Goal: Communication & Community: Answer question/provide support

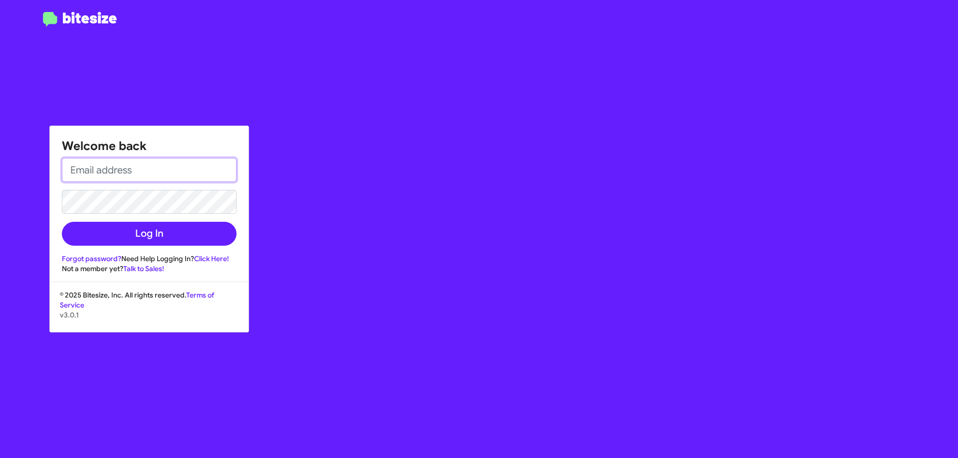
type input "[EMAIL_ADDRESS][DOMAIN_NAME]"
click at [170, 249] on div "Welcome back [EMAIL_ADDRESS][DOMAIN_NAME] Log In Forgot password? Need Help Log…" at bounding box center [149, 200] width 198 height 148
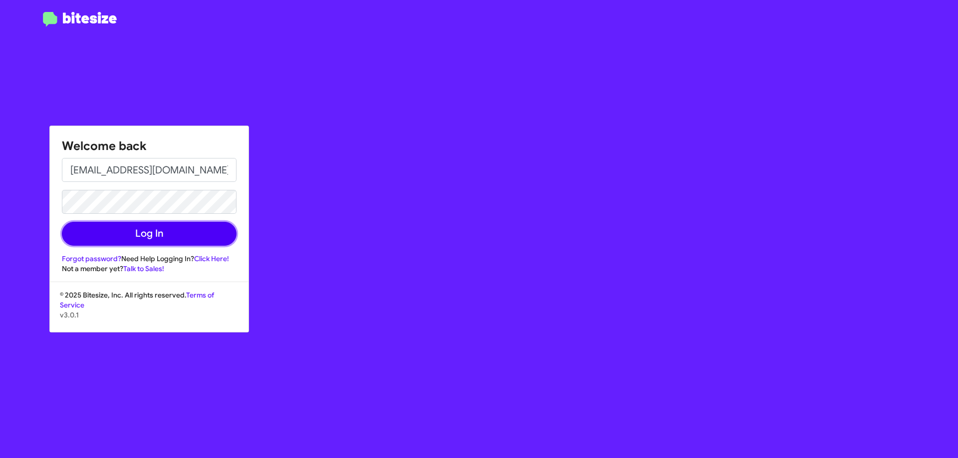
click at [171, 240] on button "Log In" at bounding box center [149, 234] width 175 height 24
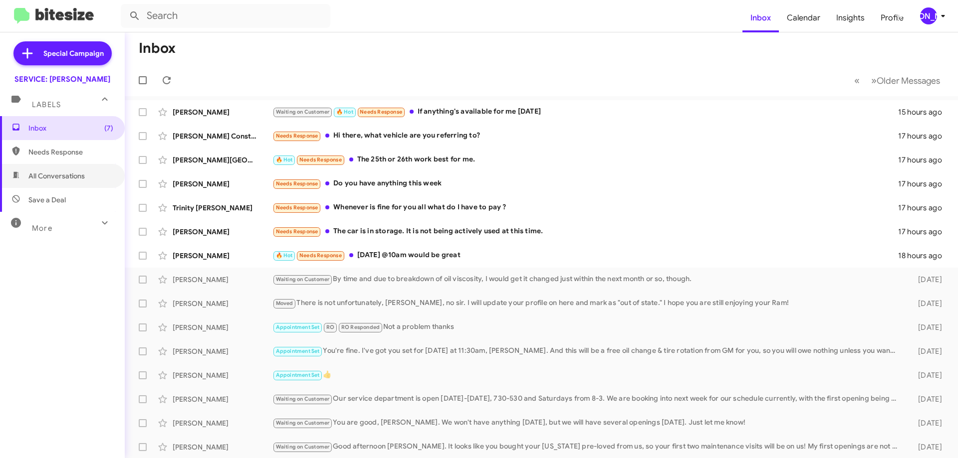
click at [63, 179] on span "All Conversations" at bounding box center [56, 176] width 56 height 10
type input "in:all-conversations"
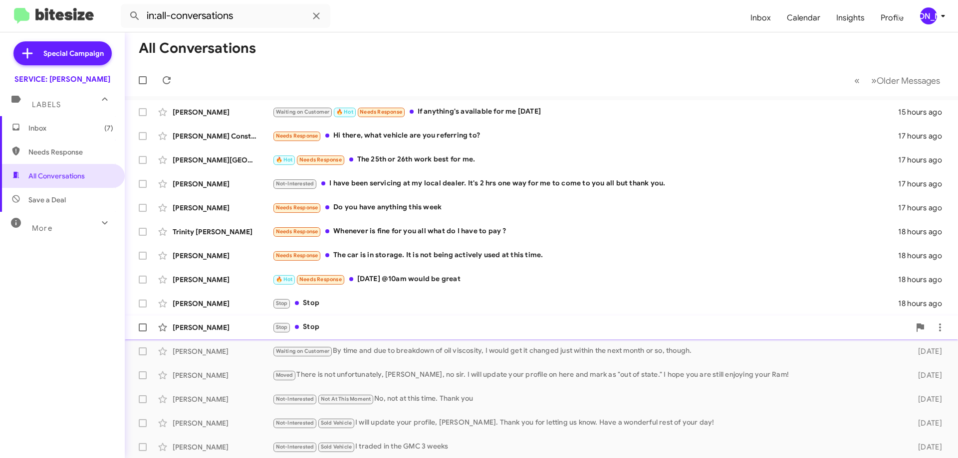
click at [383, 321] on div "Jeff Marks Stop Stop 18 hours ago" at bounding box center [541, 328] width 817 height 20
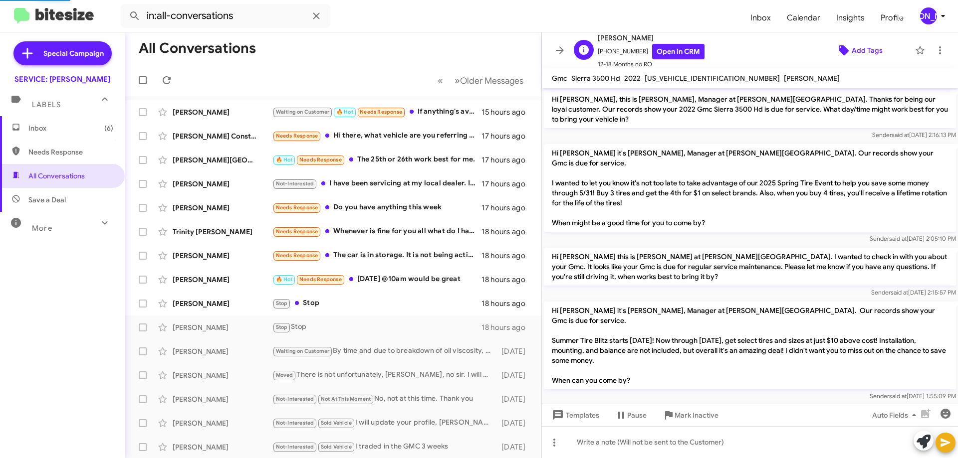
scroll to position [195, 0]
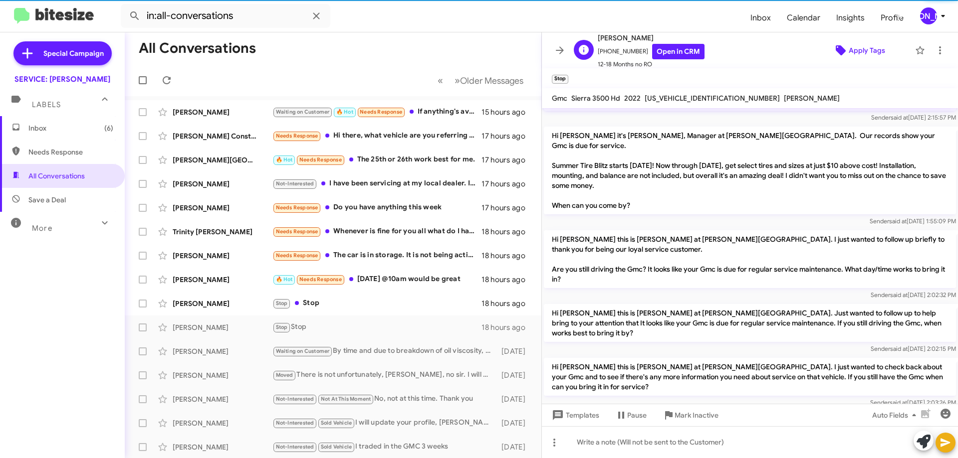
click at [848, 49] on span "Apply Tags" at bounding box center [866, 50] width 36 height 18
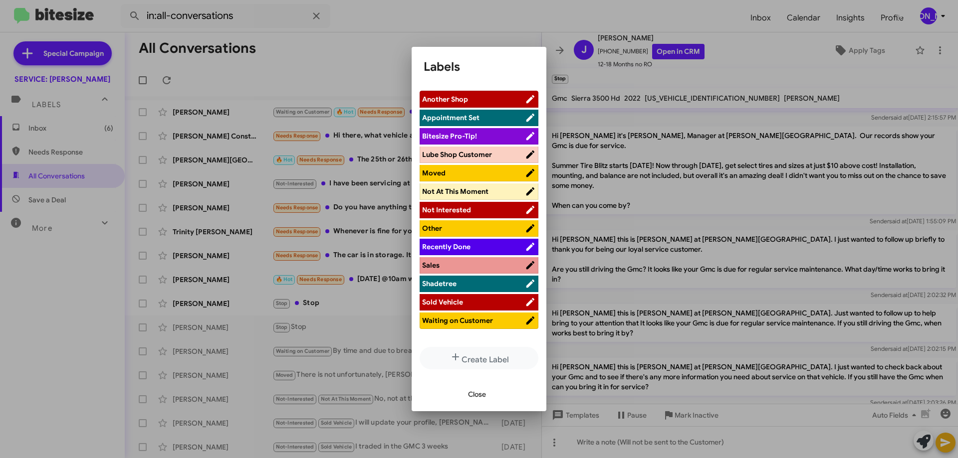
drag, startPoint x: 479, startPoint y: 211, endPoint x: 488, endPoint y: 211, distance: 9.5
click at [480, 211] on span "Not Interested" at bounding box center [473, 210] width 103 height 10
drag, startPoint x: 485, startPoint y: 391, endPoint x: 850, endPoint y: 186, distance: 419.2
click at [484, 391] on span "Close" at bounding box center [477, 395] width 18 height 18
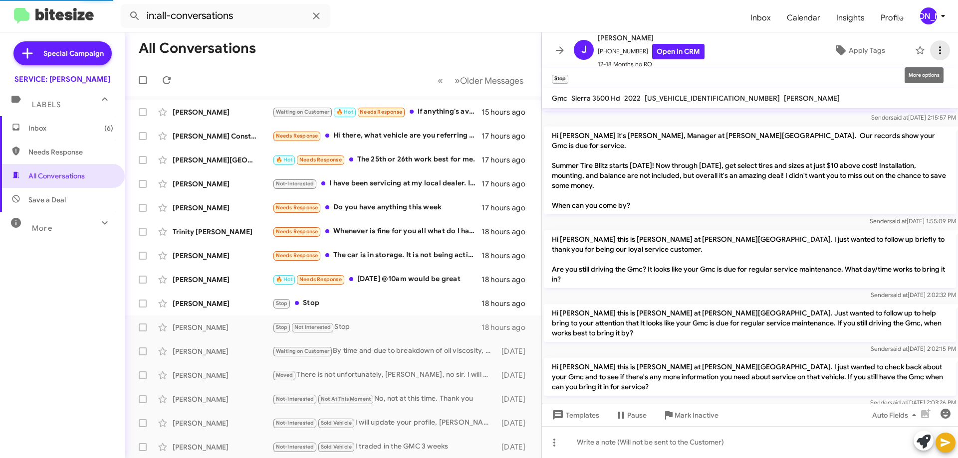
click at [936, 43] on button at bounding box center [940, 50] width 20 height 20
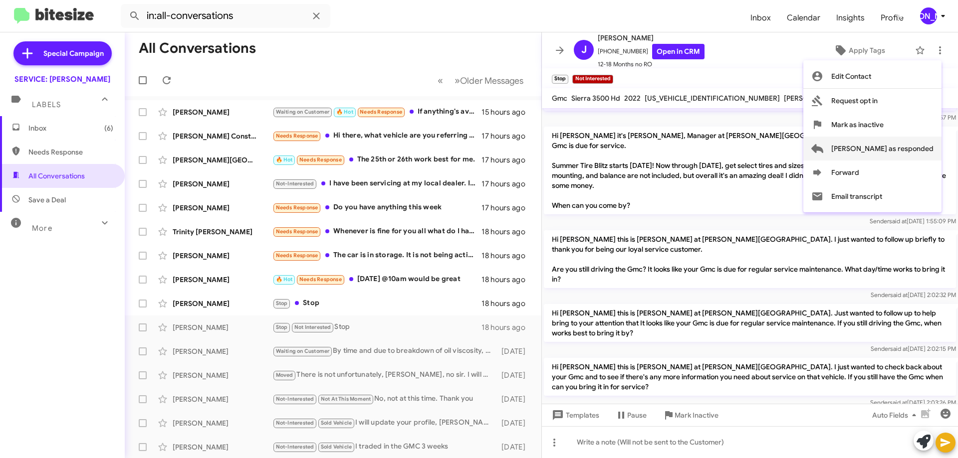
click at [919, 147] on span "Mark as responded" at bounding box center [882, 149] width 102 height 24
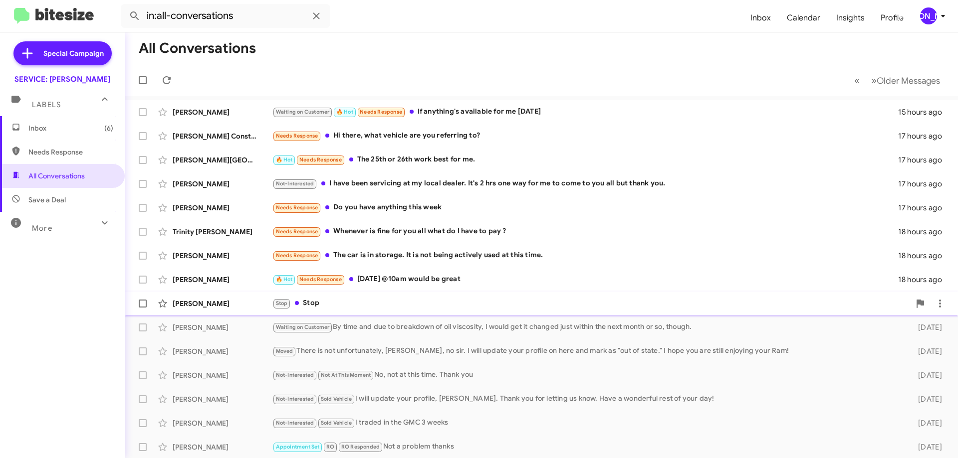
click at [413, 307] on div "Stop Stop" at bounding box center [590, 303] width 637 height 11
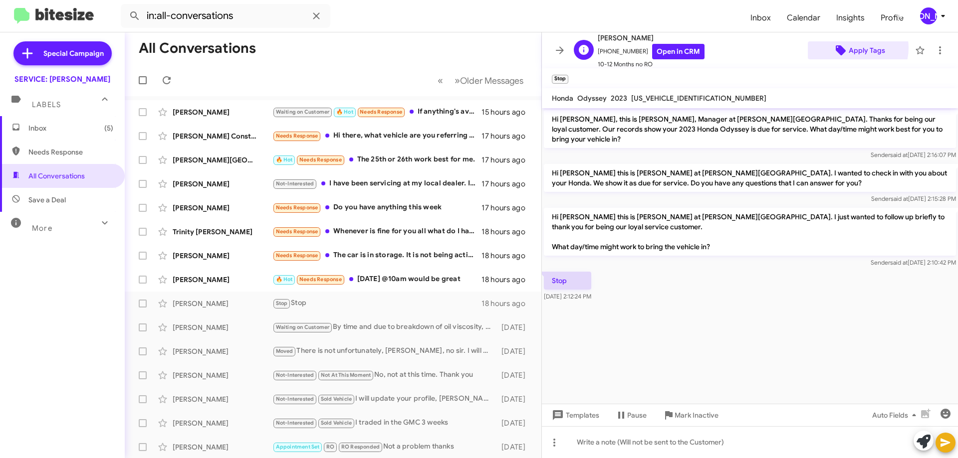
click at [850, 48] on span "Apply Tags" at bounding box center [866, 50] width 36 height 18
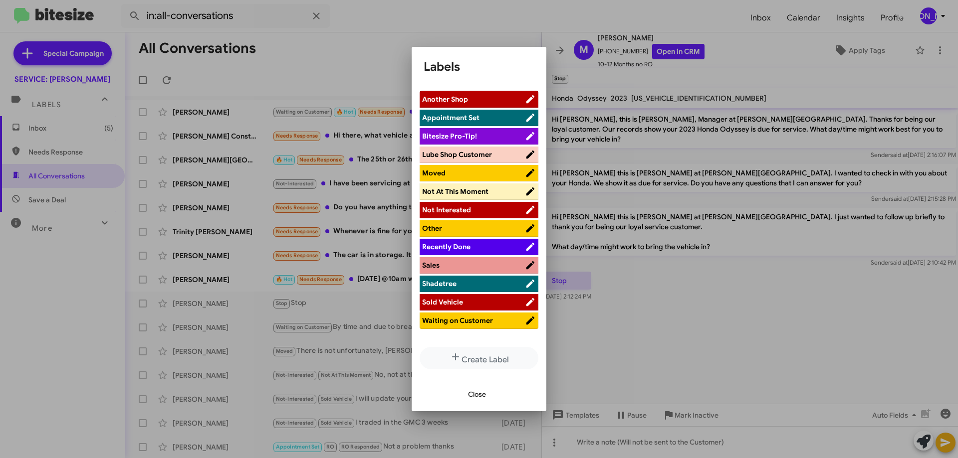
click at [492, 206] on span "Not Interested" at bounding box center [473, 210] width 103 height 10
click at [478, 400] on span "Close" at bounding box center [477, 395] width 18 height 18
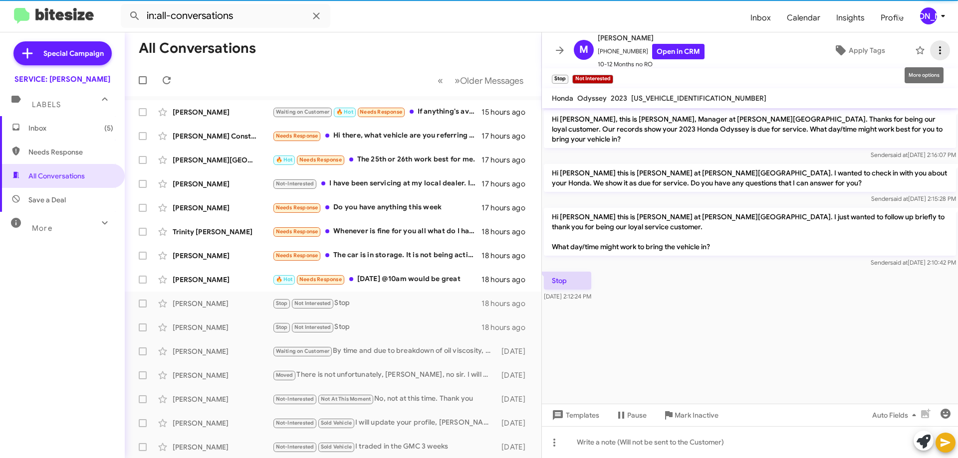
click at [934, 53] on icon at bounding box center [940, 50] width 12 height 12
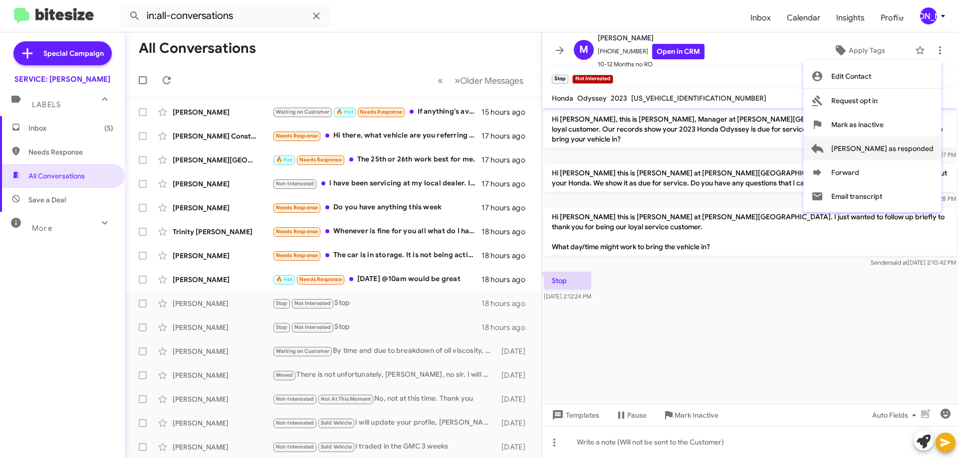
click at [903, 150] on span "[PERSON_NAME] as responded" at bounding box center [882, 149] width 102 height 24
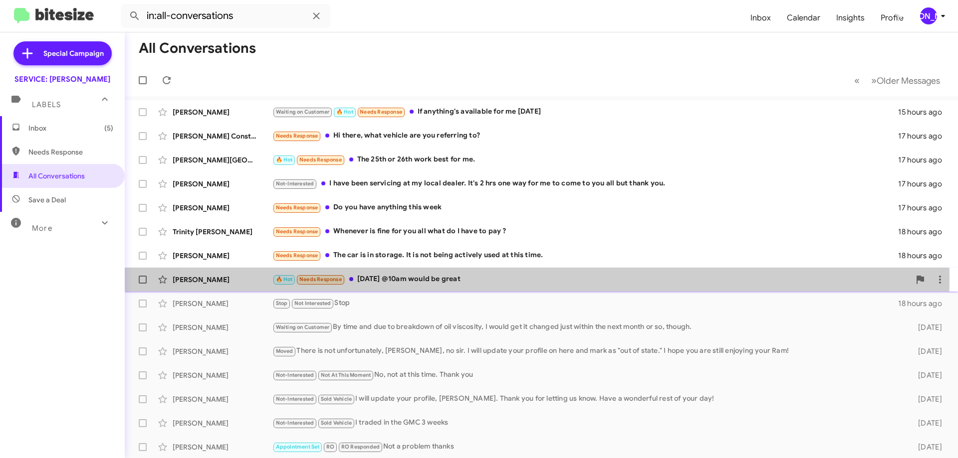
click at [501, 279] on div "🔥 Hot Needs Response Tuesday the 23rd @10am would be great" at bounding box center [590, 279] width 637 height 11
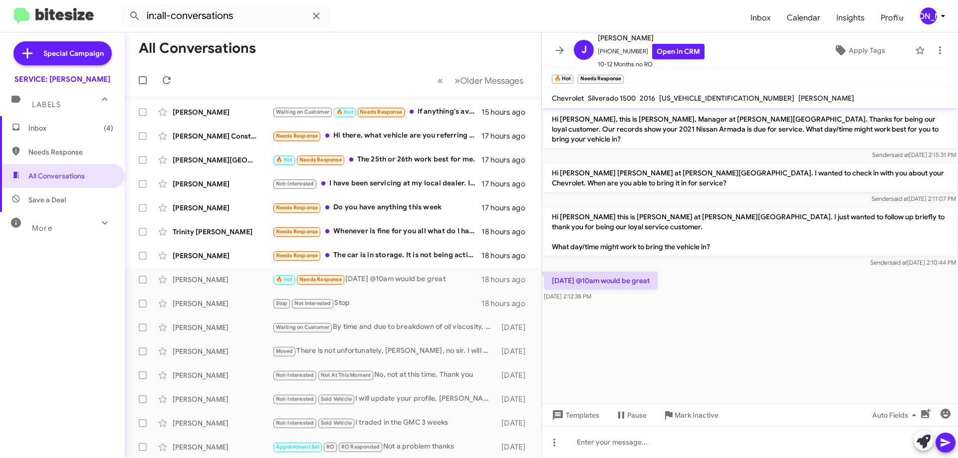
click at [701, 93] on div "1GCVKREC3GZ428819" at bounding box center [726, 98] width 139 height 12
copy span "1GCVKREC3GZ428819"
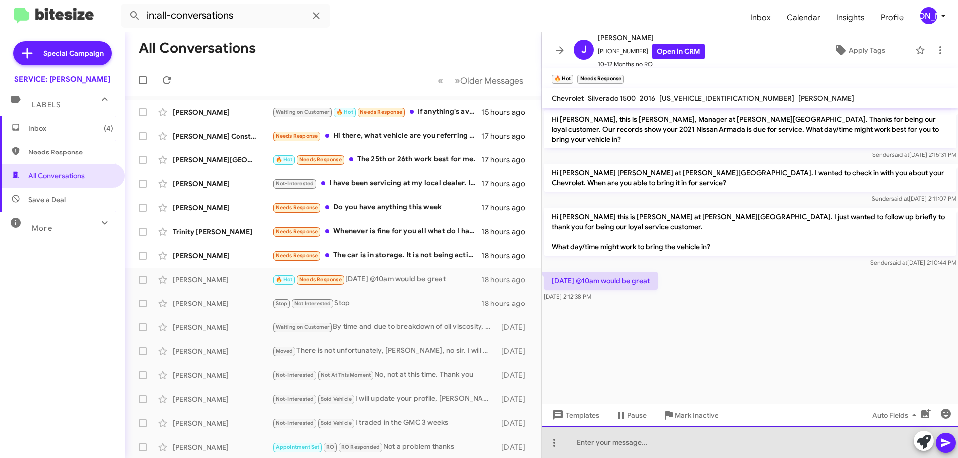
click at [677, 455] on div at bounding box center [750, 442] width 416 height 32
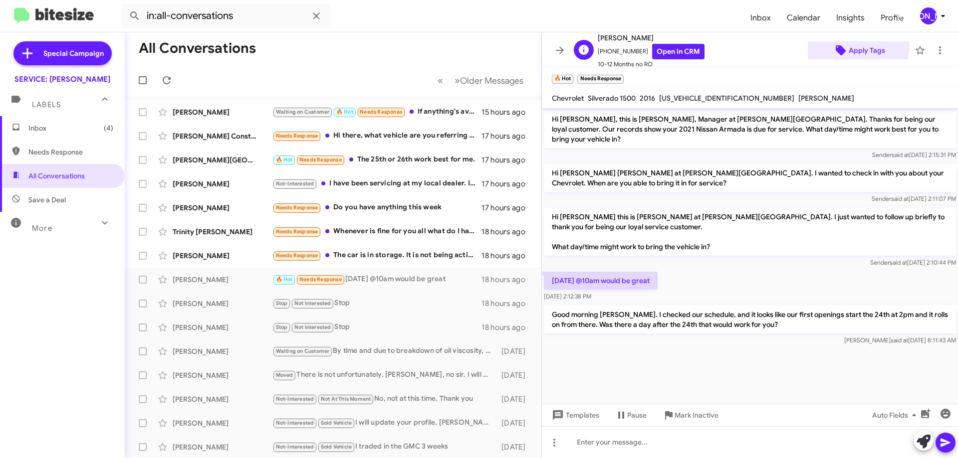
click at [849, 45] on span "Apply Tags" at bounding box center [866, 50] width 36 height 18
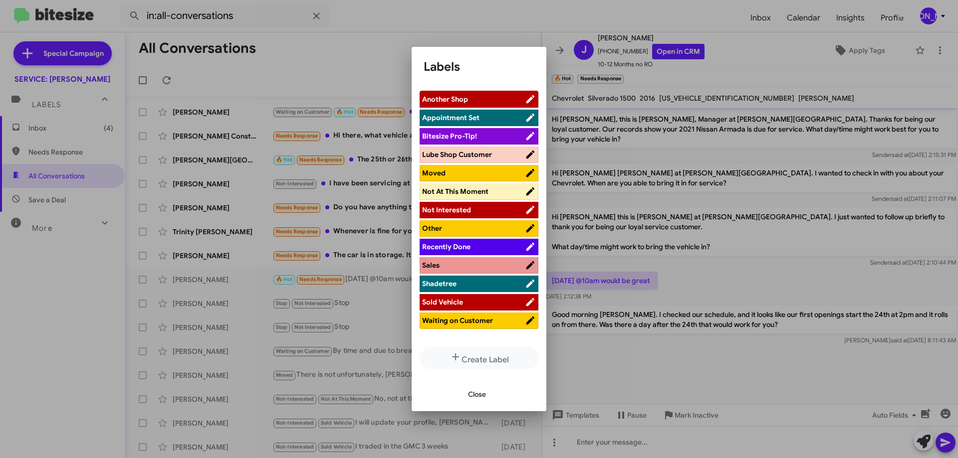
click at [470, 325] on span "Waiting on Customer" at bounding box center [457, 320] width 71 height 9
drag, startPoint x: 475, startPoint y: 394, endPoint x: 648, endPoint y: 259, distance: 219.2
click at [474, 394] on span "Close" at bounding box center [477, 395] width 18 height 18
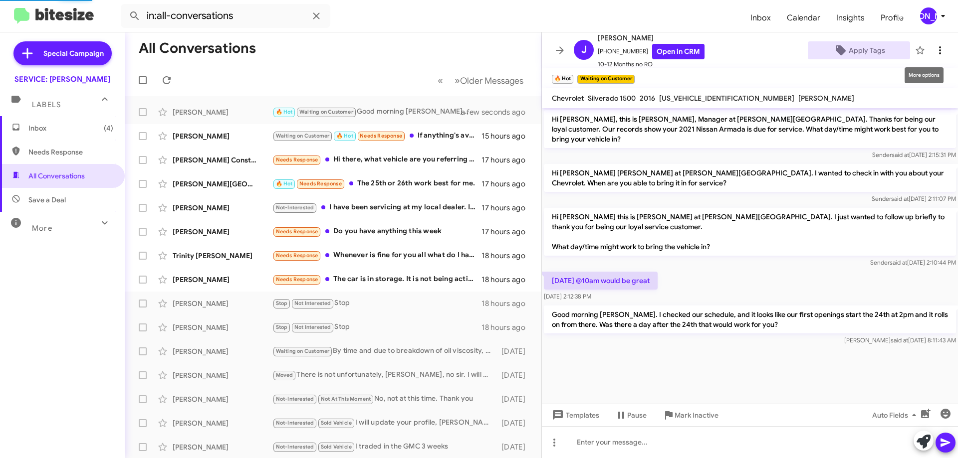
click at [934, 53] on icon at bounding box center [940, 50] width 12 height 12
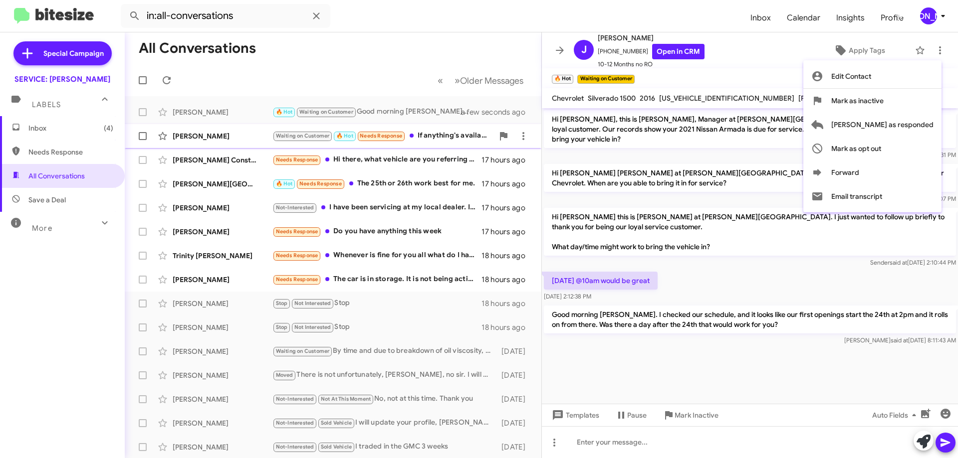
click at [914, 132] on span "[PERSON_NAME] as responded" at bounding box center [882, 125] width 102 height 24
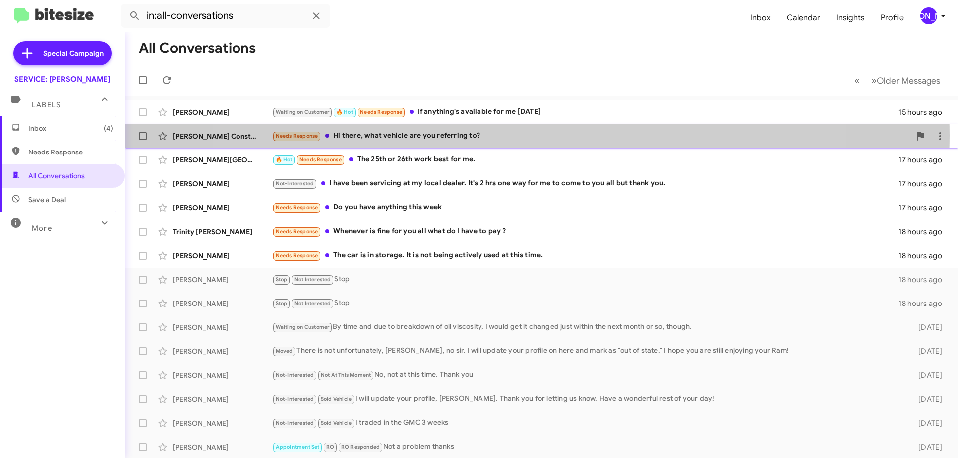
click at [517, 135] on div "Needs Response Hi there, what vehicle are you referring to?" at bounding box center [590, 135] width 637 height 11
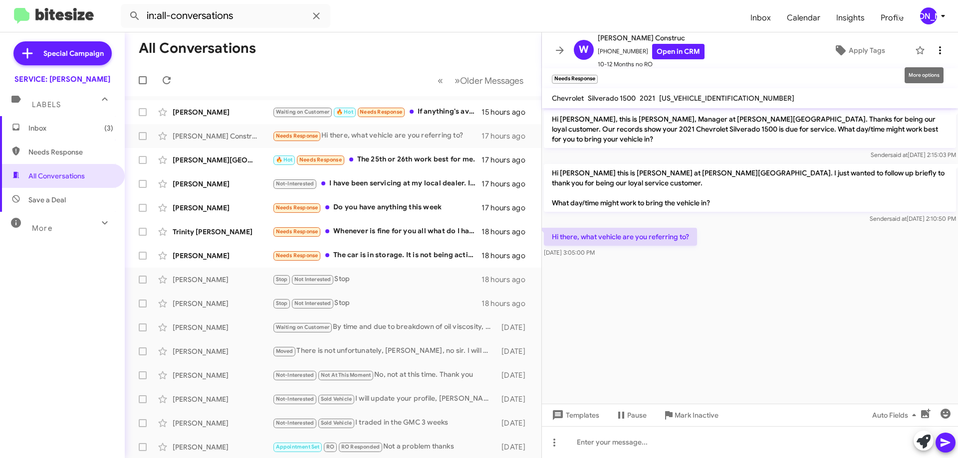
click at [934, 53] on icon at bounding box center [940, 50] width 12 height 12
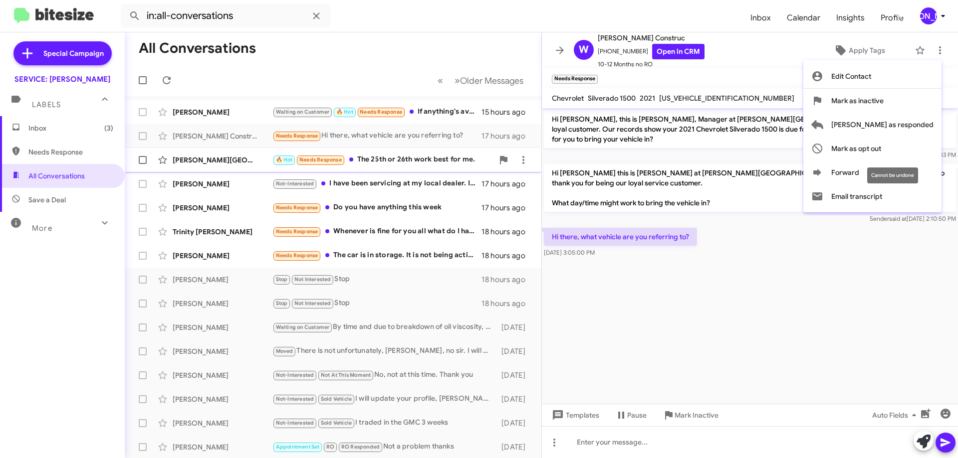
click at [881, 152] on span "Mark as opt out" at bounding box center [856, 149] width 50 height 24
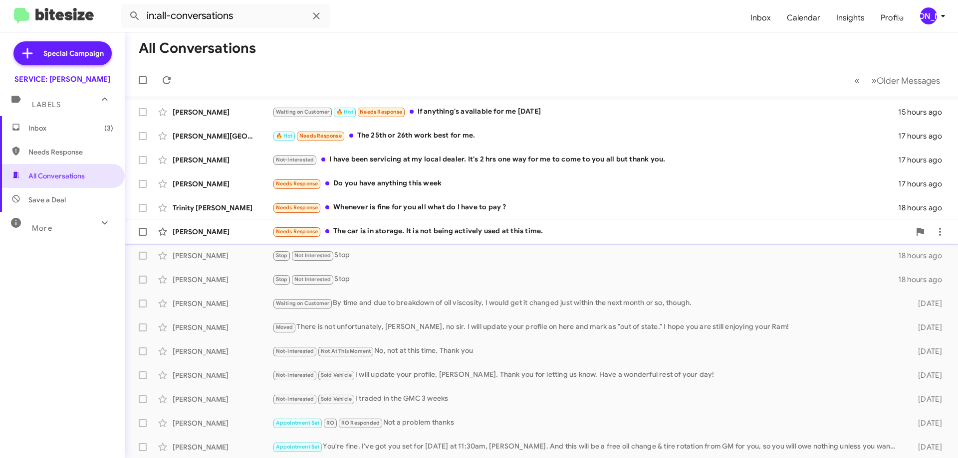
click at [405, 226] on div "Needs Response The car is in storage. It is not being actively used at this tim…" at bounding box center [590, 231] width 637 height 11
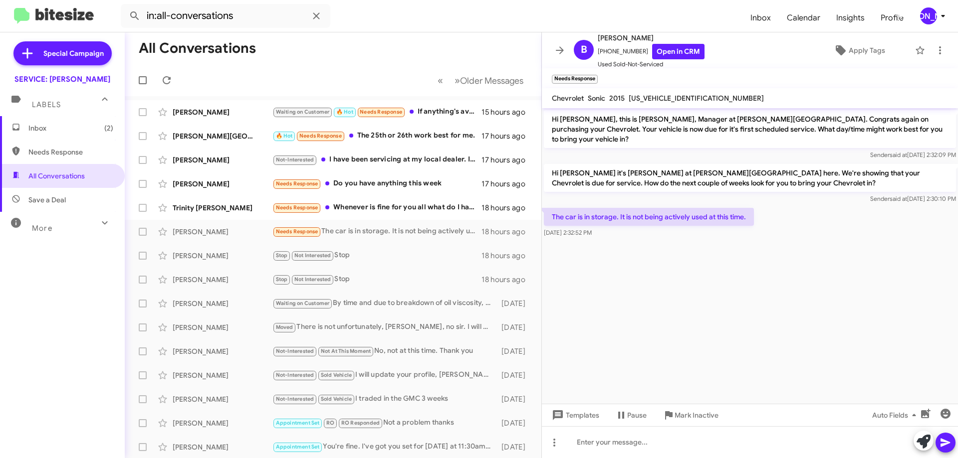
click at [673, 98] on span "1G1JC5SH2F4140914" at bounding box center [695, 98] width 135 height 9
click at [672, 98] on span "1G1JC5SH2F4140914" at bounding box center [695, 98] width 135 height 9
copy span "1G1JC5SH2F4140914"
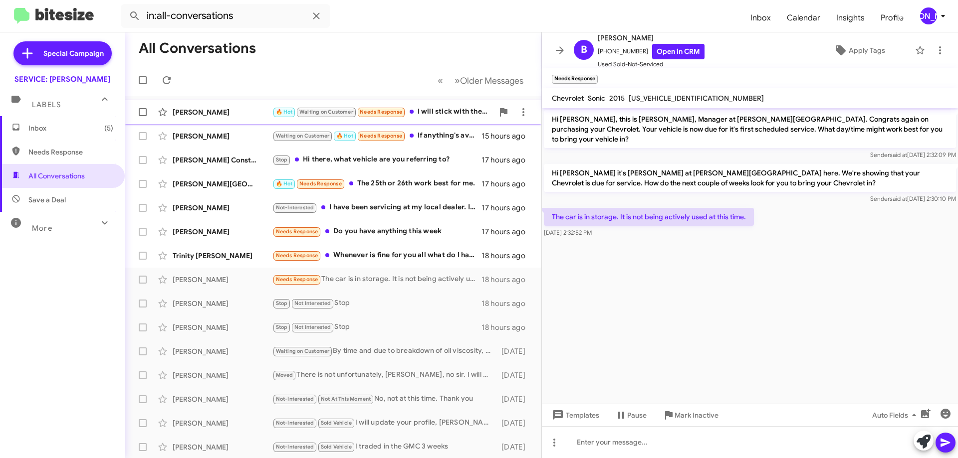
click at [459, 110] on div "🔥 Hot Waiting on Customer Needs Response I will stick with the time i booked on…" at bounding box center [382, 111] width 221 height 11
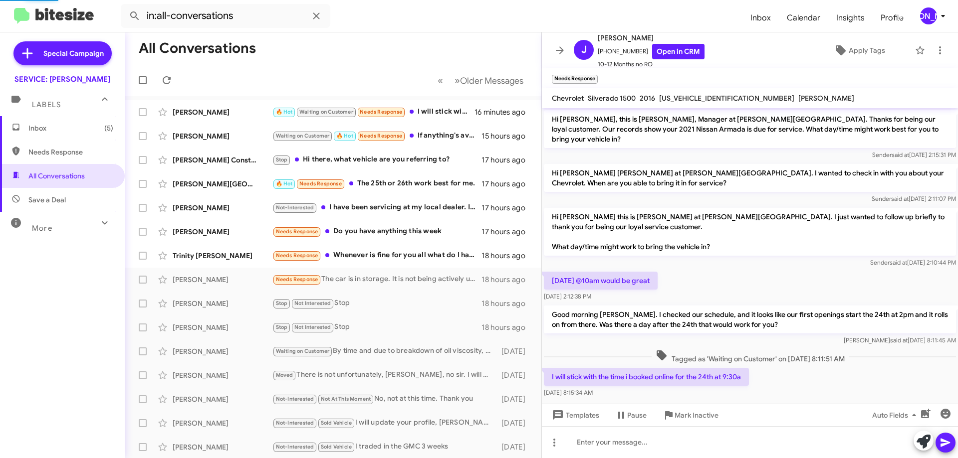
scroll to position [13, 0]
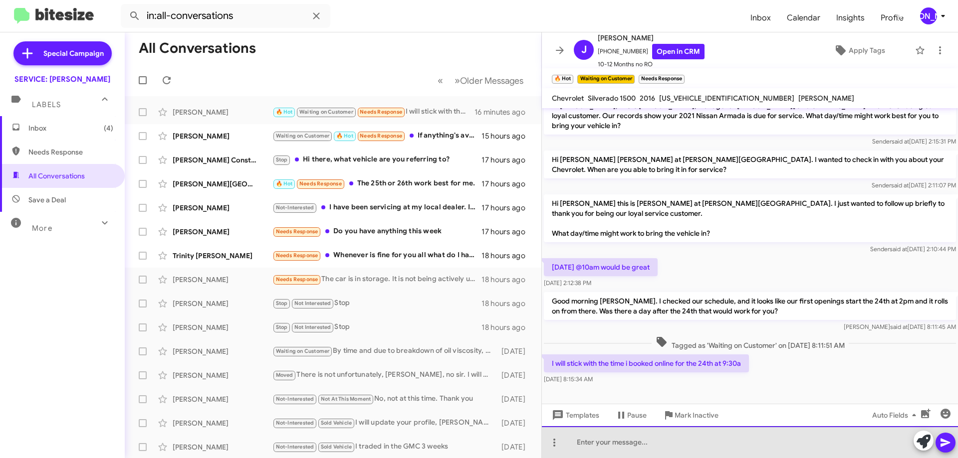
click at [734, 443] on div at bounding box center [750, 442] width 416 height 32
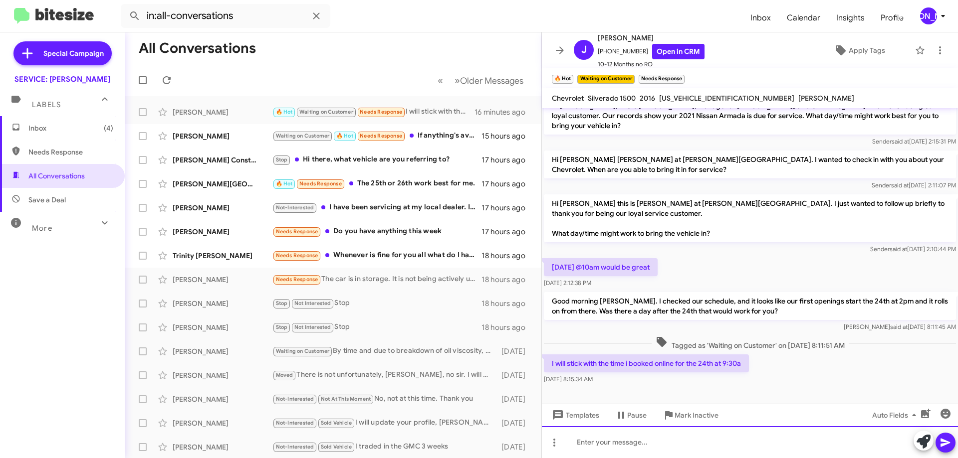
click at [747, 430] on div at bounding box center [750, 442] width 416 height 32
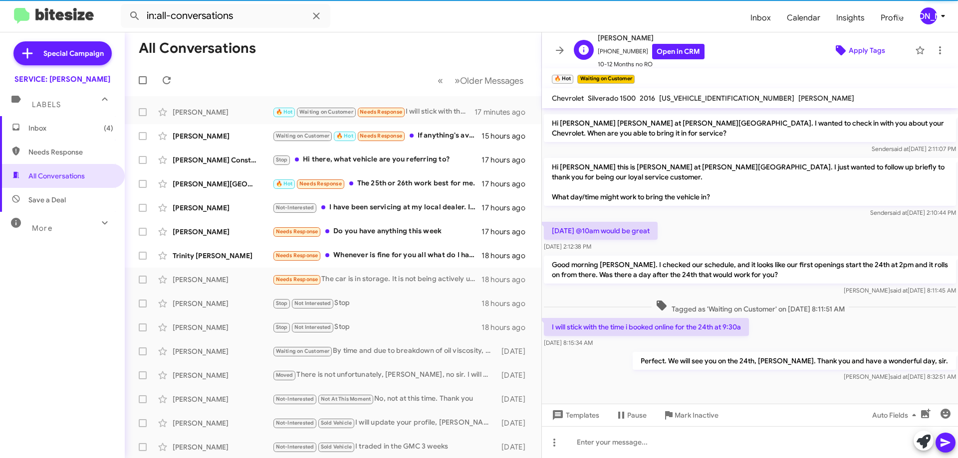
click at [862, 50] on span "Apply Tags" at bounding box center [866, 50] width 36 height 18
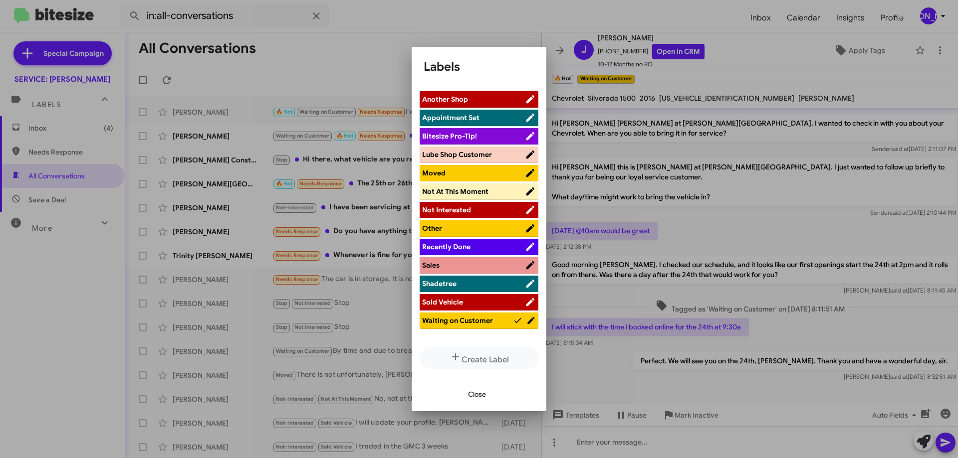
click at [444, 118] on span "Appointment Set" at bounding box center [450, 117] width 57 height 9
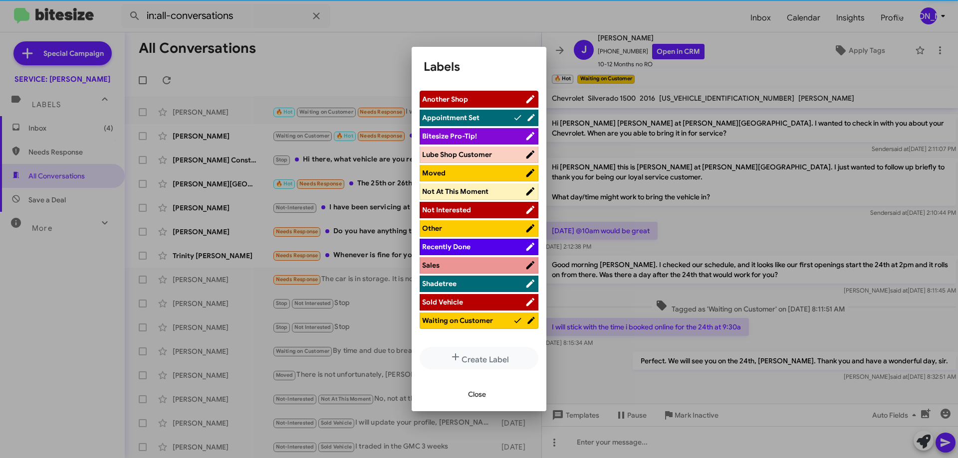
click at [480, 392] on span "Close" at bounding box center [477, 395] width 18 height 18
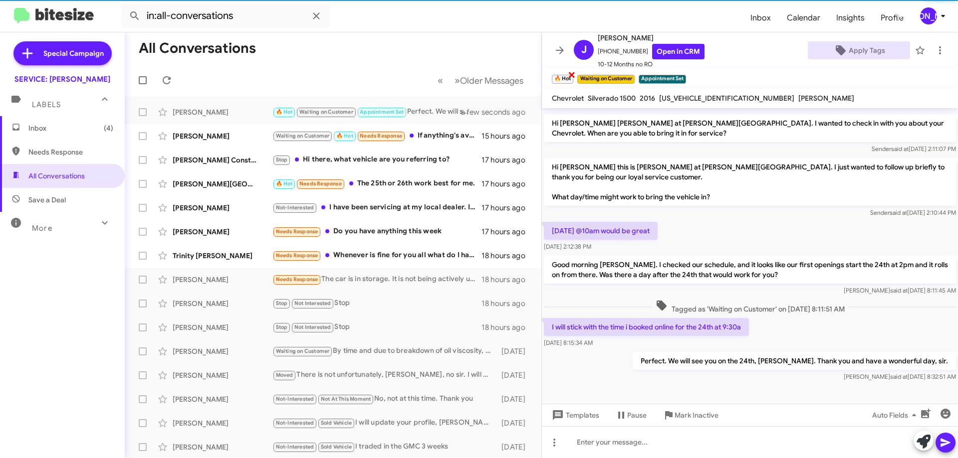
click at [569, 72] on span "×" at bounding box center [572, 74] width 8 height 12
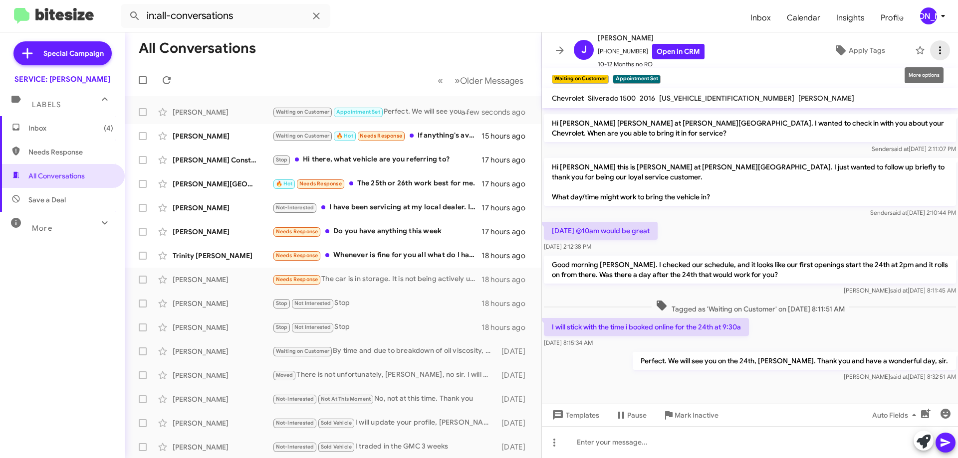
click at [938, 45] on span at bounding box center [940, 50] width 20 height 12
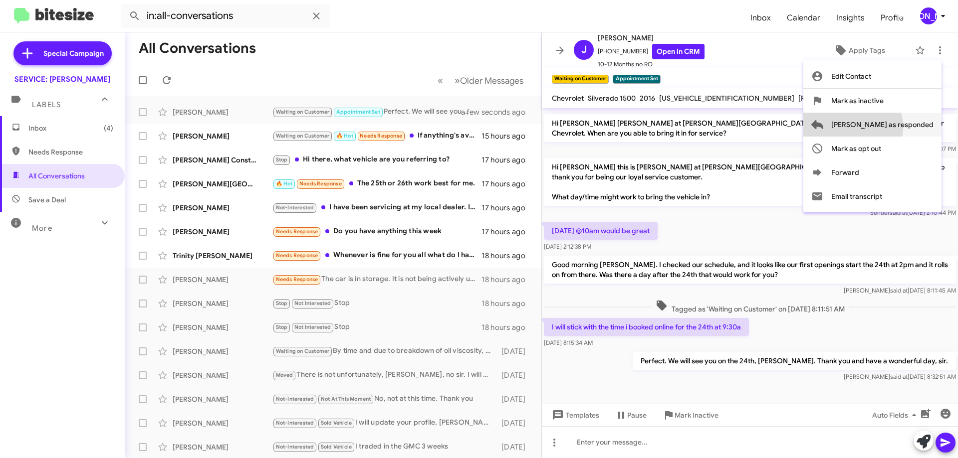
click at [887, 127] on span "[PERSON_NAME] as responded" at bounding box center [882, 125] width 102 height 24
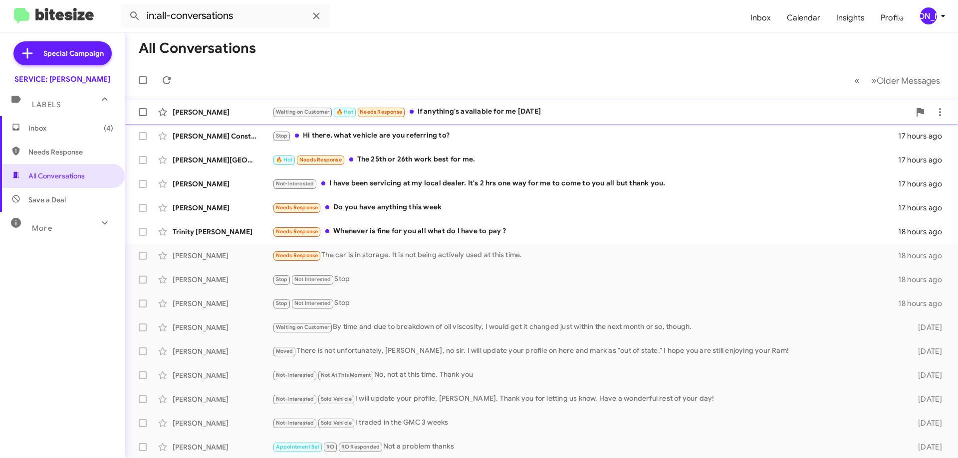
click at [556, 113] on div "Waiting on Customer 🔥 Hot Needs Response If anything's available for me October…" at bounding box center [590, 111] width 637 height 11
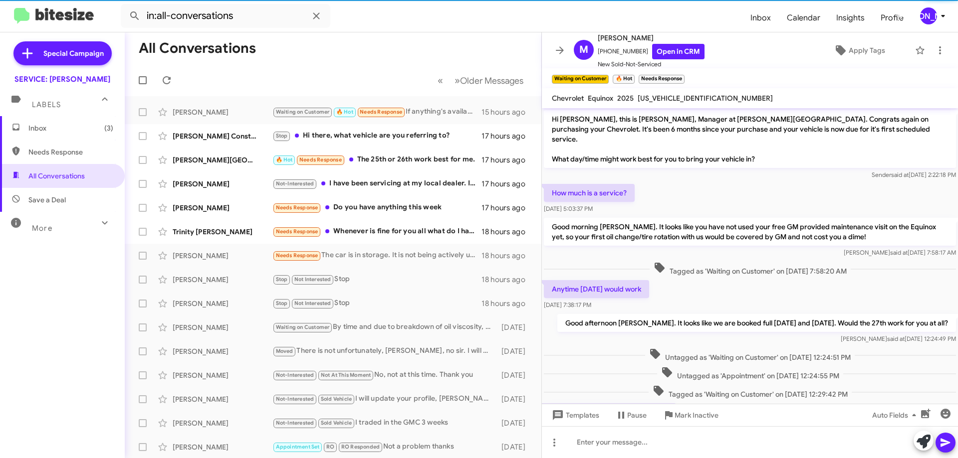
scroll to position [36, 0]
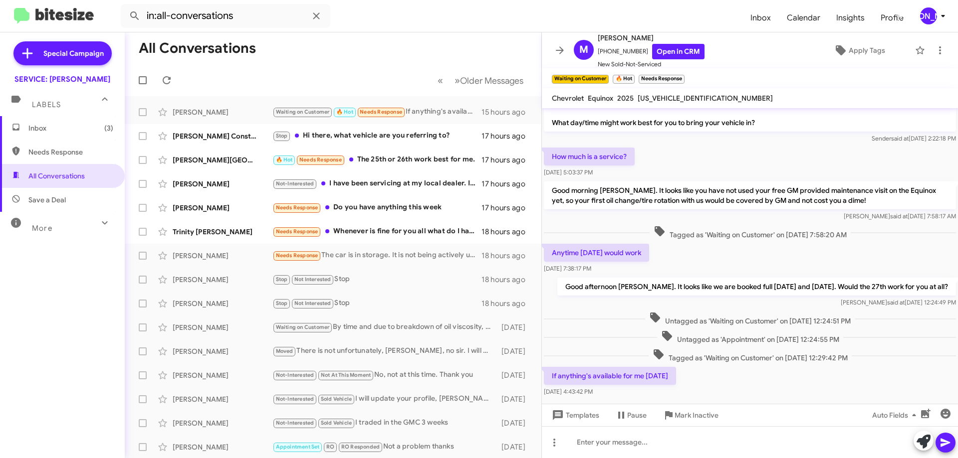
click at [671, 95] on span "3GNAXHEGXSL198636" at bounding box center [704, 98] width 135 height 9
copy span "3GNAXHEGXSL198636"
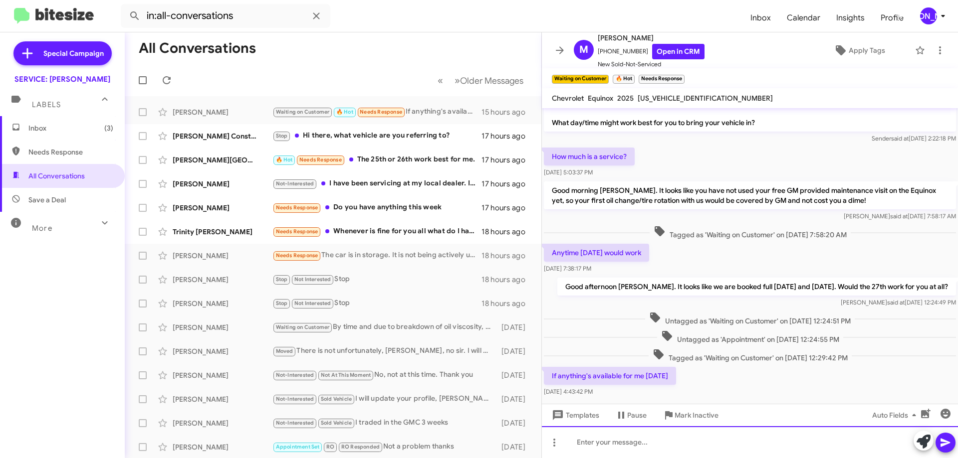
click at [725, 449] on div at bounding box center [750, 442] width 416 height 32
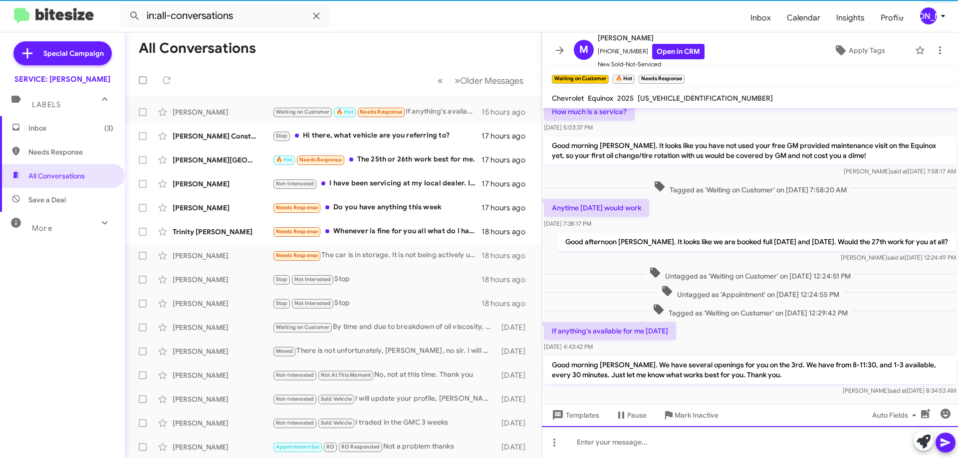
scroll to position [103, 0]
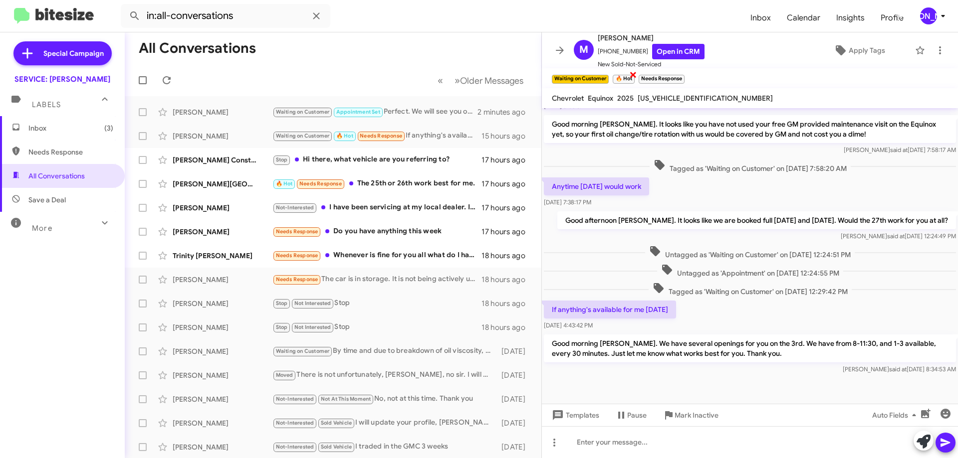
click at [630, 75] on span "×" at bounding box center [633, 74] width 8 height 12
click at [656, 76] on span "×" at bounding box center [657, 74] width 8 height 12
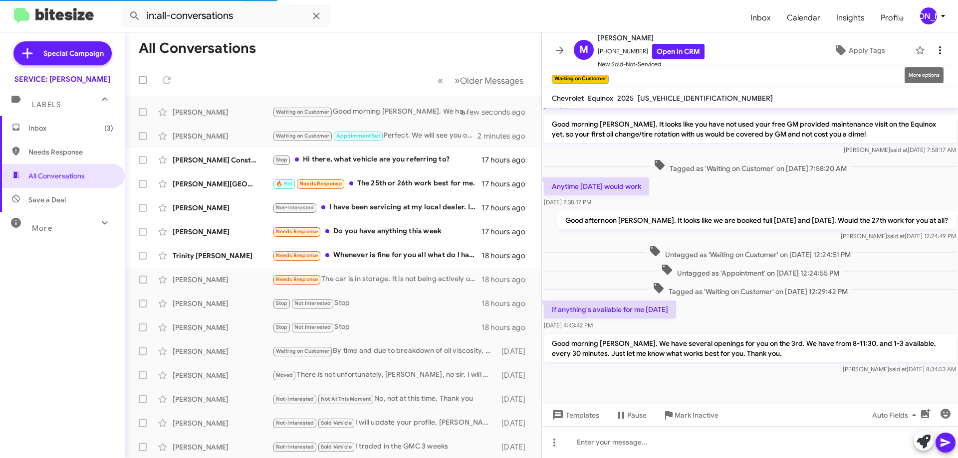
click at [935, 53] on icon at bounding box center [940, 50] width 12 height 12
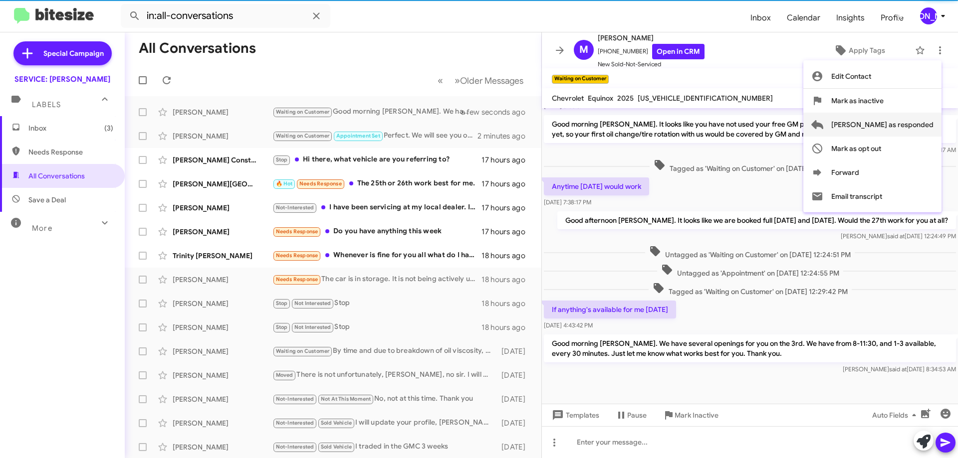
click at [887, 122] on span "[PERSON_NAME] as responded" at bounding box center [882, 125] width 102 height 24
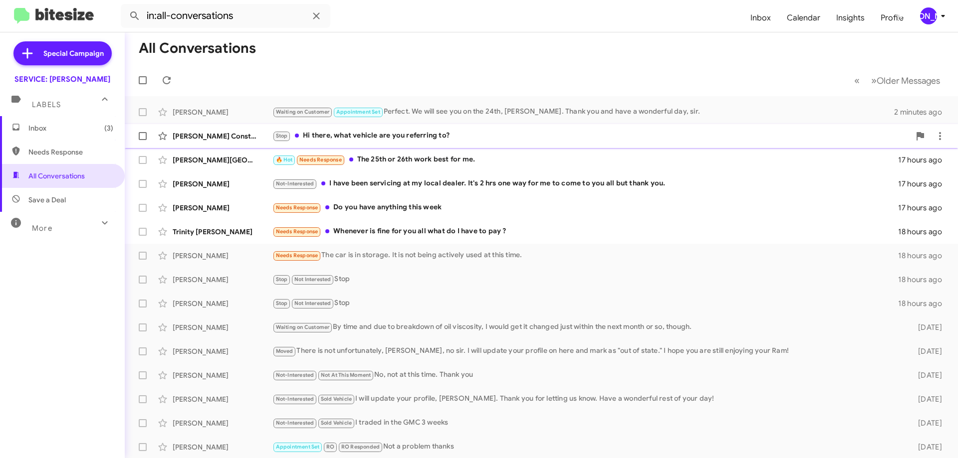
click at [456, 132] on div "Stop Hi there, what vehicle are you referring to?" at bounding box center [590, 135] width 637 height 11
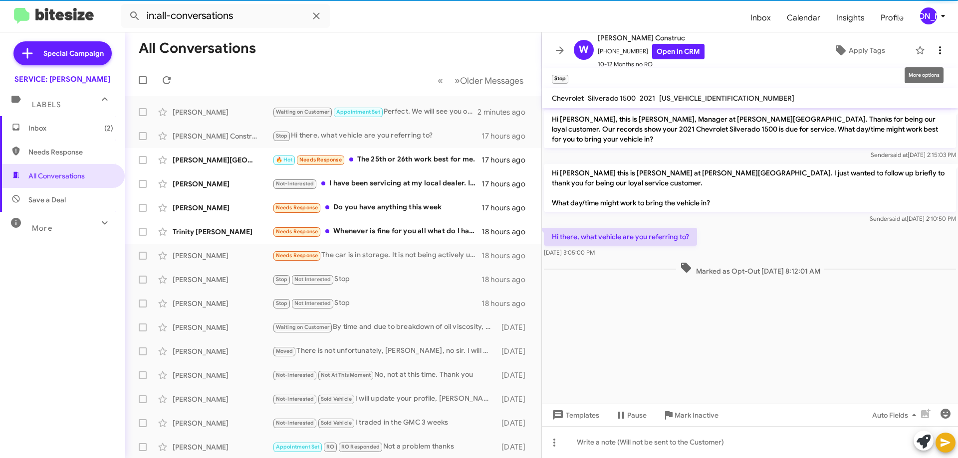
click at [931, 57] on button at bounding box center [940, 50] width 20 height 20
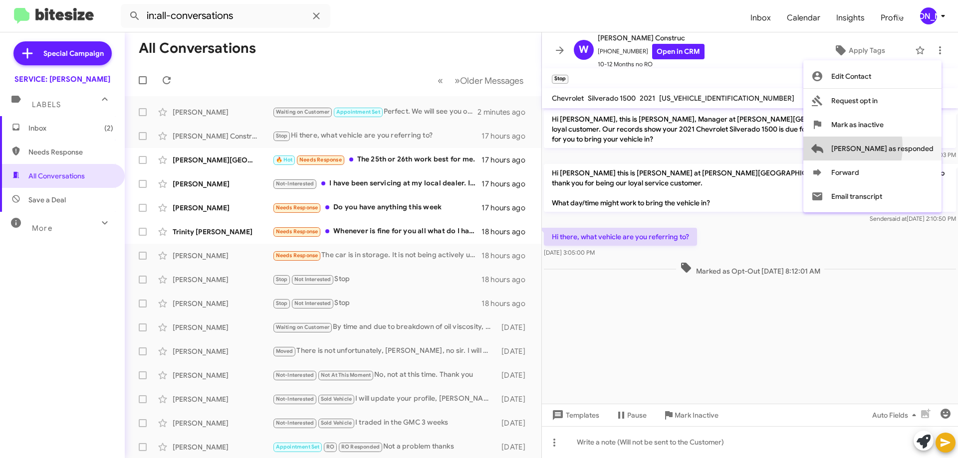
click at [864, 147] on button "[PERSON_NAME] as responded" at bounding box center [872, 149] width 138 height 24
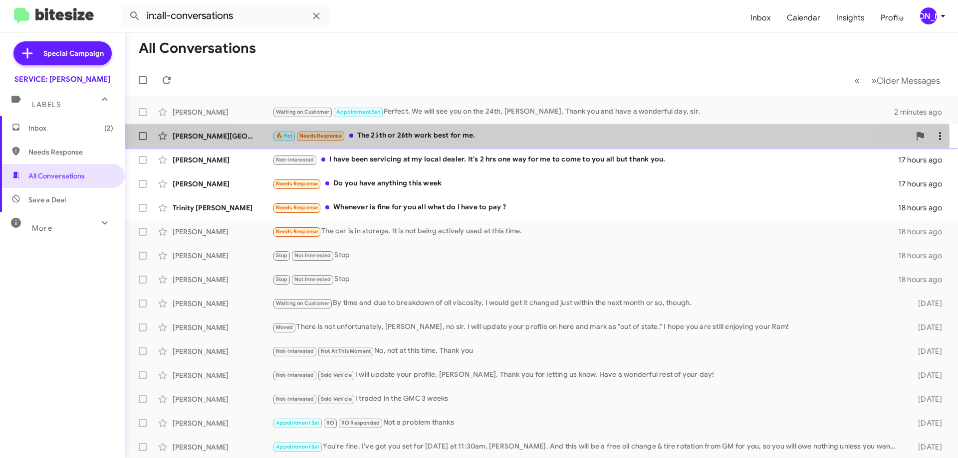
drag, startPoint x: 531, startPoint y: 137, endPoint x: 513, endPoint y: 139, distance: 17.6
click at [530, 137] on div "🔥 Hot Needs Response The 25th or 26th work best for me." at bounding box center [590, 135] width 637 height 11
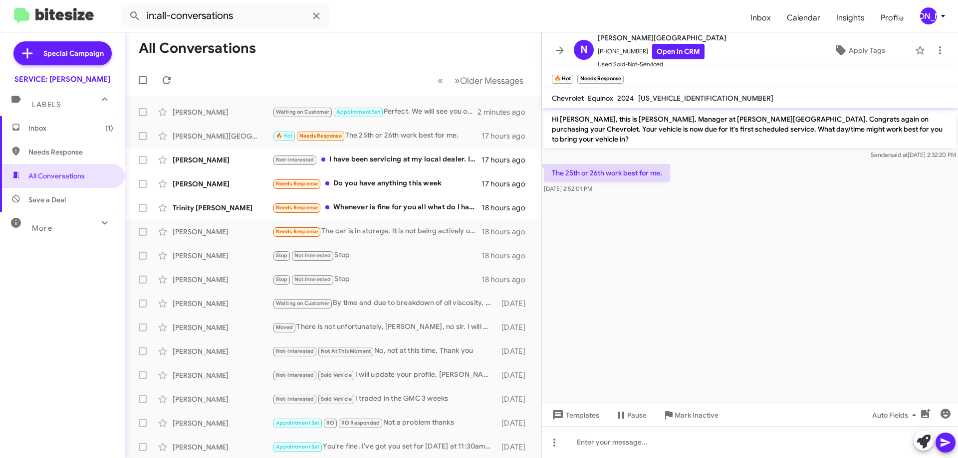
click at [678, 93] on div "3GNAXMEGXRS140549" at bounding box center [705, 98] width 139 height 12
copy span "3GNAXMEGXRS140549"
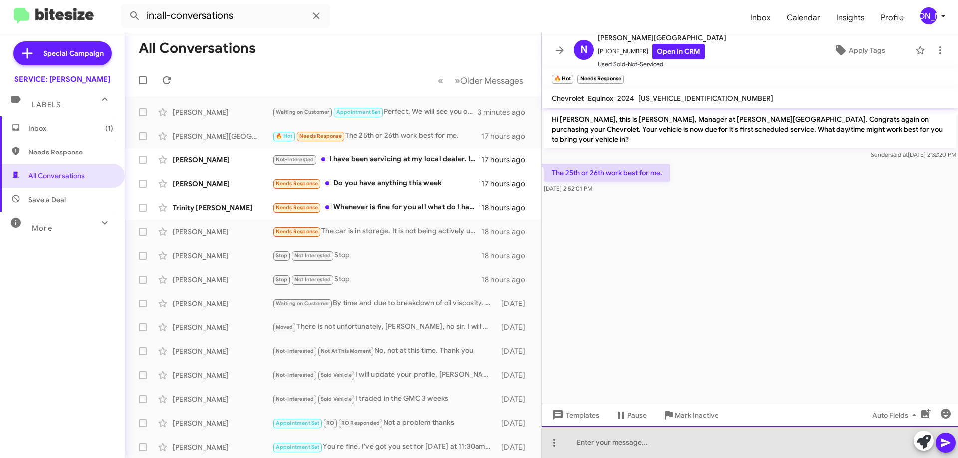
drag, startPoint x: 668, startPoint y: 450, endPoint x: 657, endPoint y: 436, distance: 17.4
click at [666, 444] on div at bounding box center [750, 442] width 416 height 32
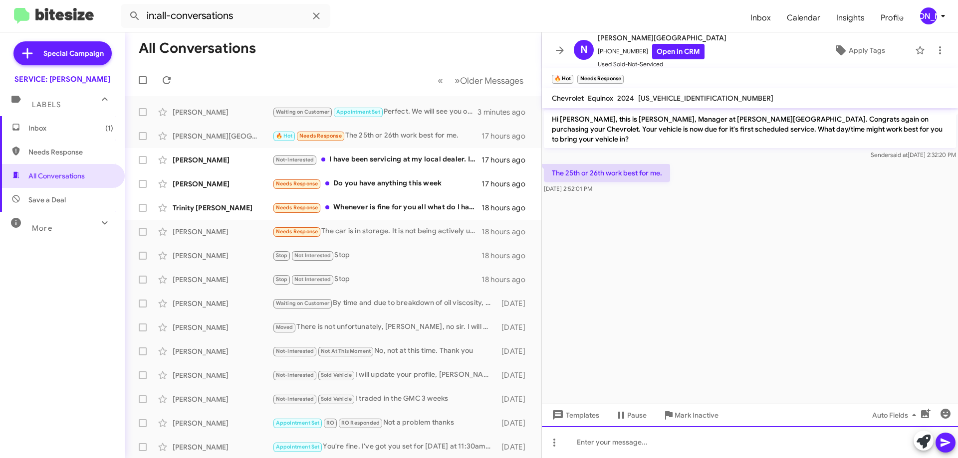
click at [637, 441] on div at bounding box center [750, 442] width 416 height 32
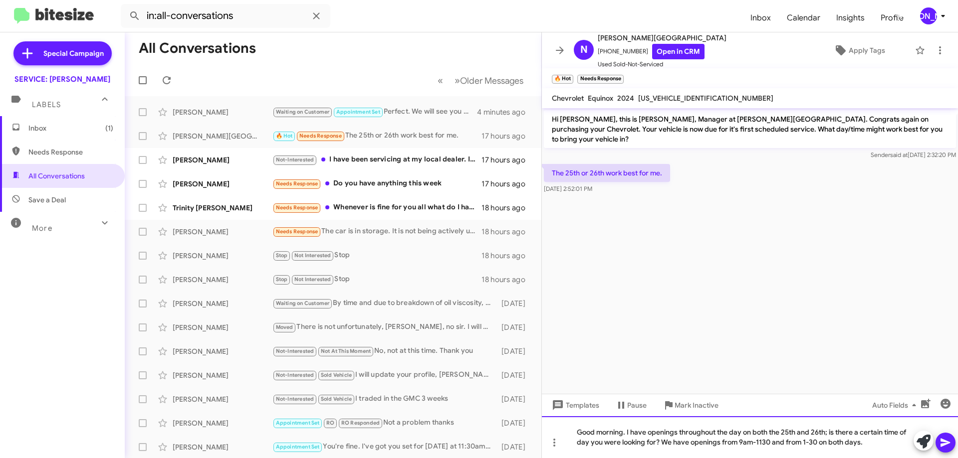
click at [768, 443] on div "Good morning. I have openings throughout the day on both the 25th and 26th; is …" at bounding box center [750, 437] width 416 height 42
click at [769, 444] on div "Good morning. I have openings throughout the day on both the 25th and 26th; is …" at bounding box center [750, 437] width 416 height 42
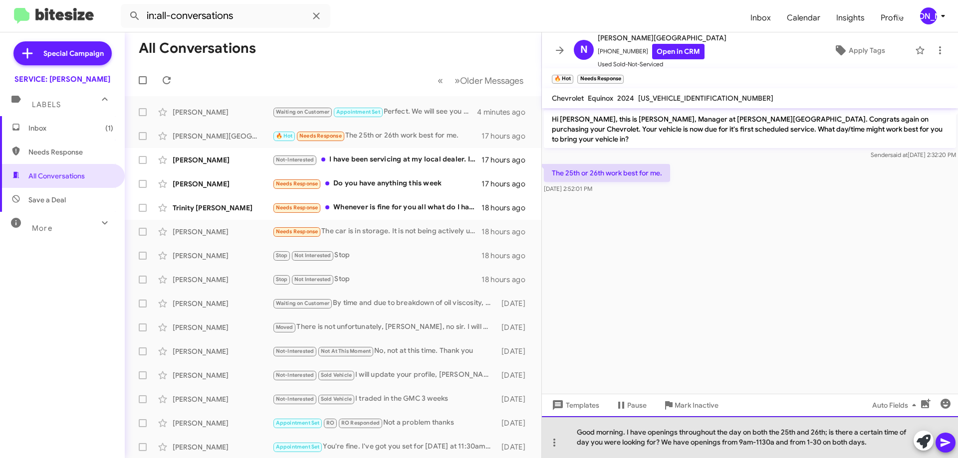
drag, startPoint x: 810, startPoint y: 441, endPoint x: 872, endPoint y: 446, distance: 62.1
click at [811, 440] on div "Good morning. I have openings throughout the day on both the 25th and 26th; is …" at bounding box center [750, 437] width 416 height 42
click at [819, 443] on div "Good morning. I have openings throughout the day on both the 25th and 26th; is …" at bounding box center [750, 437] width 416 height 42
click at [822, 443] on div "Good morning. I have openings throughout the day on both the 25th and 26th; is …" at bounding box center [750, 437] width 416 height 42
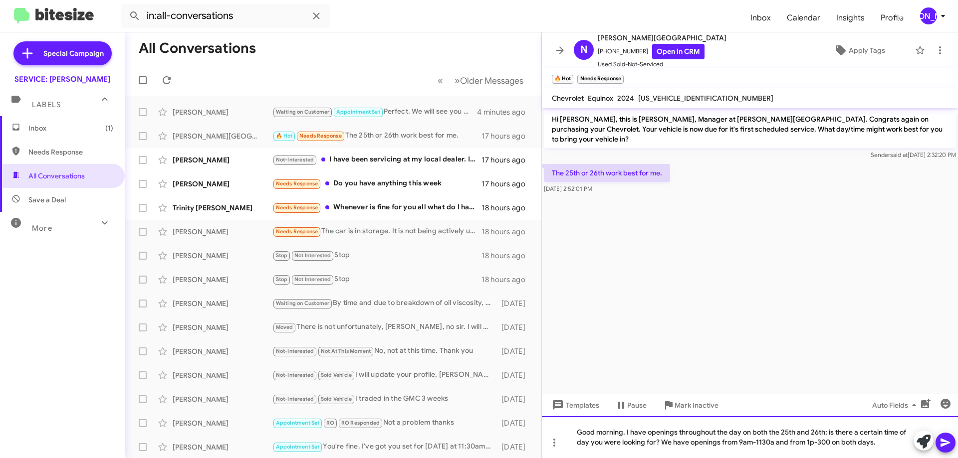
click at [831, 441] on div "Good morning. I have openings throughout the day on both the 25th and 26th; is …" at bounding box center [750, 437] width 416 height 42
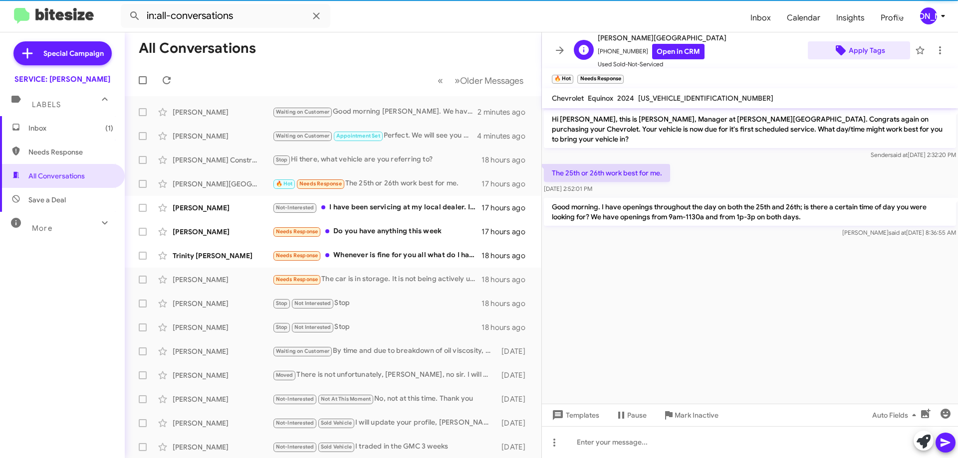
click at [856, 53] on span "Apply Tags" at bounding box center [866, 50] width 36 height 18
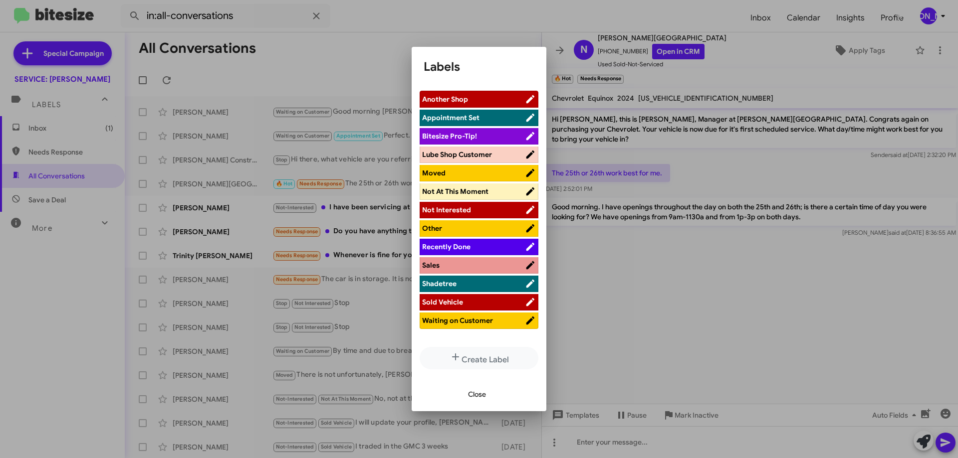
click at [474, 322] on span "Waiting on Customer" at bounding box center [457, 320] width 71 height 9
click at [479, 394] on span "Close" at bounding box center [477, 395] width 18 height 18
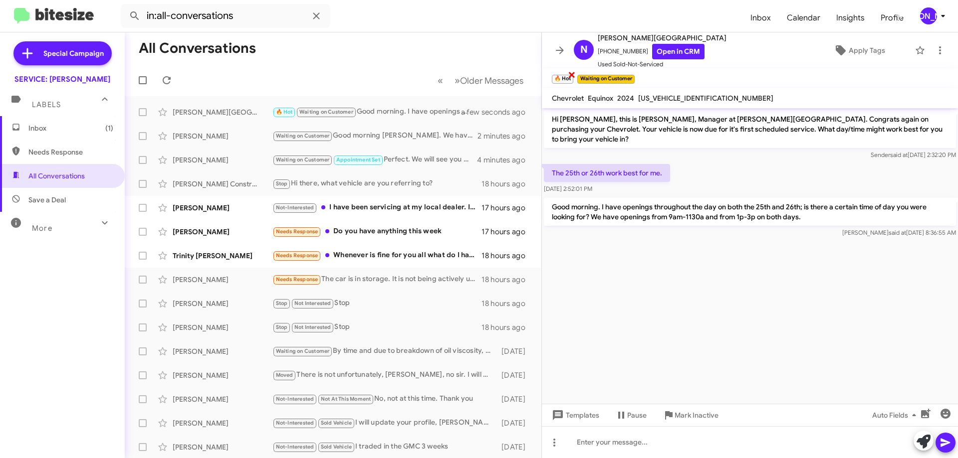
click at [571, 77] on span "×" at bounding box center [572, 74] width 8 height 12
click at [930, 42] on button at bounding box center [940, 50] width 20 height 20
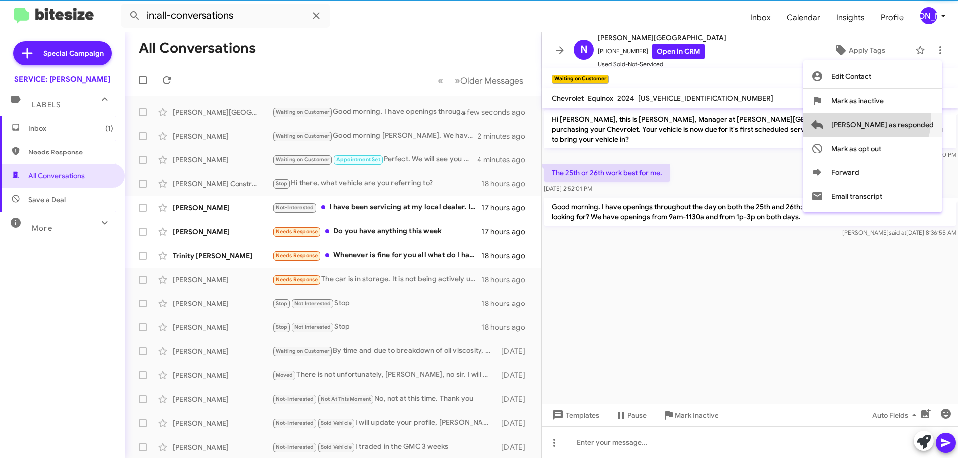
click at [906, 119] on span "[PERSON_NAME] as responded" at bounding box center [882, 125] width 102 height 24
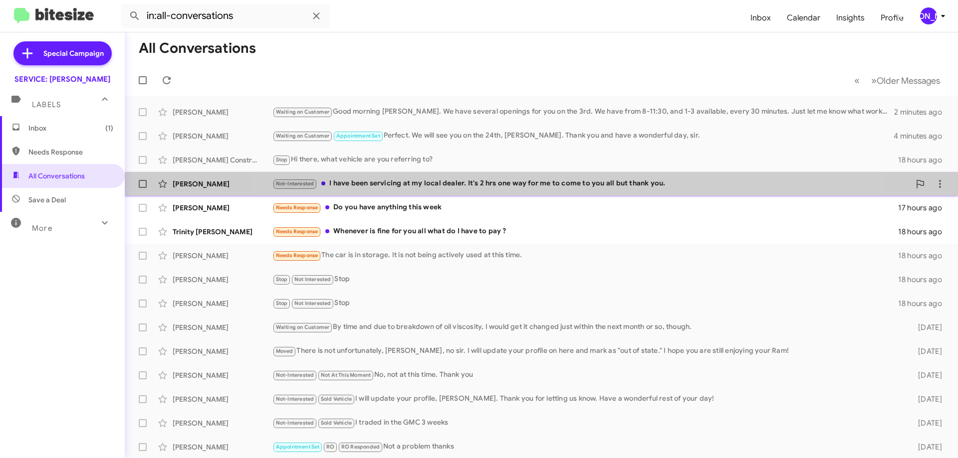
click at [542, 192] on div "Robert Ripley Not-Interested I have been servicing at my local dealer. It's 2 h…" at bounding box center [541, 184] width 817 height 20
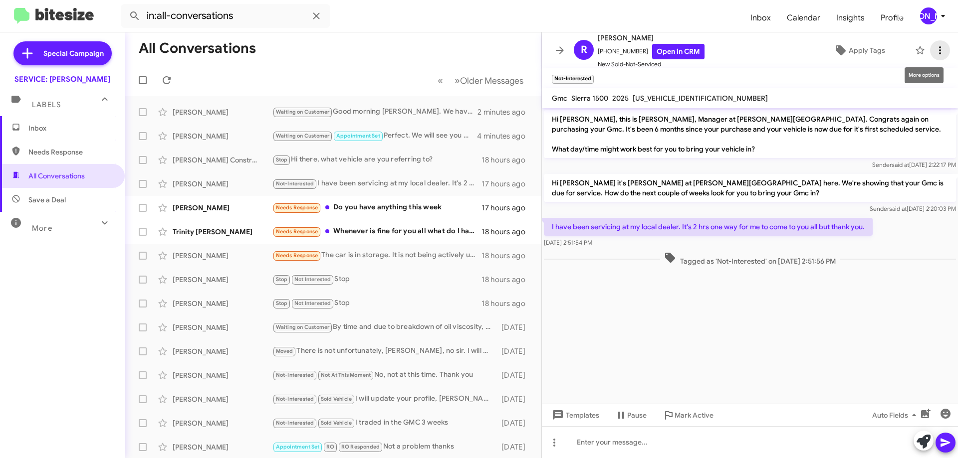
click at [930, 57] on button at bounding box center [940, 50] width 20 height 20
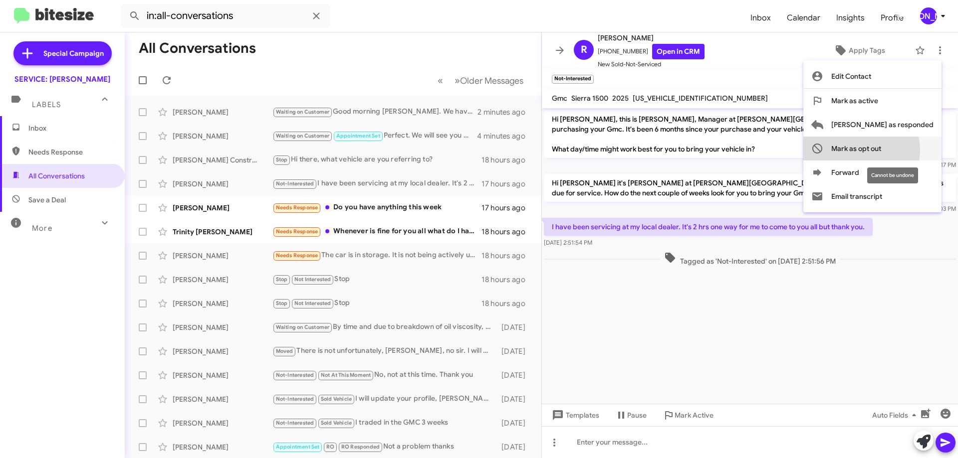
click at [881, 150] on span "Mark as opt out" at bounding box center [856, 149] width 50 height 24
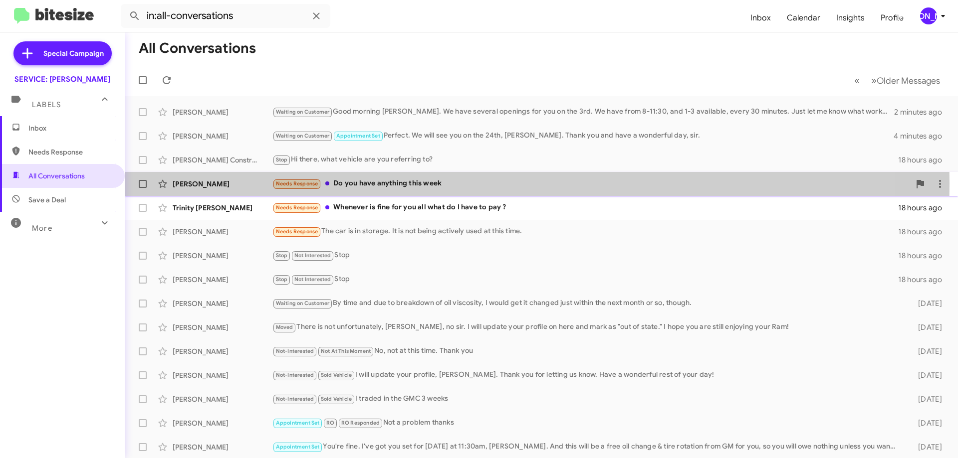
click at [415, 183] on div "Needs Response Do you have anything this week" at bounding box center [590, 183] width 637 height 11
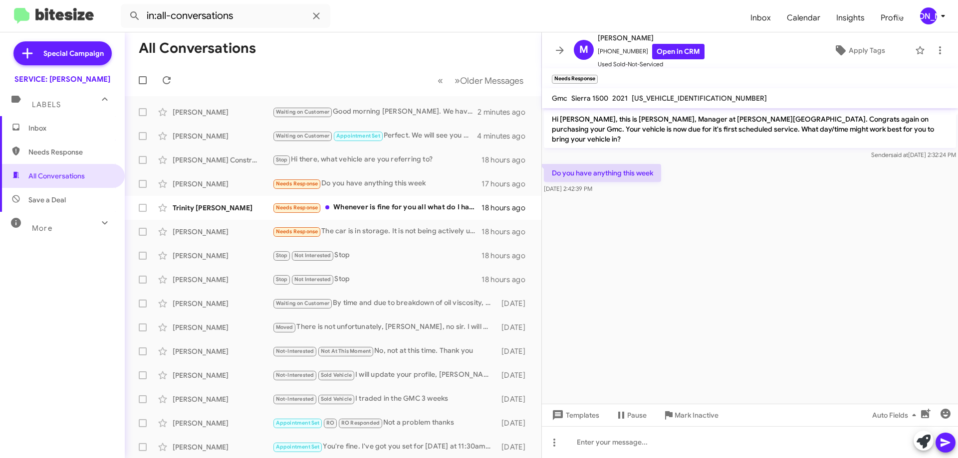
click at [649, 96] on span "3GTU9FEL5MG129527" at bounding box center [698, 98] width 135 height 9
copy span "3GTU9FEL5MG129527"
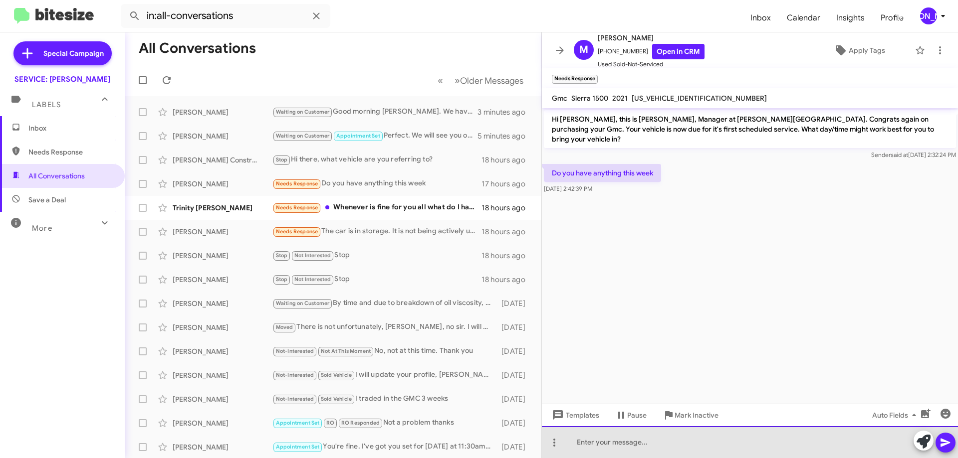
click at [672, 442] on div at bounding box center [750, 442] width 416 height 32
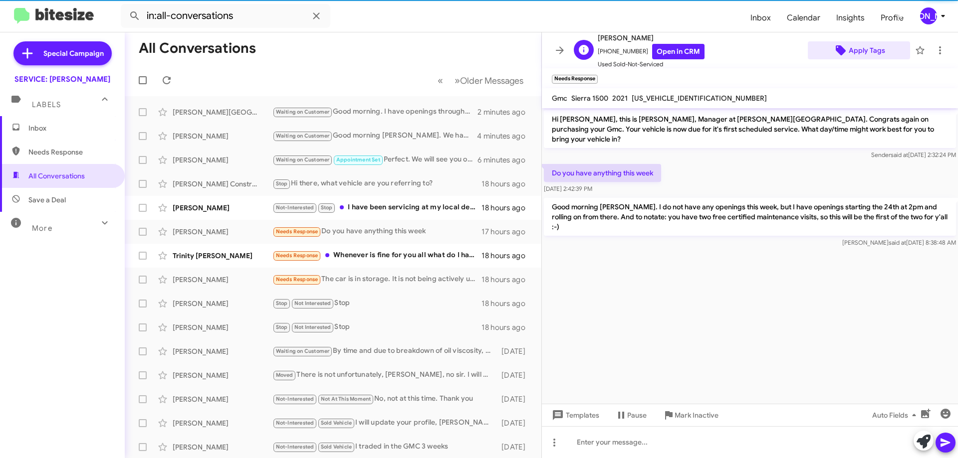
click at [863, 42] on span "Apply Tags" at bounding box center [866, 50] width 36 height 18
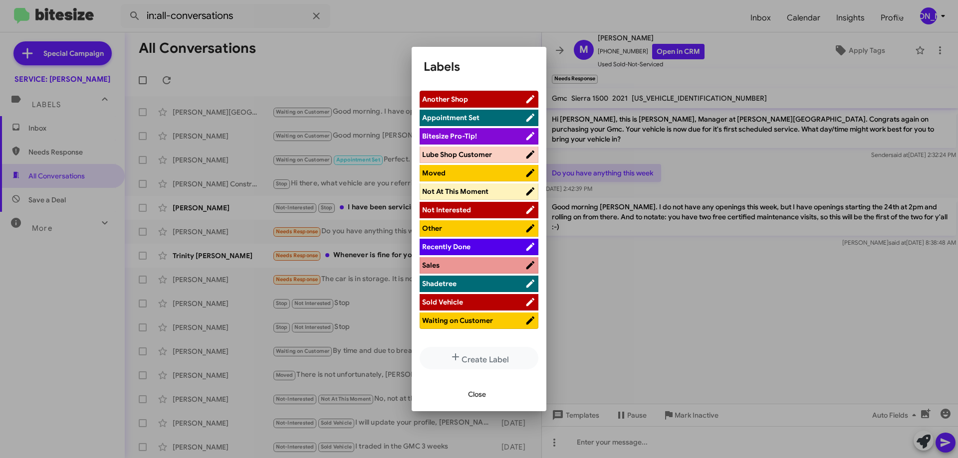
click at [479, 316] on span "Waiting on Customer" at bounding box center [473, 321] width 103 height 10
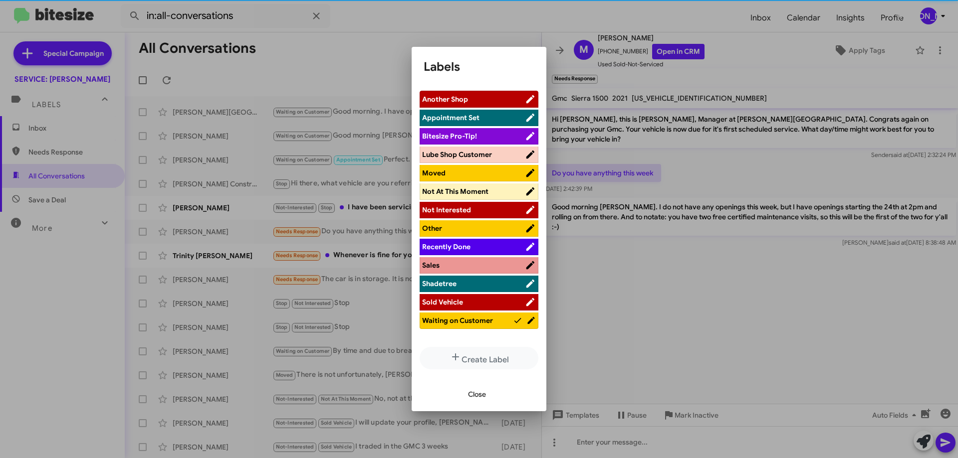
click at [926, 55] on div at bounding box center [479, 229] width 958 height 458
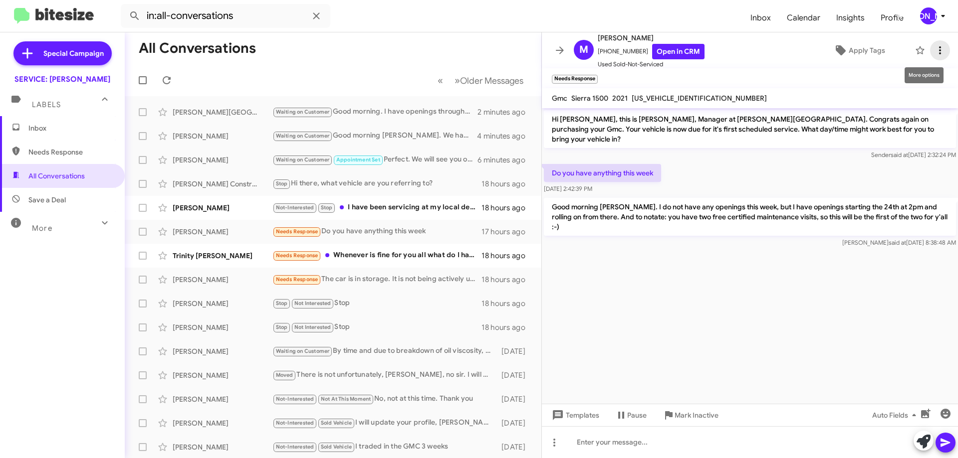
click at [934, 46] on icon at bounding box center [940, 50] width 12 height 12
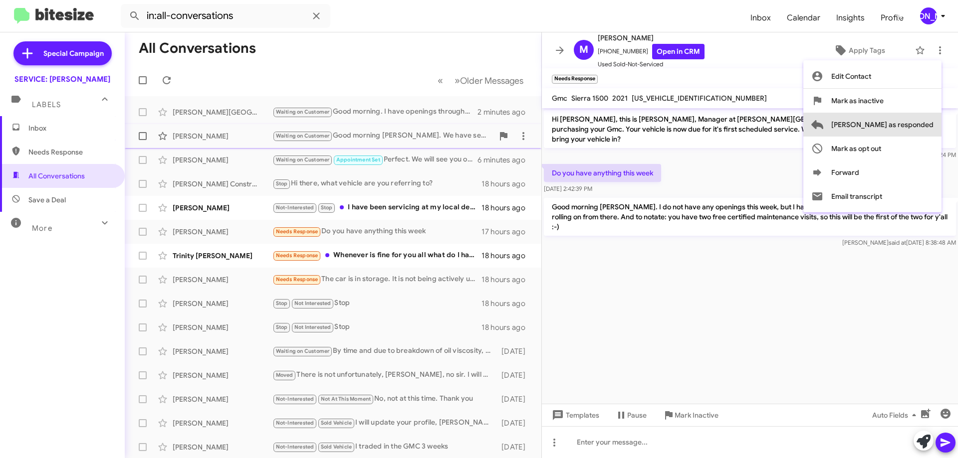
drag, startPoint x: 917, startPoint y: 128, endPoint x: 466, endPoint y: 147, distance: 451.3
click at [916, 128] on span "[PERSON_NAME] as responded" at bounding box center [882, 125] width 102 height 24
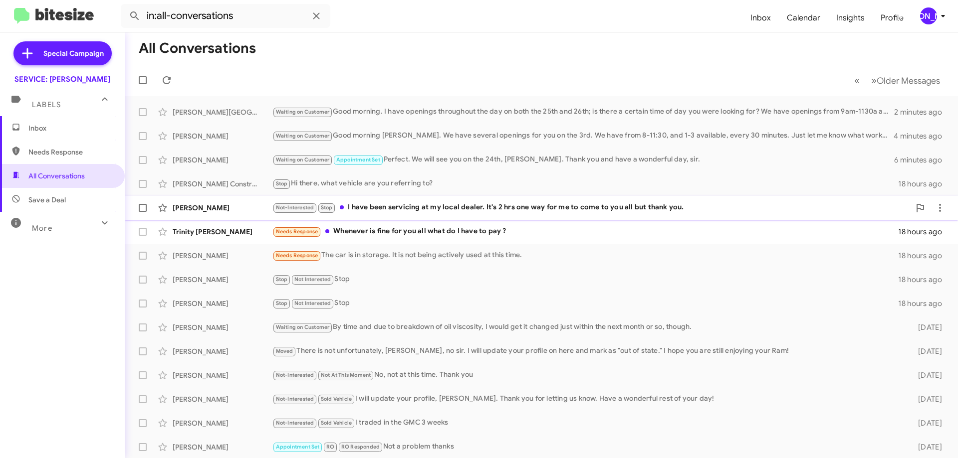
click at [477, 203] on div "Not-Interested Stop I have been servicing at my local dealer. It's 2 hrs one wa…" at bounding box center [590, 207] width 637 height 11
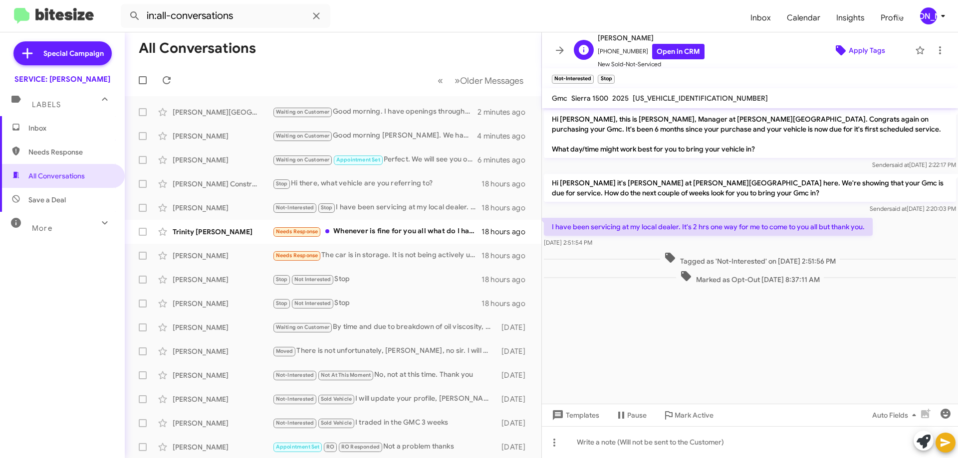
click at [848, 46] on span "Apply Tags" at bounding box center [866, 50] width 36 height 18
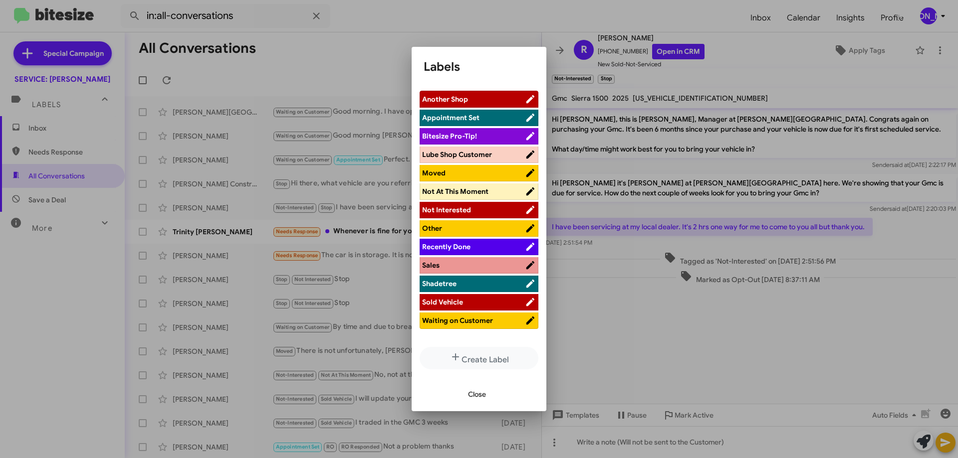
click at [458, 173] on span "Moved" at bounding box center [473, 173] width 103 height 10
click at [481, 397] on span "Close" at bounding box center [477, 395] width 18 height 18
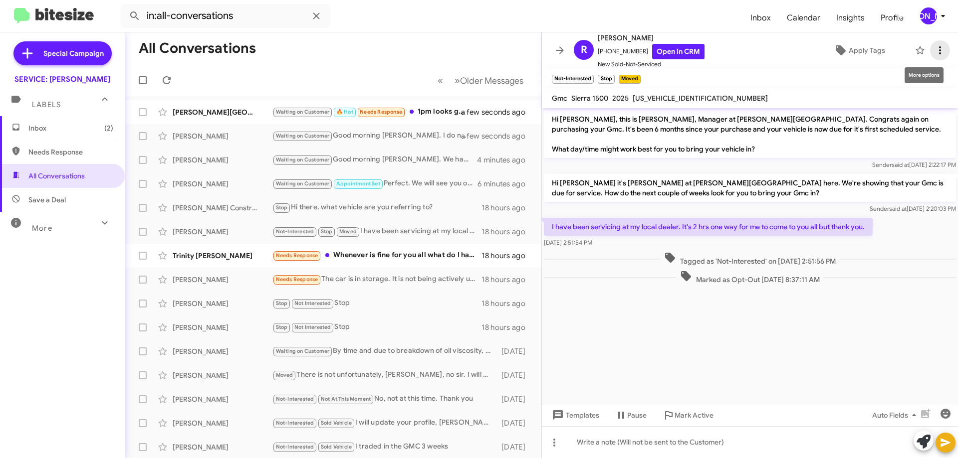
click at [934, 53] on icon at bounding box center [940, 50] width 12 height 12
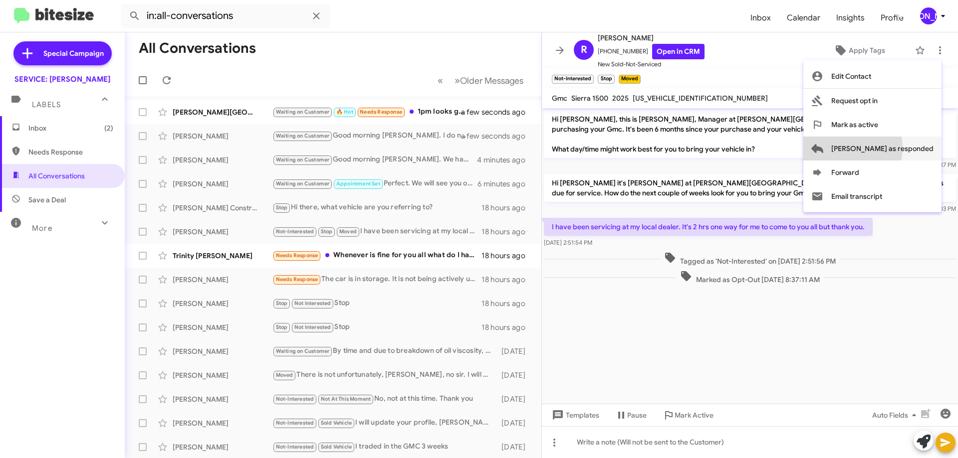
click at [883, 148] on span "[PERSON_NAME] as responded" at bounding box center [882, 149] width 102 height 24
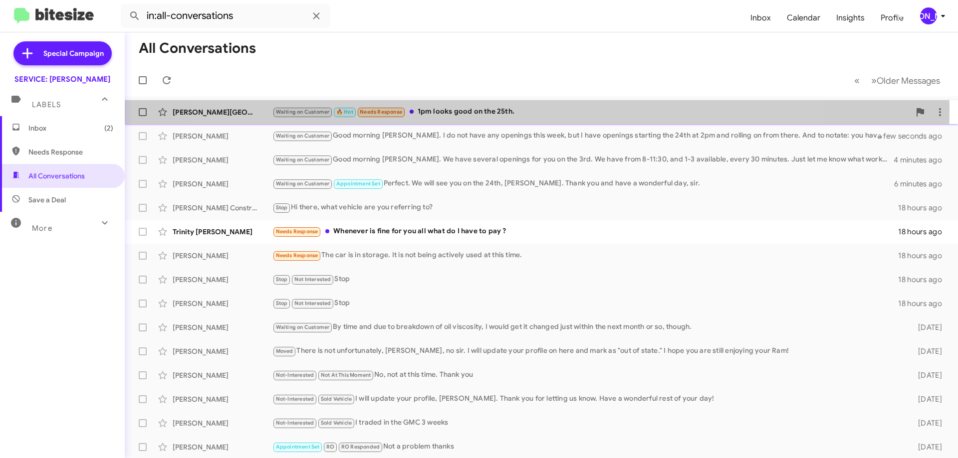
drag, startPoint x: 506, startPoint y: 110, endPoint x: 484, endPoint y: 106, distance: 22.3
click at [506, 110] on div "Waiting on Customer 🔥 Hot Needs Response 1pm looks good on the 25th." at bounding box center [590, 111] width 637 height 11
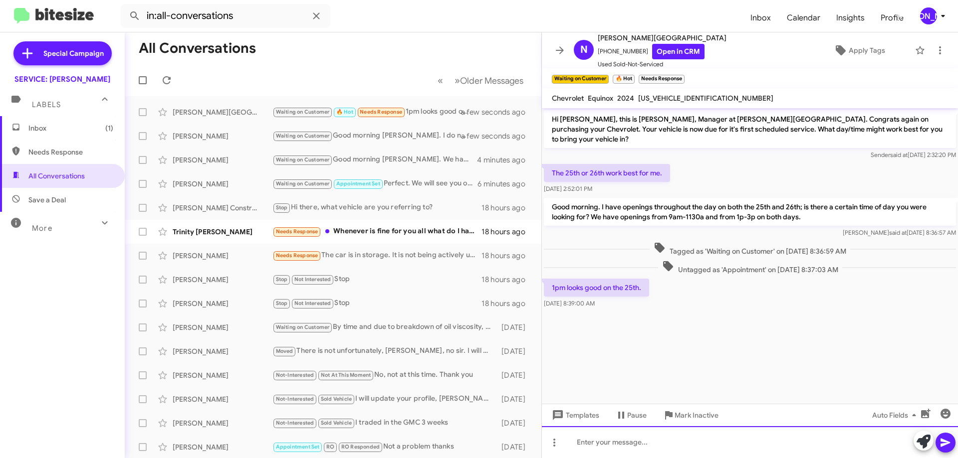
click at [706, 452] on div at bounding box center [750, 442] width 416 height 32
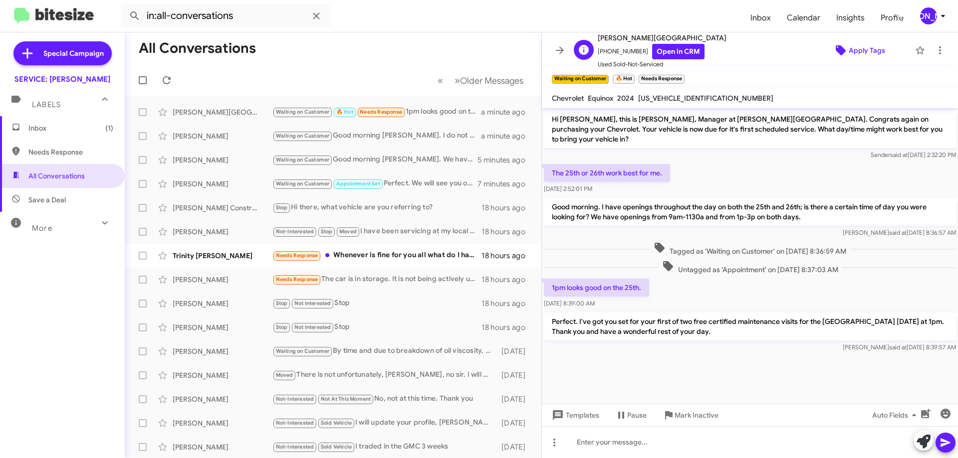
click at [870, 47] on span "Apply Tags" at bounding box center [866, 50] width 36 height 18
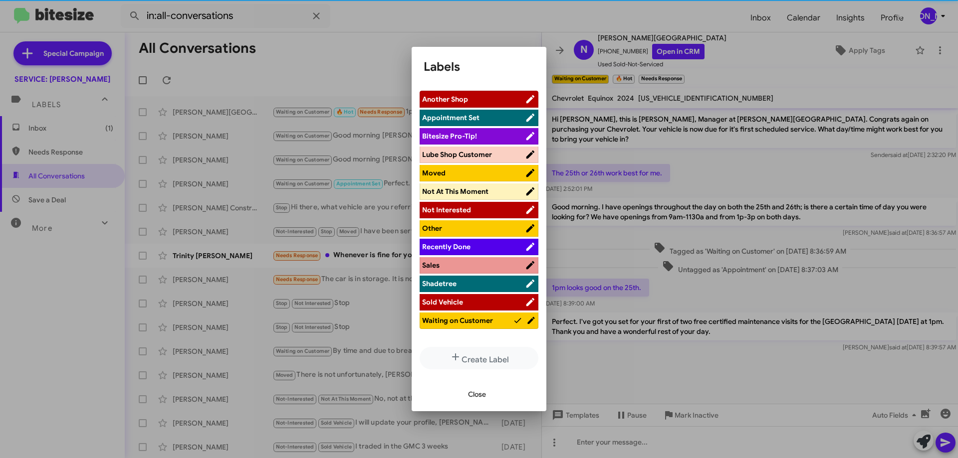
click at [491, 117] on span "Appointment Set" at bounding box center [473, 118] width 103 height 10
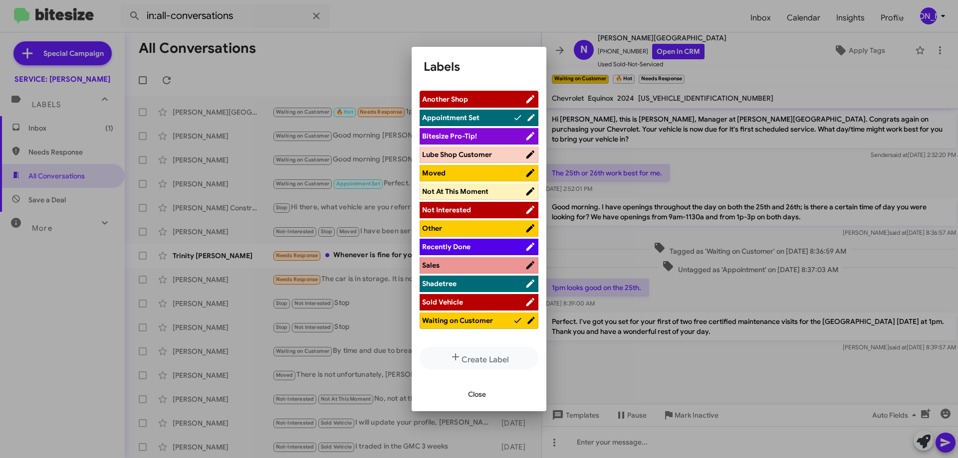
click at [496, 323] on span "Waiting on Customer" at bounding box center [467, 321] width 91 height 10
click at [492, 386] on button "Close" at bounding box center [477, 395] width 34 height 18
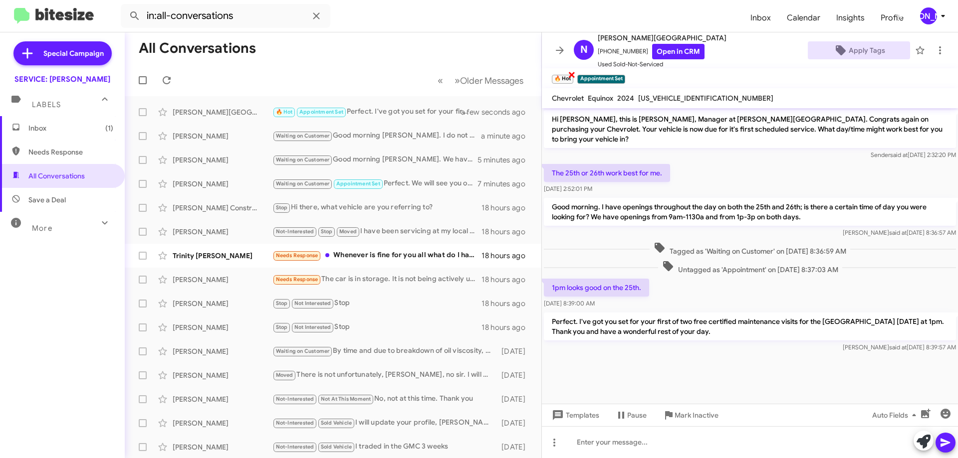
click at [573, 75] on span "×" at bounding box center [572, 74] width 8 height 12
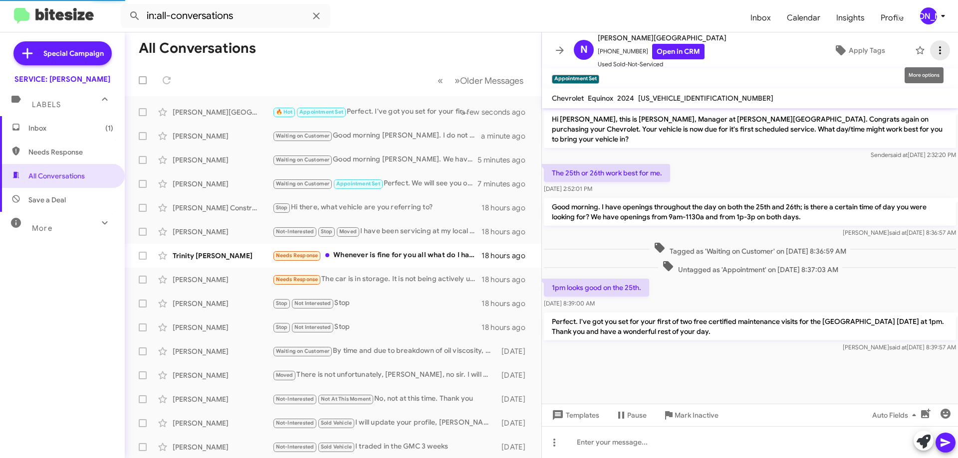
click at [936, 53] on icon at bounding box center [940, 50] width 12 height 12
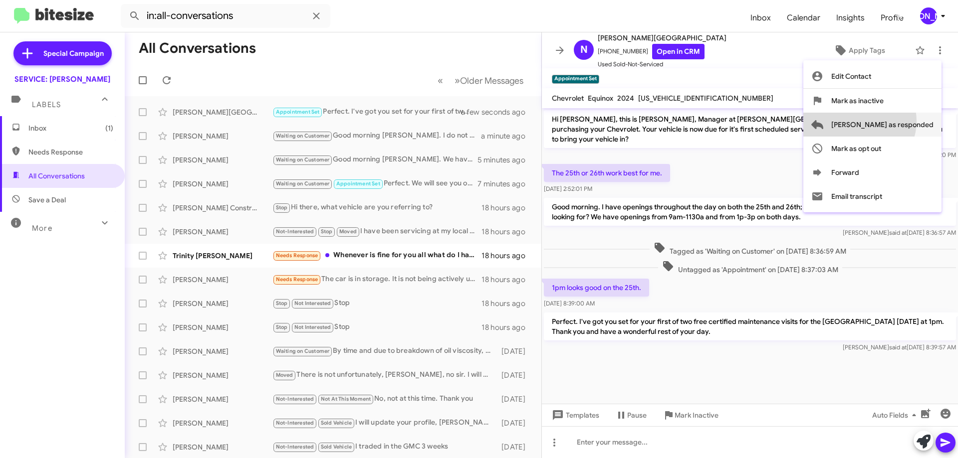
drag, startPoint x: 899, startPoint y: 121, endPoint x: 722, endPoint y: 168, distance: 183.0
click at [899, 121] on span "[PERSON_NAME] as responded" at bounding box center [882, 125] width 102 height 24
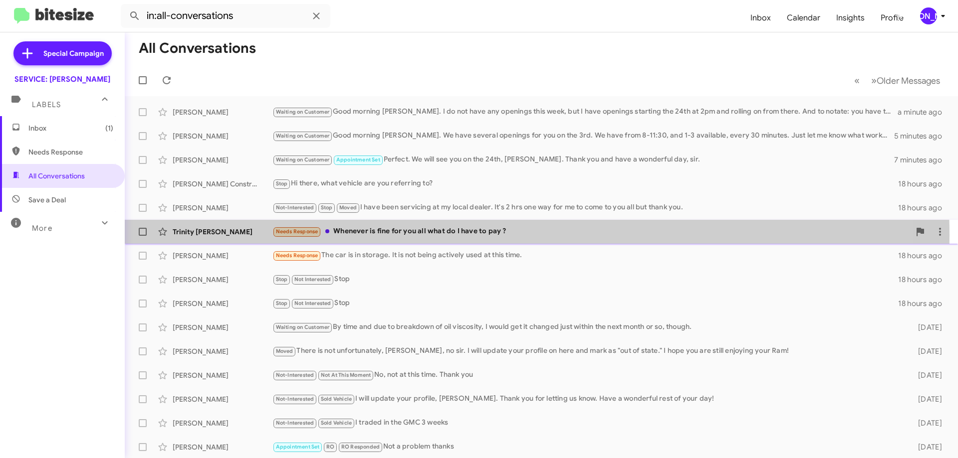
click at [424, 235] on div "Needs Response Whenever is fine for you all what do I have to pay ?" at bounding box center [590, 231] width 637 height 11
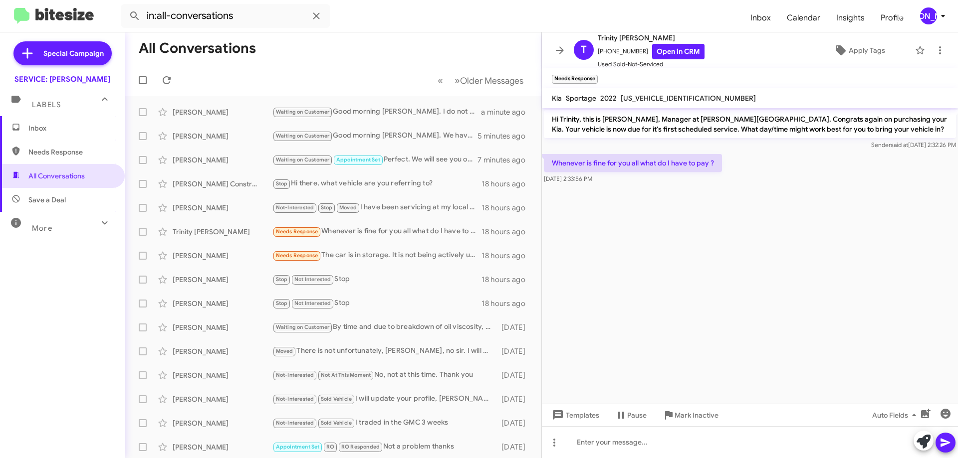
click at [664, 102] on span "[US_VEHICLE_IDENTIFICATION_NUMBER]" at bounding box center [687, 98] width 135 height 9
copy span "[US_VEHICLE_IDENTIFICATION_NUMBER]"
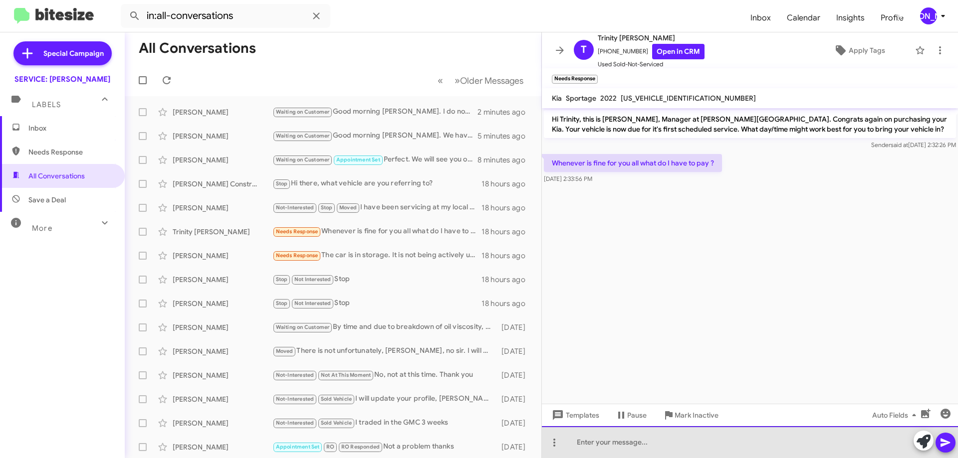
click at [644, 449] on div at bounding box center [750, 442] width 416 height 32
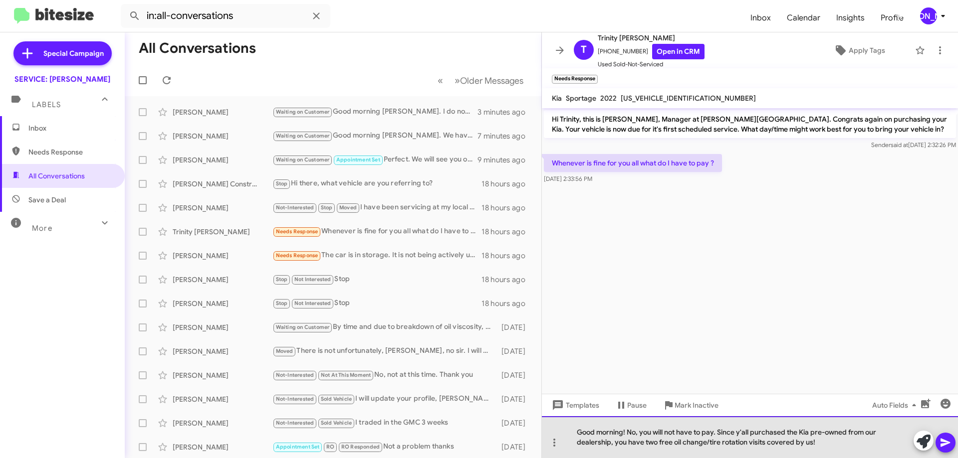
click at [818, 439] on div "Good morning! No, you will not have to pay. Since y'all purchased the Kia pre-o…" at bounding box center [750, 437] width 416 height 42
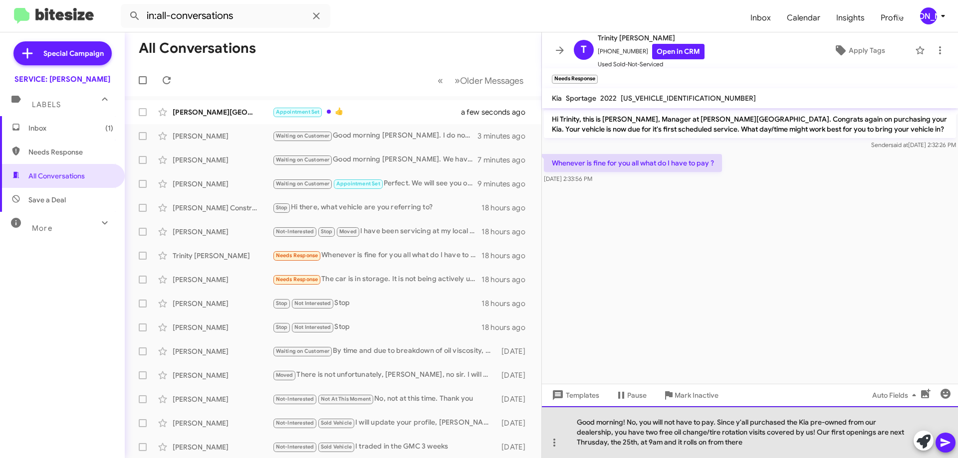
click at [584, 444] on div "Good morning! No, you will not have to pay. Since y'all purchased the Kia pre-o…" at bounding box center [750, 432] width 416 height 52
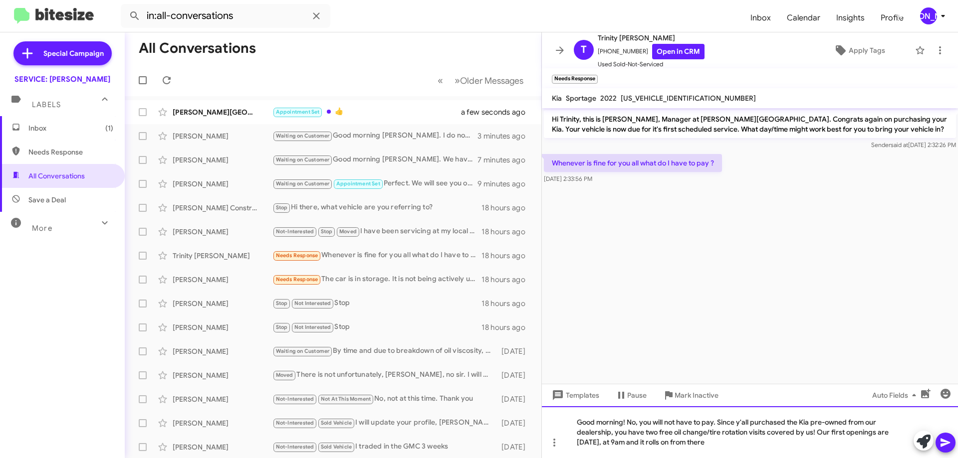
click at [760, 445] on div "Good morning! No, you will not have to pay. Since y'all purchased the Kia pre-o…" at bounding box center [750, 432] width 416 height 52
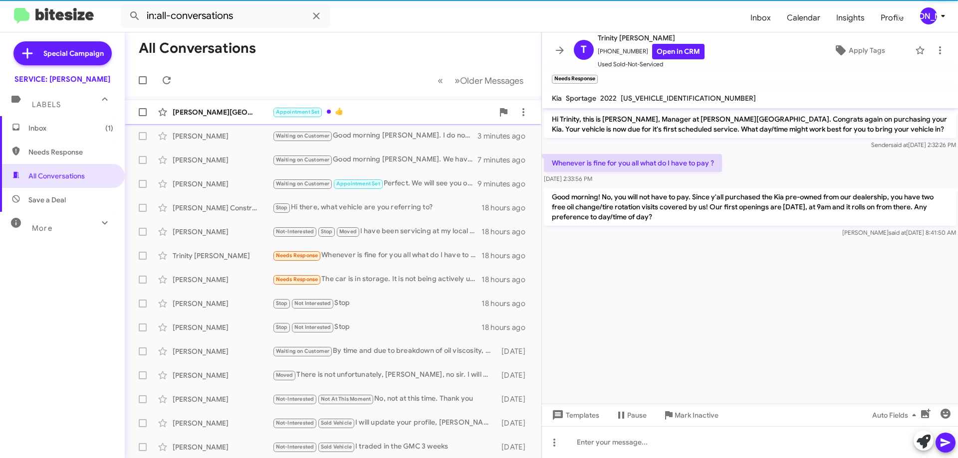
click at [396, 107] on div "Appointment Set 👍" at bounding box center [382, 111] width 221 height 11
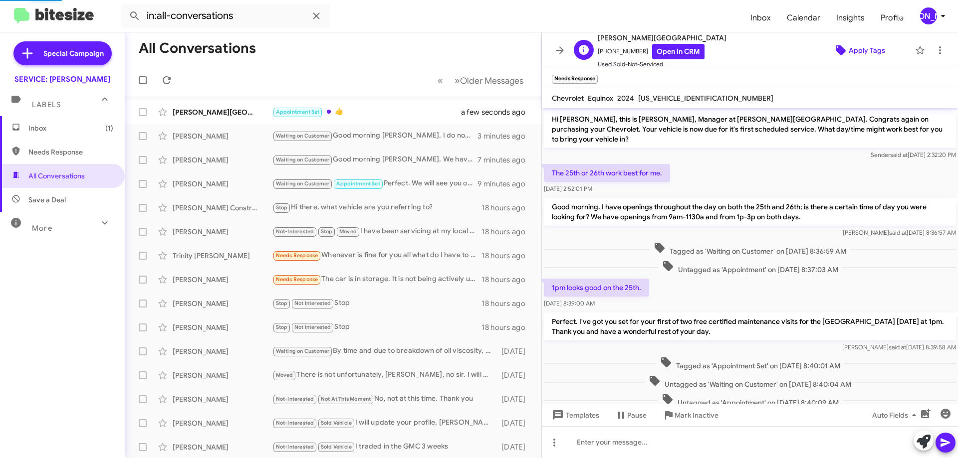
scroll to position [57, 0]
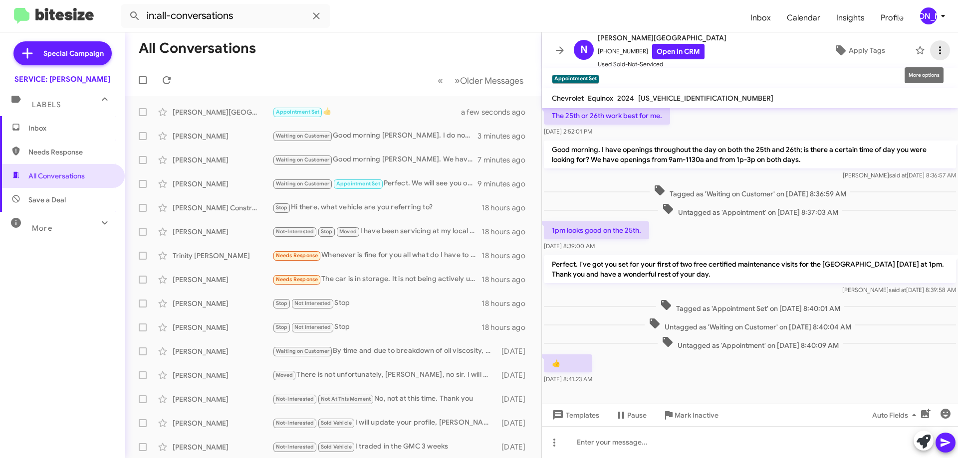
click at [934, 49] on icon at bounding box center [940, 50] width 12 height 12
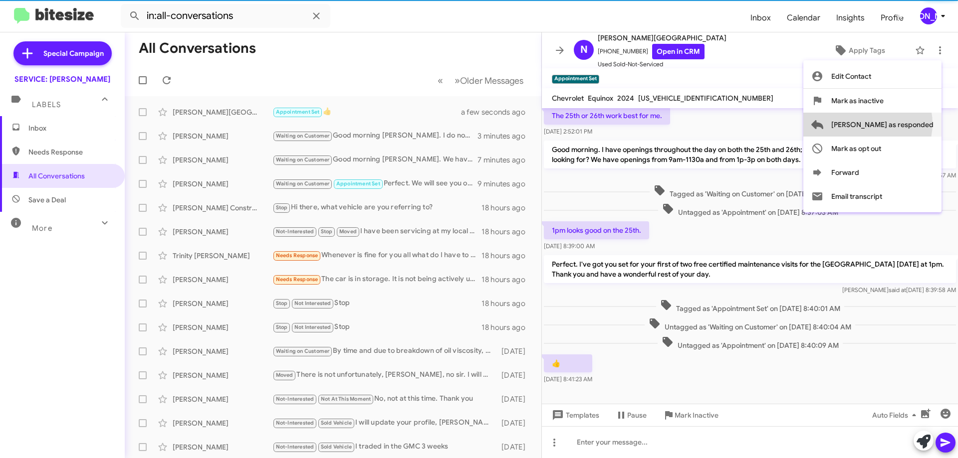
click at [907, 124] on span "[PERSON_NAME] as responded" at bounding box center [882, 125] width 102 height 24
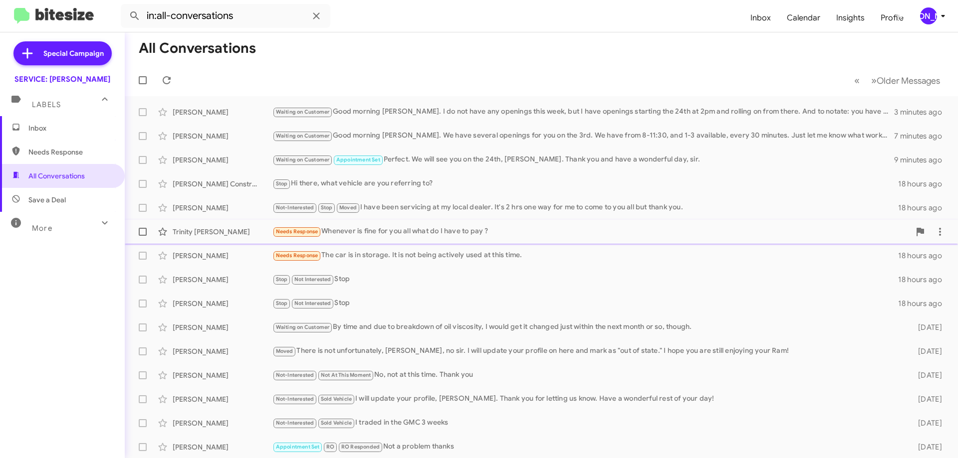
click at [402, 233] on div "Needs Response Whenever is fine for you all what do I have to pay ?" at bounding box center [590, 231] width 637 height 11
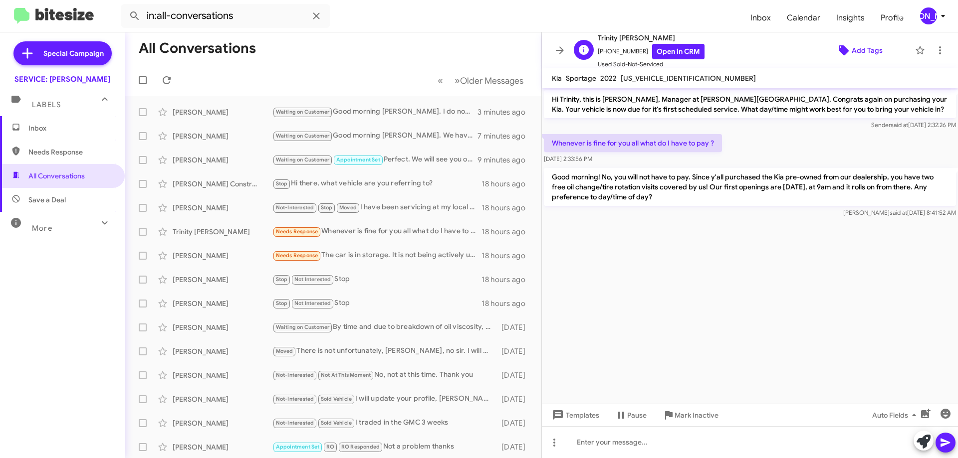
drag, startPoint x: 857, startPoint y: 48, endPoint x: 849, endPoint y: 51, distance: 8.7
click at [851, 51] on span "Add Tags" at bounding box center [866, 50] width 31 height 18
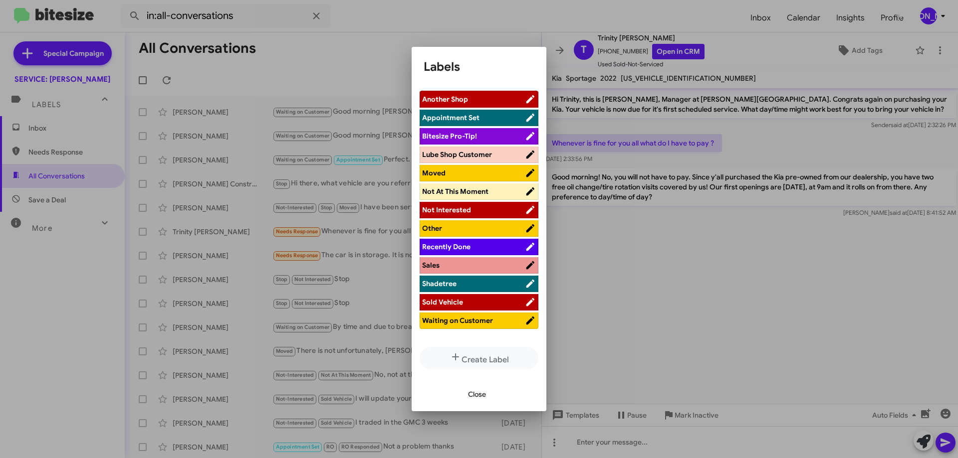
click at [460, 321] on span "Waiting on Customer" at bounding box center [457, 320] width 71 height 9
drag, startPoint x: 478, startPoint y: 395, endPoint x: 538, endPoint y: 377, distance: 63.1
click at [478, 395] on span "Close" at bounding box center [477, 395] width 18 height 18
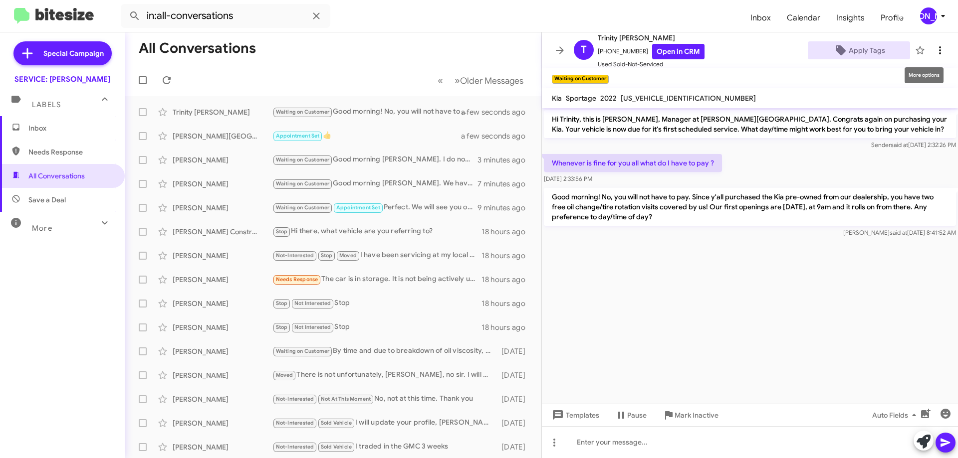
click at [939, 47] on icon at bounding box center [940, 50] width 2 height 8
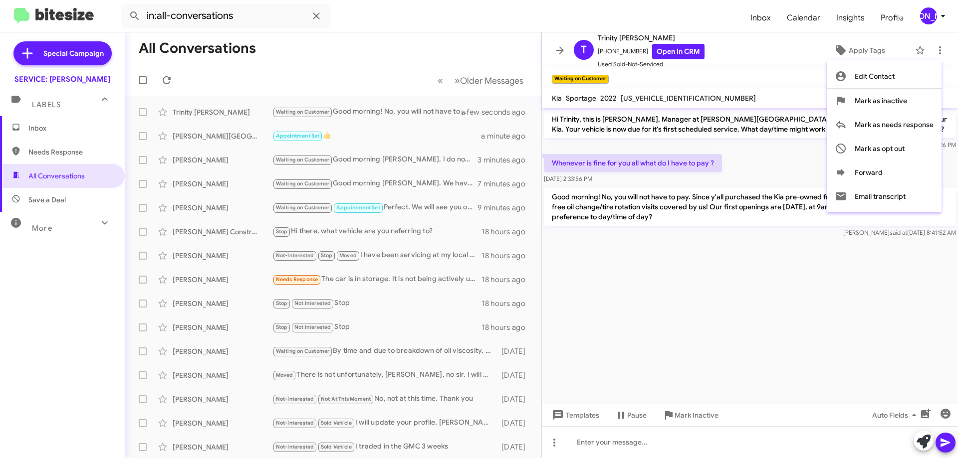
click at [354, 277] on div at bounding box center [479, 229] width 958 height 458
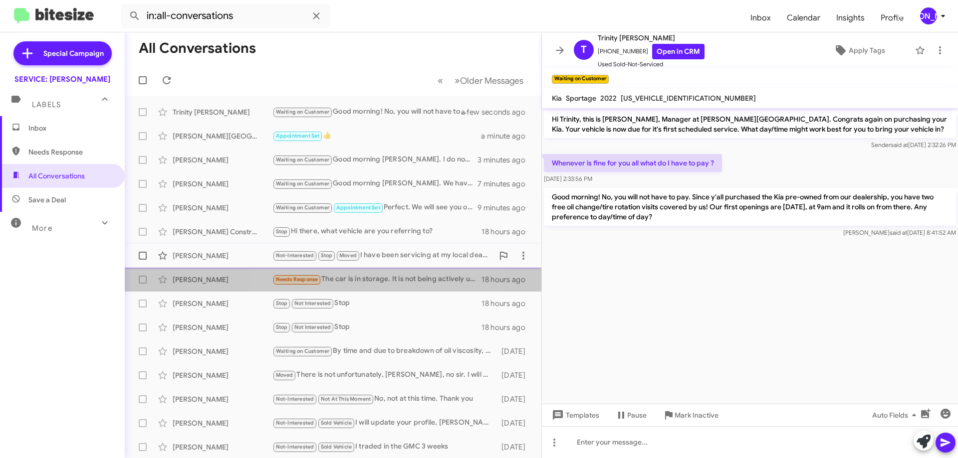
drag, startPoint x: 340, startPoint y: 279, endPoint x: 466, endPoint y: 261, distance: 127.9
click at [340, 279] on div "Needs Response The car is in storage. It is not being actively used at this tim…" at bounding box center [376, 279] width 209 height 11
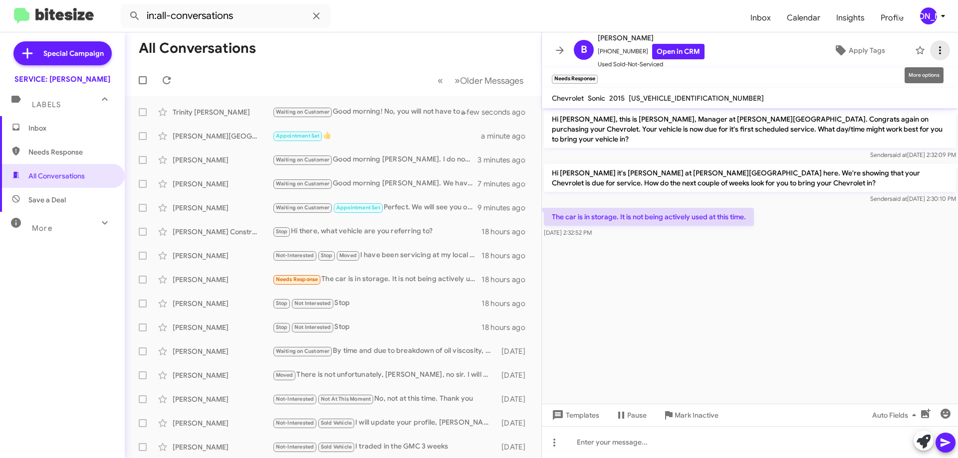
click at [939, 50] on span at bounding box center [940, 50] width 20 height 12
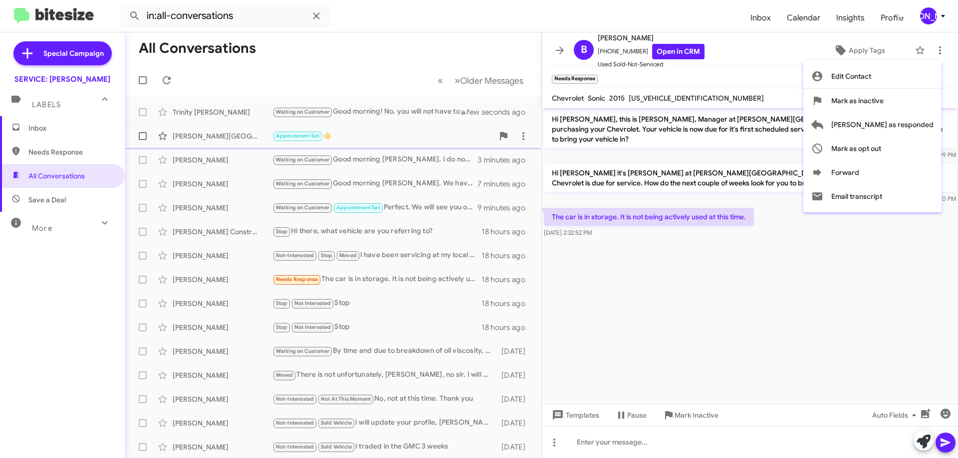
click at [894, 129] on span "[PERSON_NAME] as responded" at bounding box center [882, 125] width 102 height 24
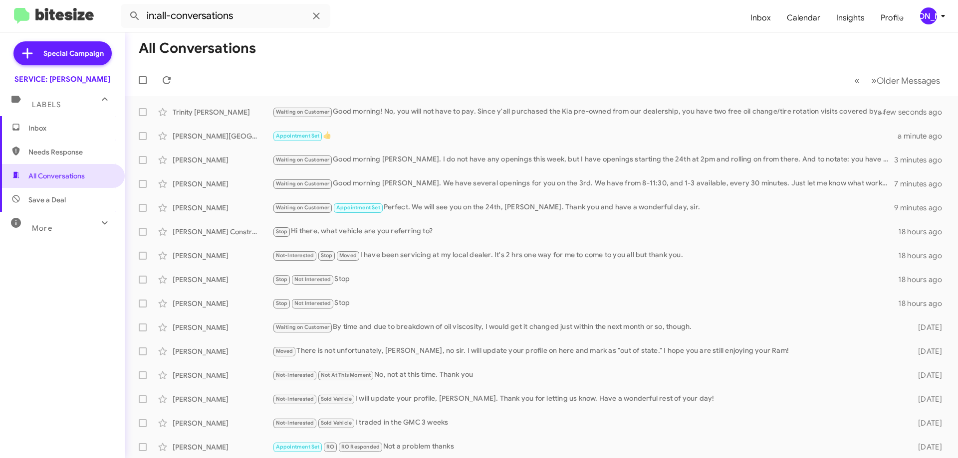
click at [47, 122] on span "Inbox" at bounding box center [62, 128] width 125 height 24
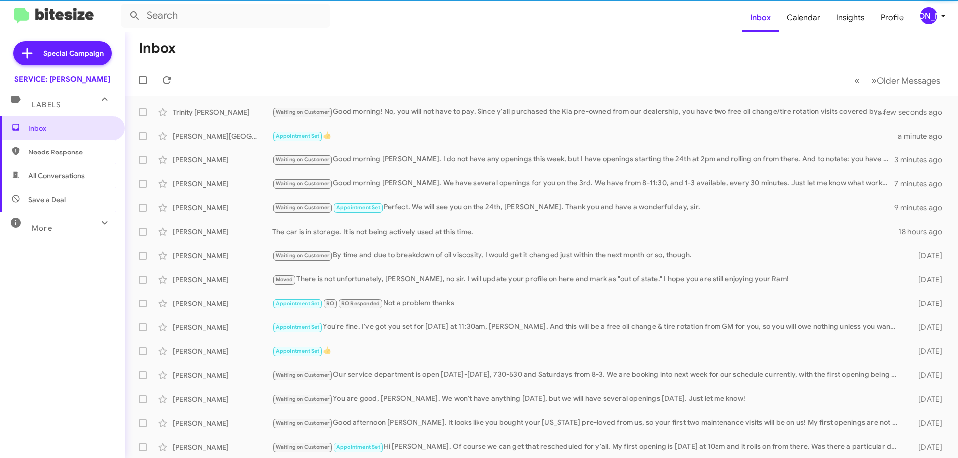
click at [72, 180] on span "All Conversations" at bounding box center [56, 176] width 56 height 10
type input "in:all-conversations"
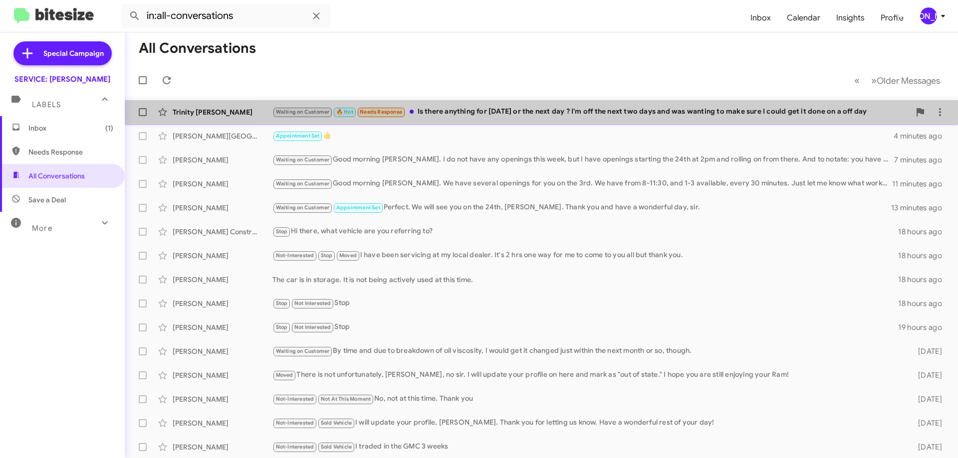
click at [581, 110] on div "Waiting on Customer 🔥 Hot Needs Response Is there anything for tomorrow or the …" at bounding box center [590, 111] width 637 height 11
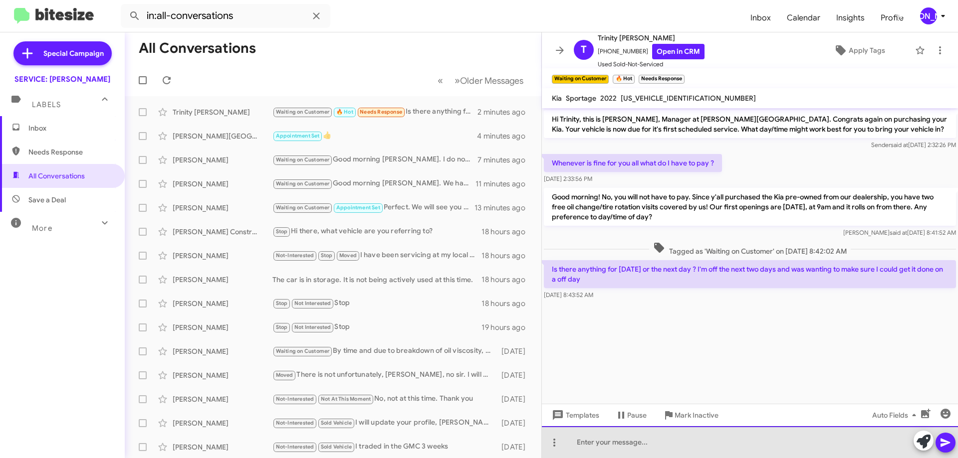
click at [721, 437] on div at bounding box center [750, 442] width 416 height 32
drag, startPoint x: 696, startPoint y: 445, endPoint x: 700, endPoint y: 440, distance: 6.7
click at [696, 443] on div at bounding box center [750, 442] width 416 height 32
click at [598, 439] on div "Unfortunetly we are completely booked until the 25th." at bounding box center [750, 442] width 416 height 32
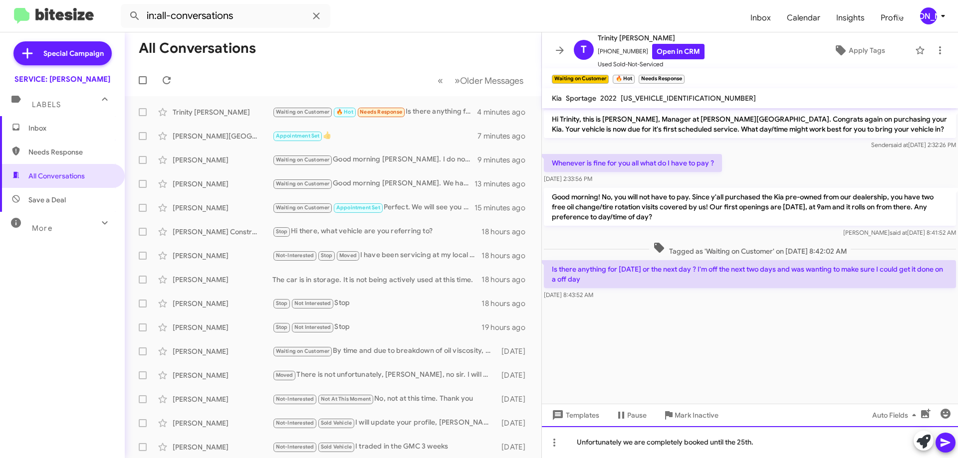
click at [804, 440] on div "Unfortunately we are completely booked until the 25th." at bounding box center [750, 442] width 416 height 32
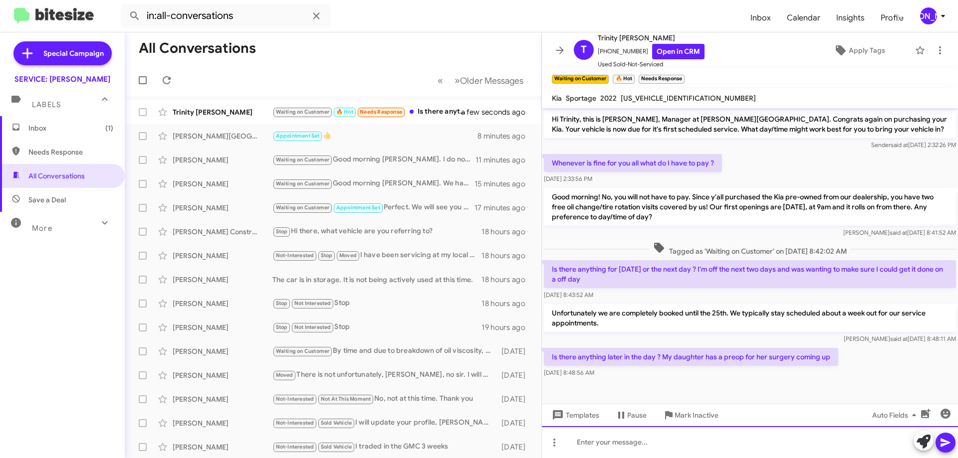
click at [800, 453] on div at bounding box center [750, 442] width 416 height 32
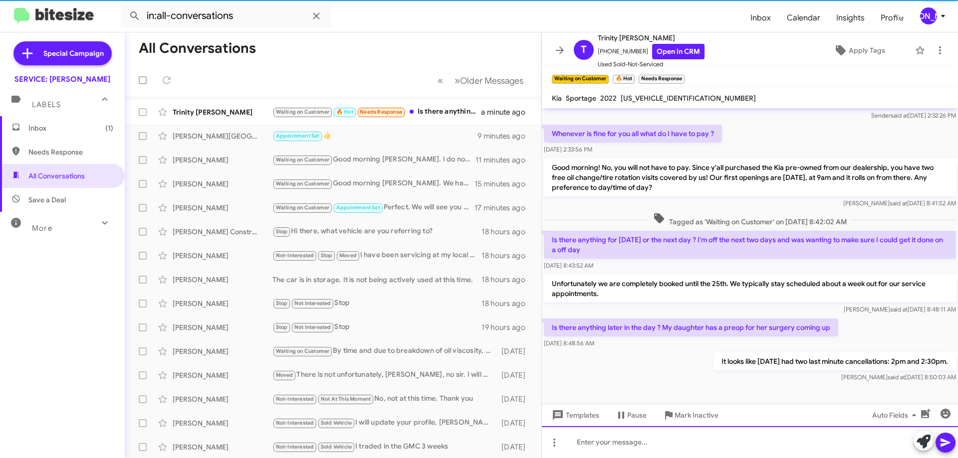
scroll to position [30, 0]
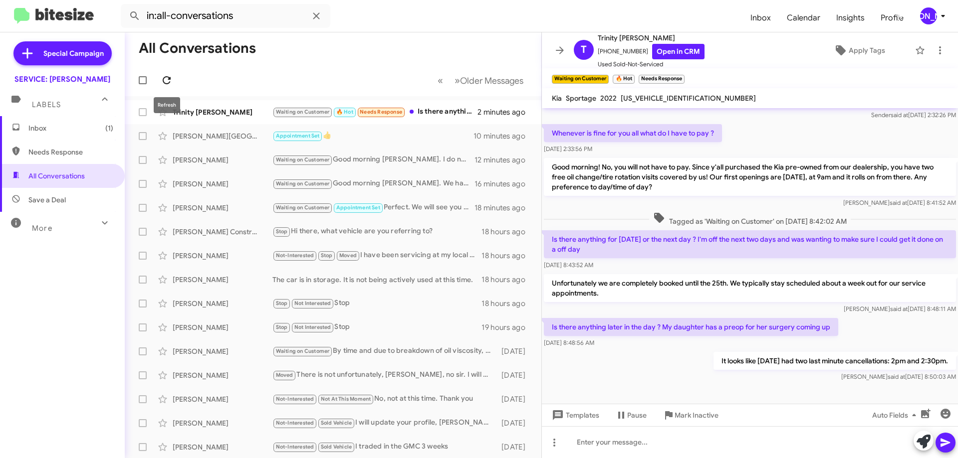
click at [162, 80] on icon at bounding box center [167, 80] width 12 height 12
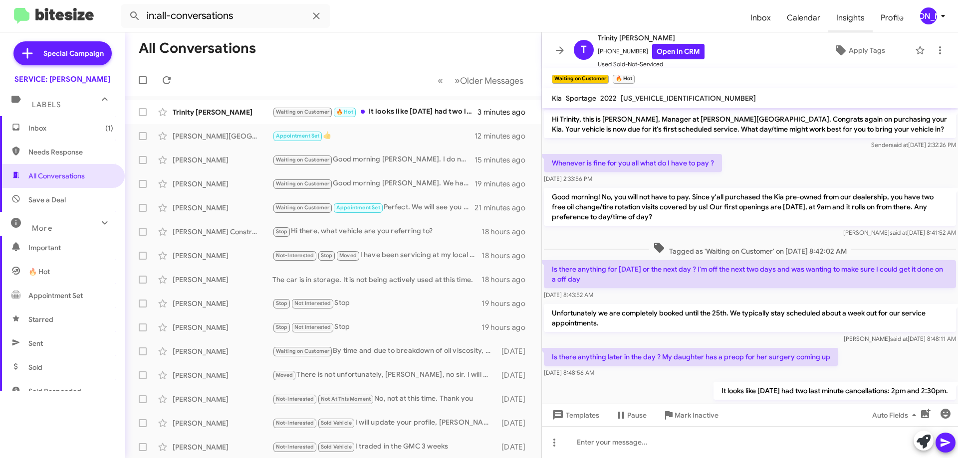
scroll to position [30, 0]
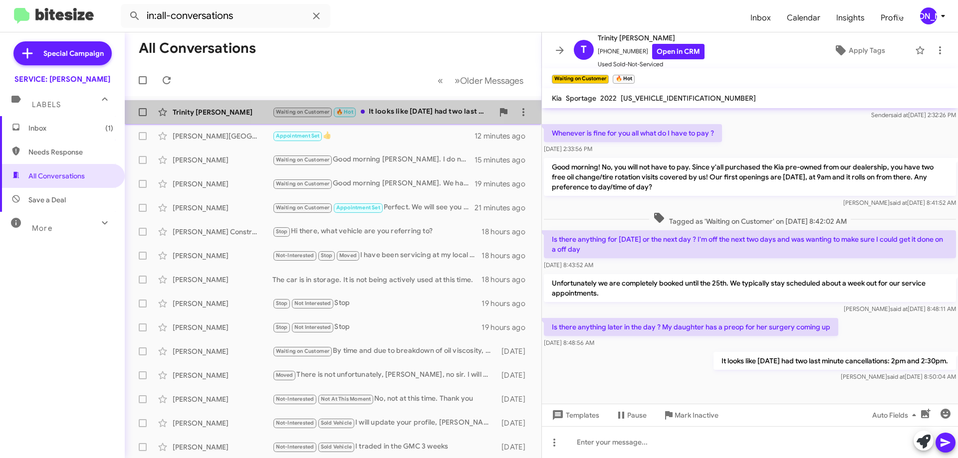
click at [383, 102] on div "Trinity Ferren Waiting on Customer 🔥 Hot It looks like Wednesday, the 24th had …" at bounding box center [333, 112] width 400 height 20
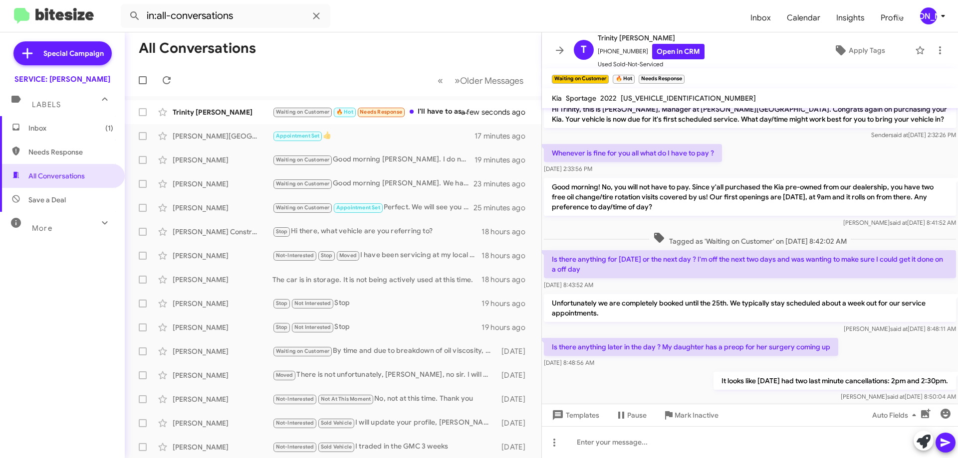
scroll to position [76, 0]
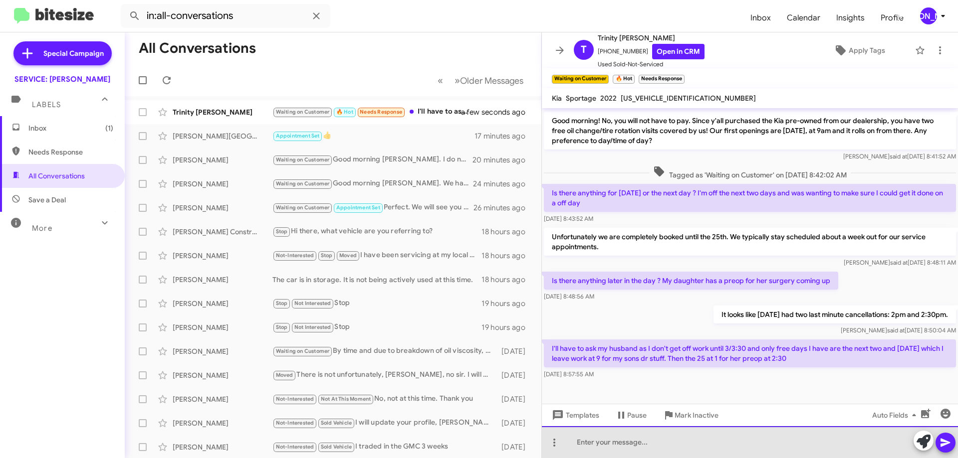
click at [745, 441] on div at bounding box center [750, 442] width 416 height 32
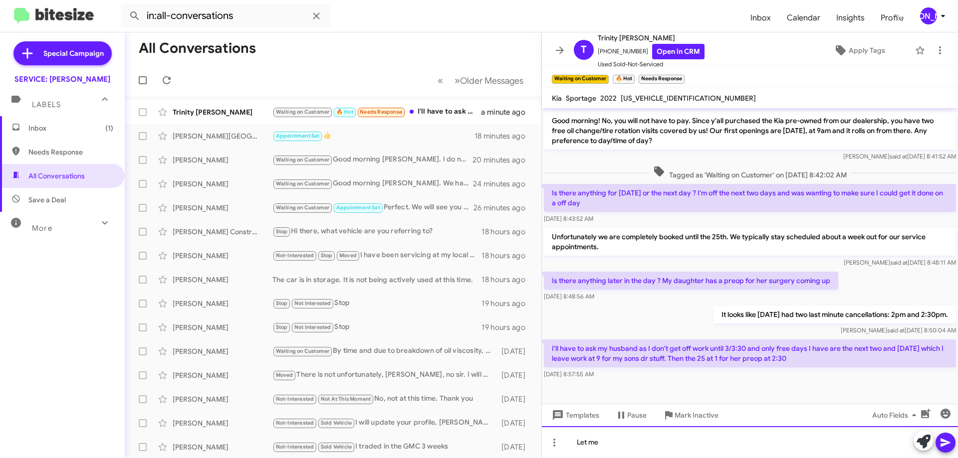
drag, startPoint x: 808, startPoint y: 448, endPoint x: 798, endPoint y: 444, distance: 11.0
click at [808, 448] on div "Let me" at bounding box center [750, 442] width 416 height 32
click at [683, 441] on div "Let me" at bounding box center [750, 442] width 416 height 32
click at [615, 452] on div "Let me" at bounding box center [750, 442] width 416 height 32
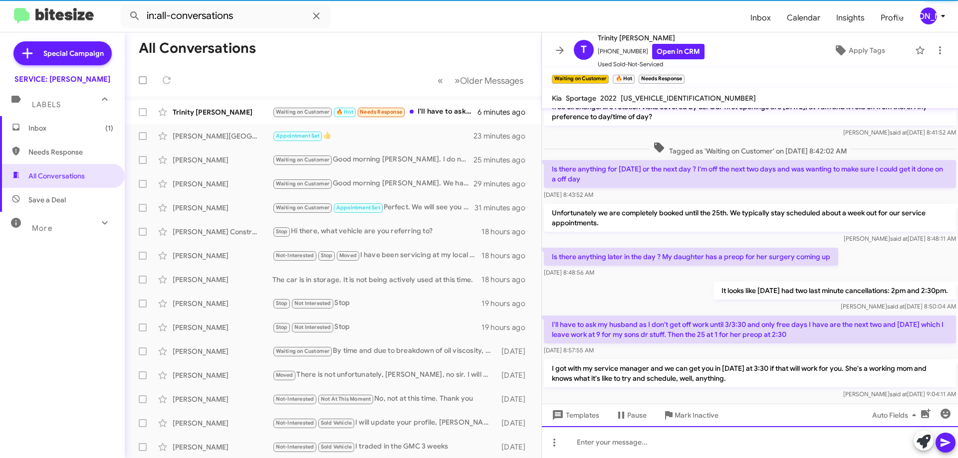
scroll to position [123, 0]
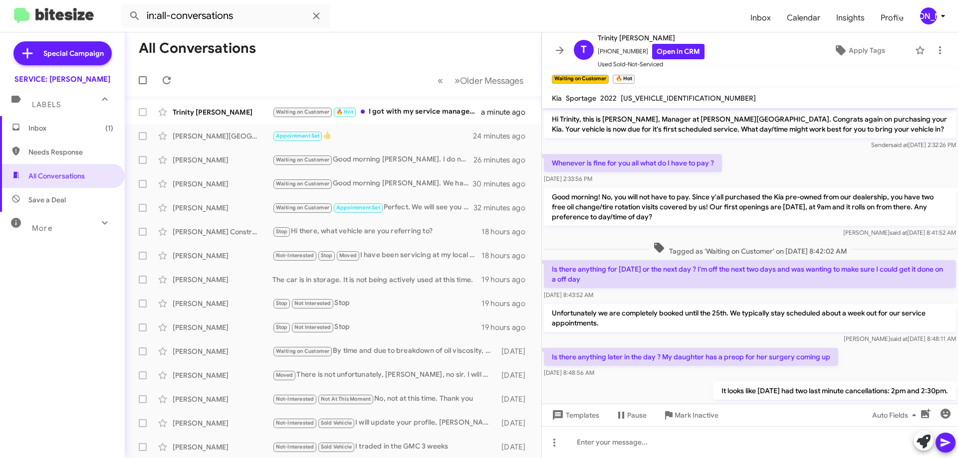
scroll to position [123, 0]
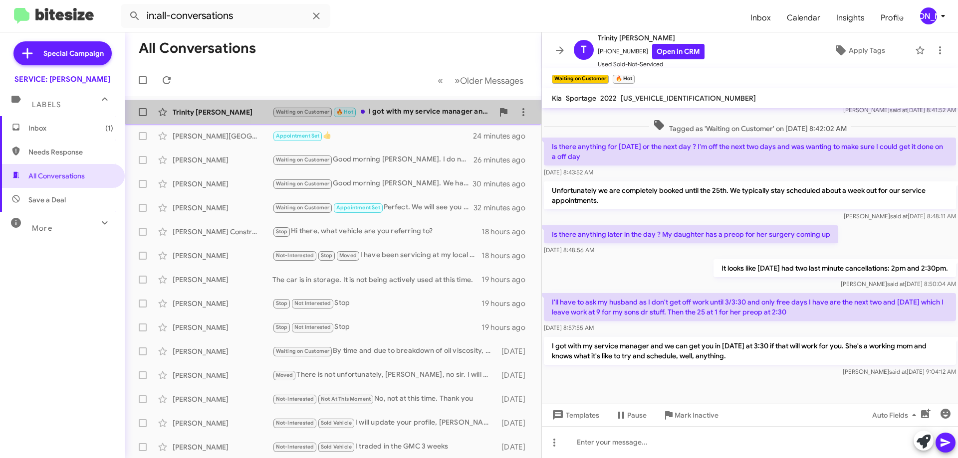
click at [400, 111] on div "Waiting on Customer 🔥 Hot I got with my service manager and we can get you in […" at bounding box center [382, 111] width 221 height 11
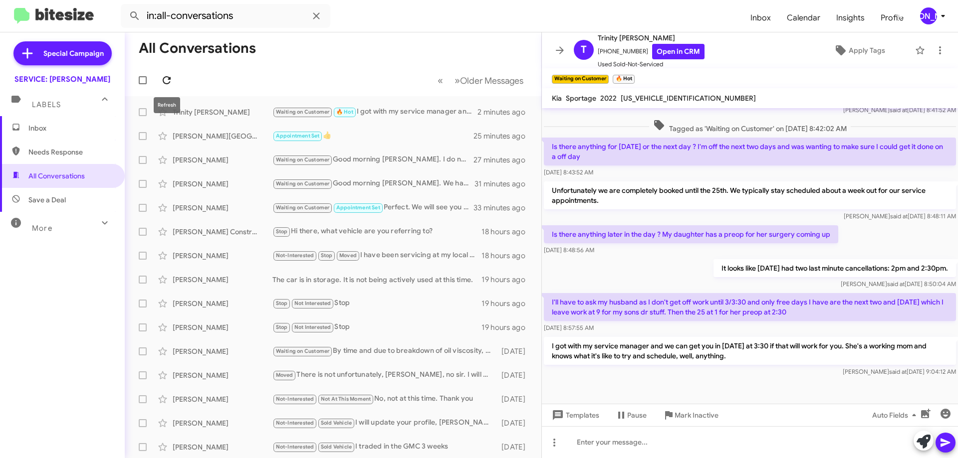
click at [161, 78] on icon at bounding box center [167, 80] width 12 height 12
click at [169, 75] on icon at bounding box center [167, 80] width 12 height 12
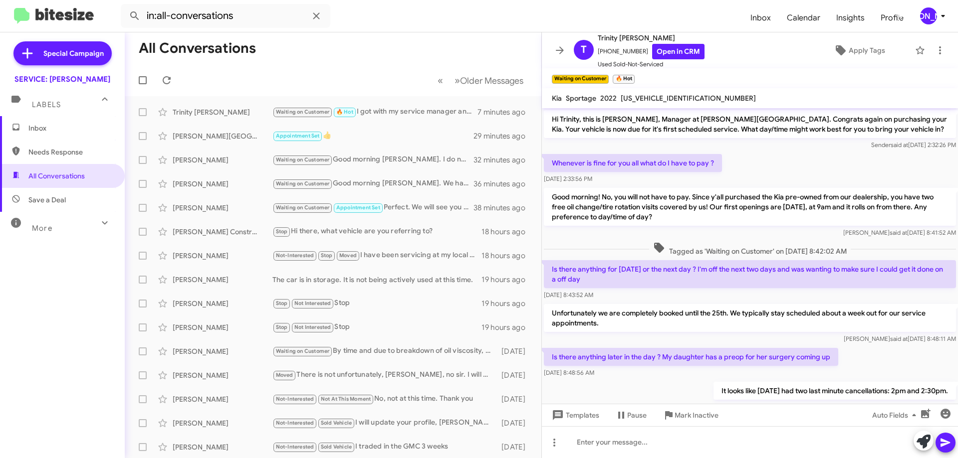
scroll to position [123, 0]
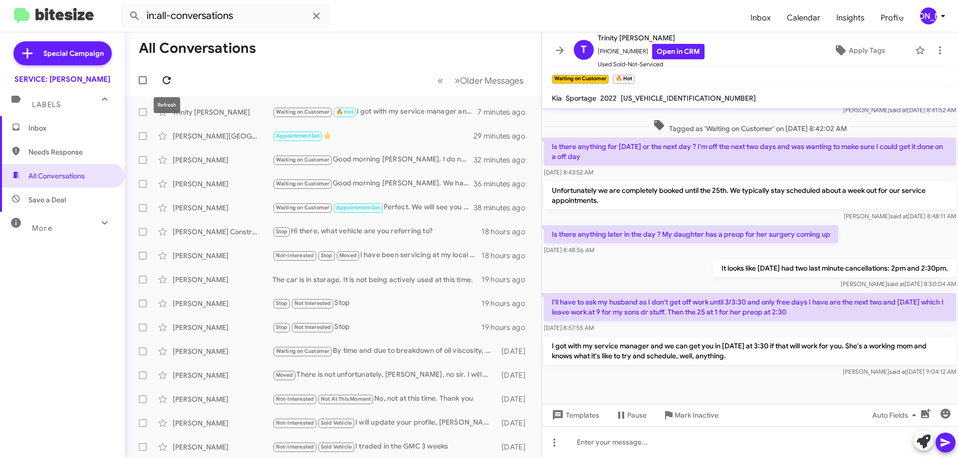
click at [170, 77] on icon at bounding box center [167, 80] width 8 height 8
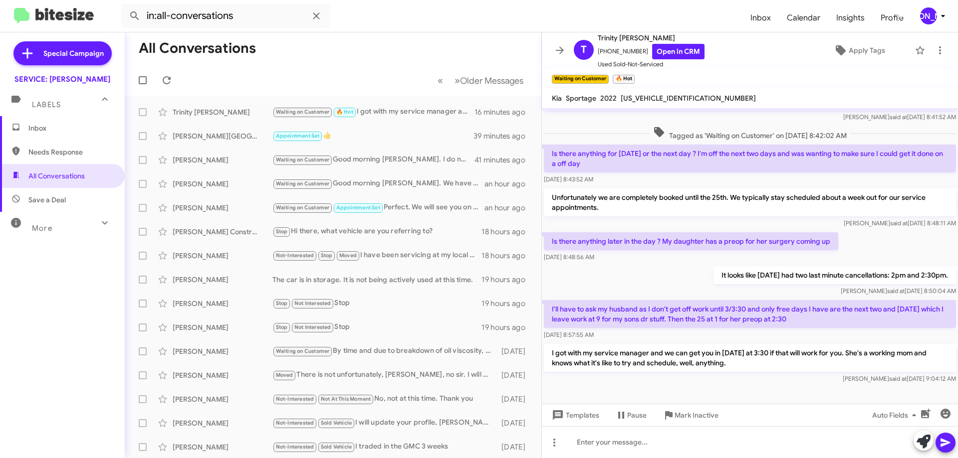
scroll to position [123, 0]
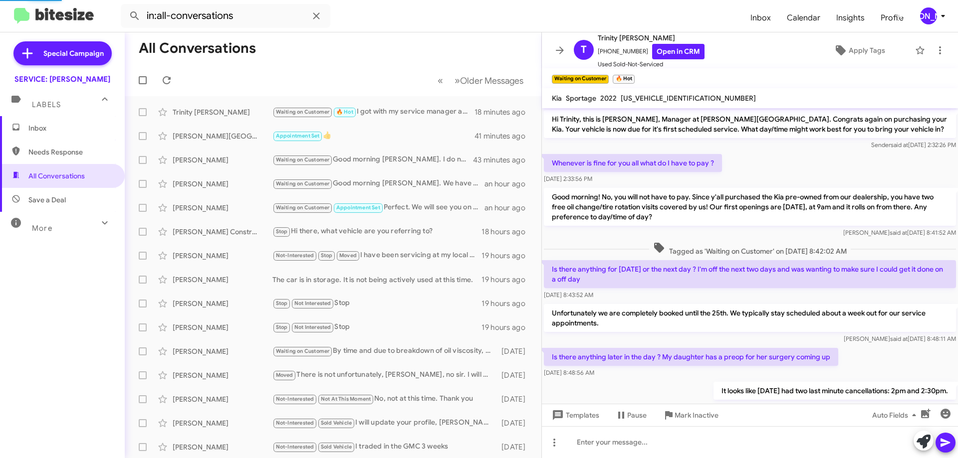
scroll to position [103, 0]
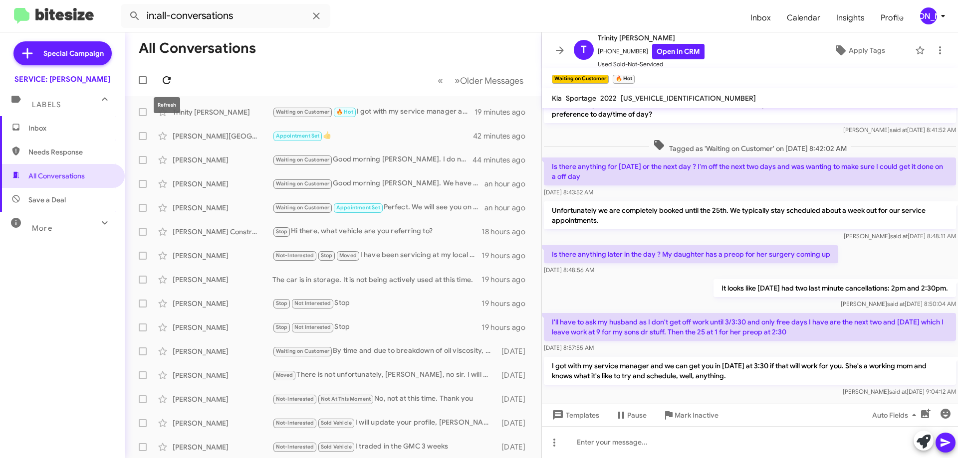
click at [171, 79] on icon at bounding box center [167, 80] width 12 height 12
click at [170, 81] on icon at bounding box center [167, 80] width 12 height 12
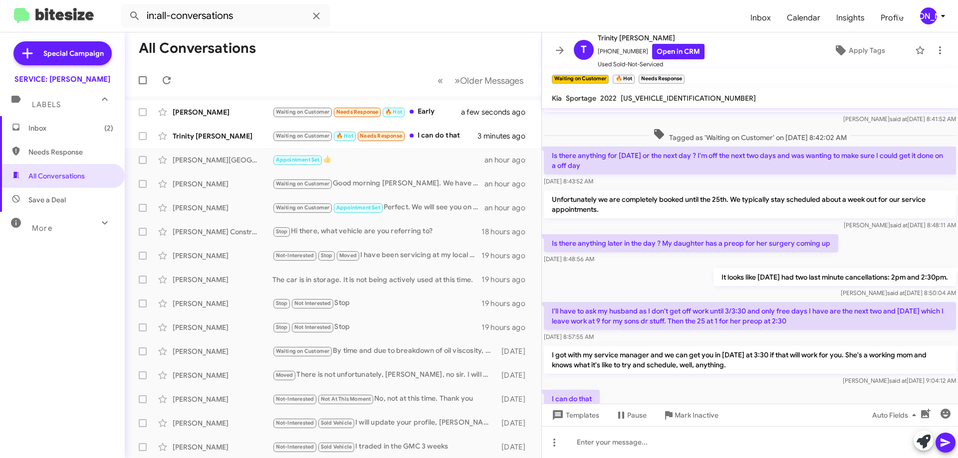
scroll to position [159, 0]
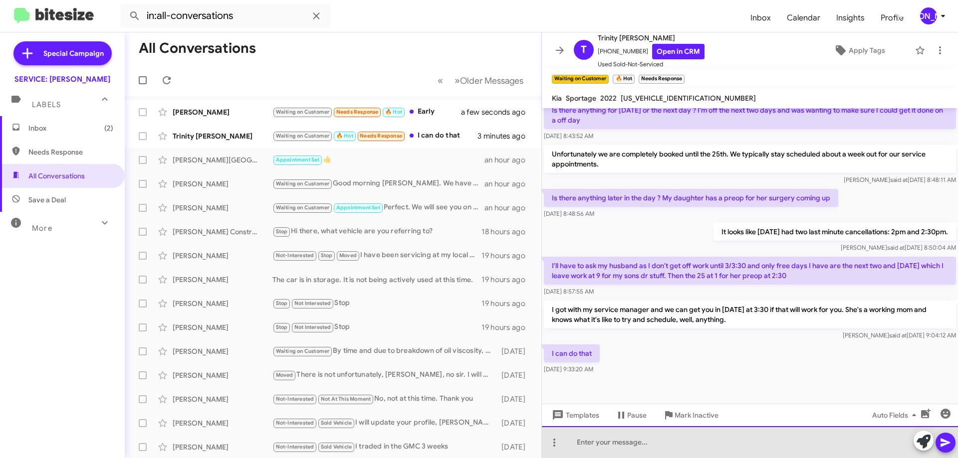
click at [701, 446] on div at bounding box center [750, 442] width 416 height 32
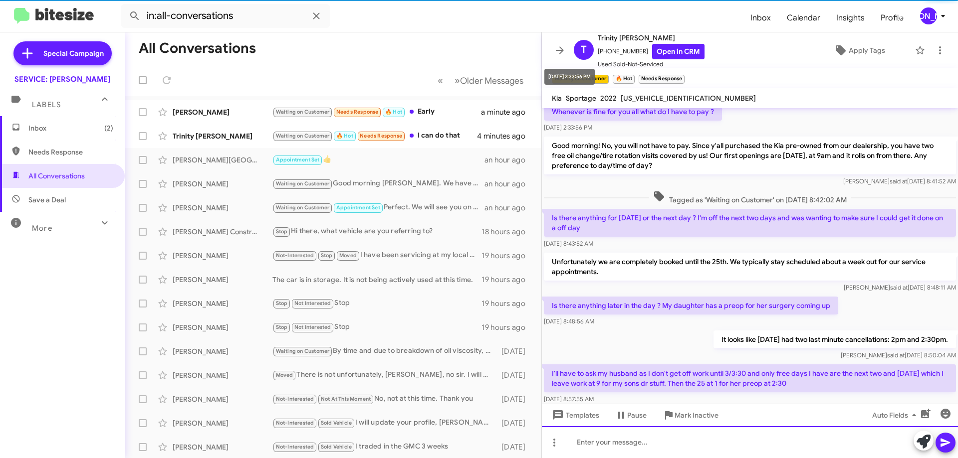
scroll to position [205, 0]
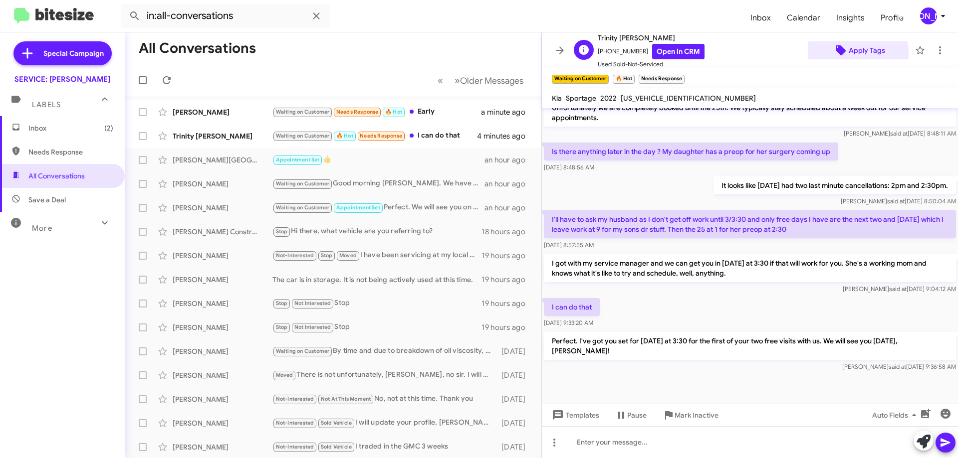
click at [848, 53] on span "Apply Tags" at bounding box center [866, 50] width 36 height 18
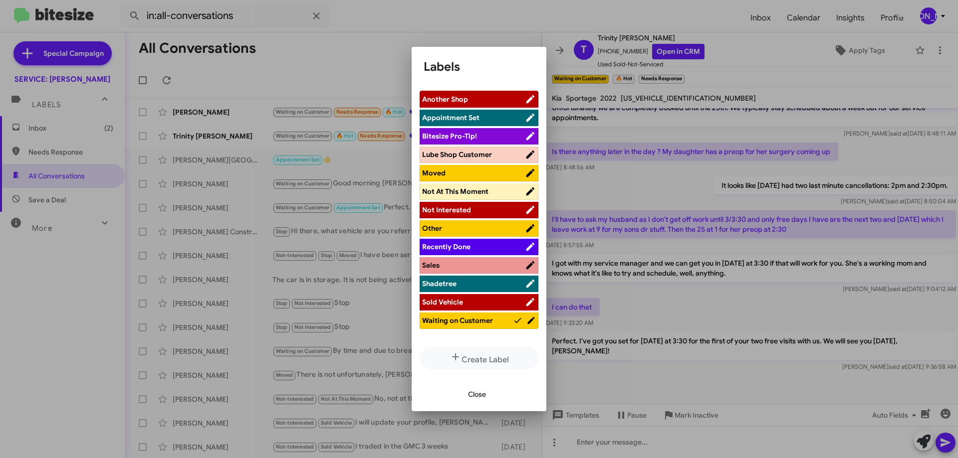
click at [458, 117] on span "Appointment Set" at bounding box center [450, 117] width 57 height 9
click at [473, 400] on span "Close" at bounding box center [477, 395] width 18 height 18
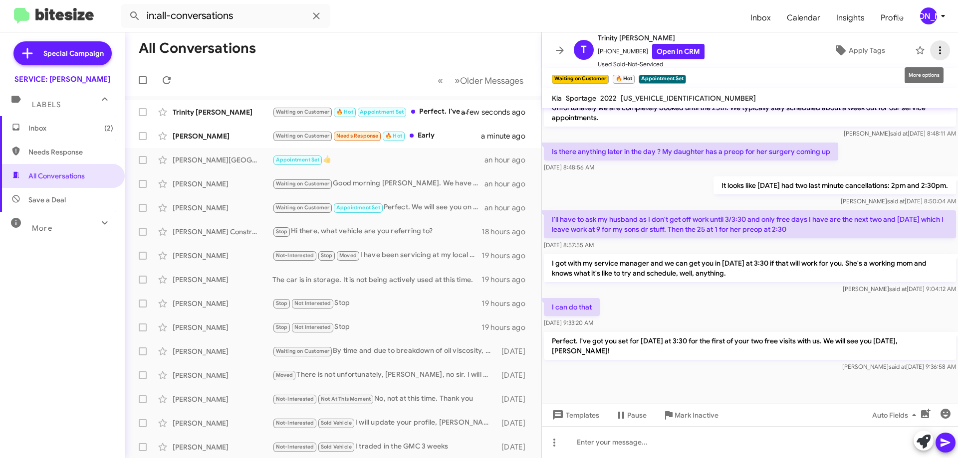
click at [934, 53] on icon at bounding box center [940, 50] width 12 height 12
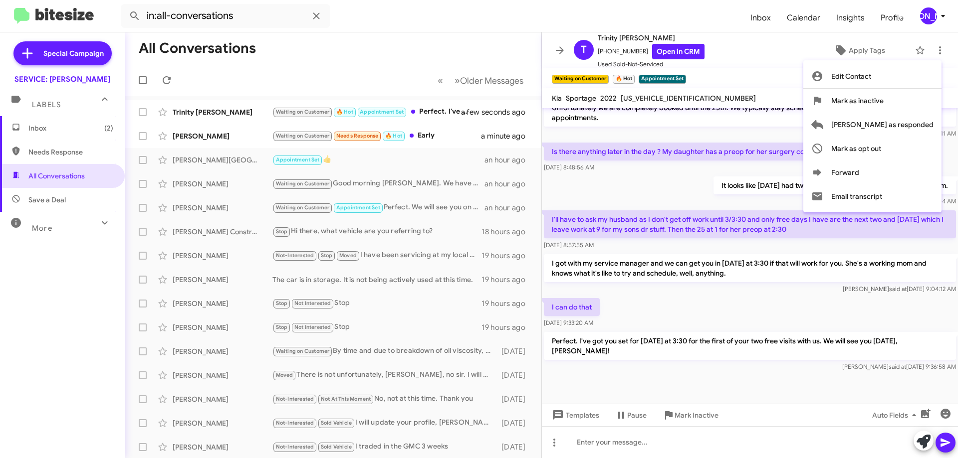
click at [597, 76] on div at bounding box center [479, 229] width 958 height 458
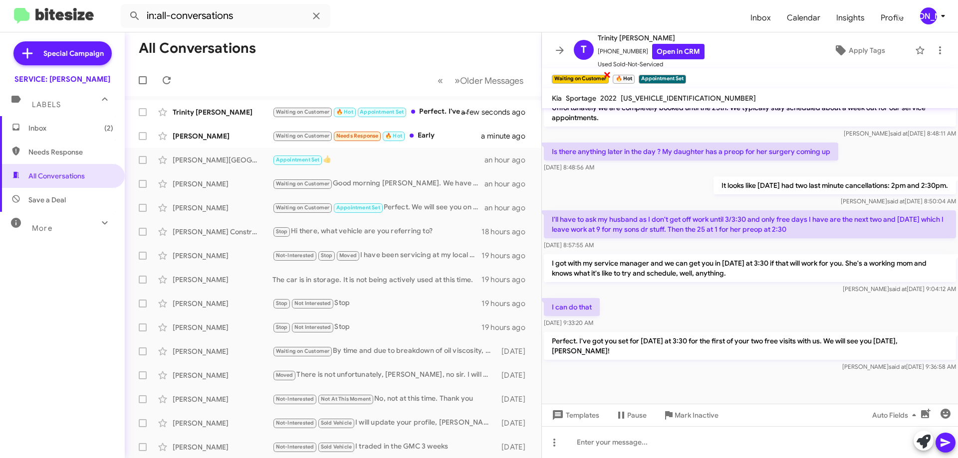
click at [607, 75] on span "×" at bounding box center [607, 74] width 8 height 12
click at [569, 75] on span "×" at bounding box center [572, 74] width 8 height 12
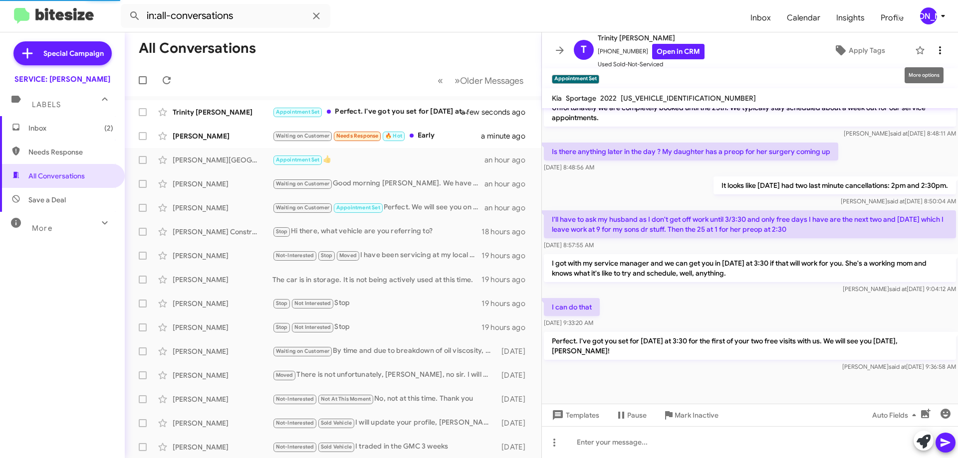
click at [934, 48] on icon at bounding box center [940, 50] width 12 height 12
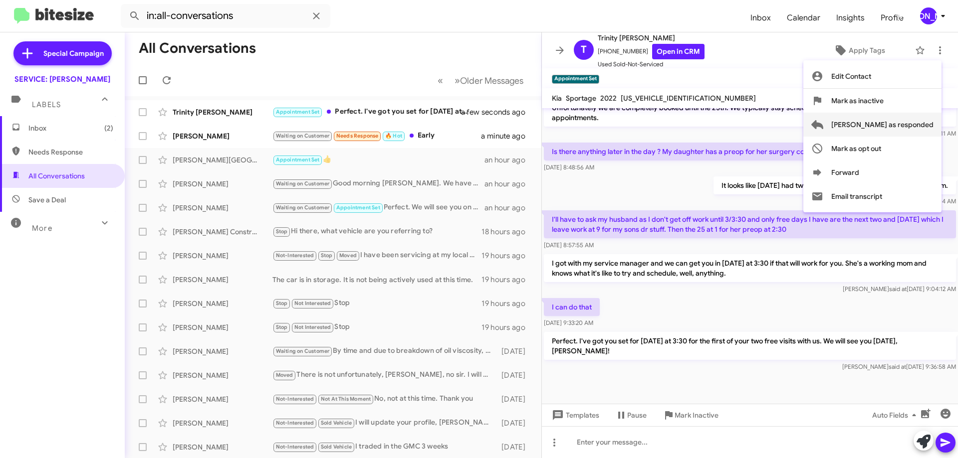
click at [894, 124] on span "[PERSON_NAME] as responded" at bounding box center [882, 125] width 102 height 24
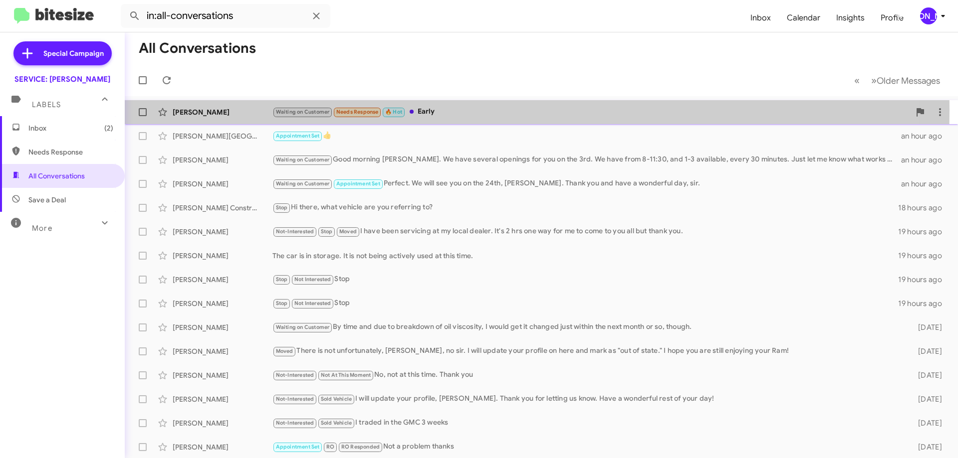
click at [427, 110] on div "Waiting on Customer Needs Response 🔥 Hot Early" at bounding box center [590, 111] width 637 height 11
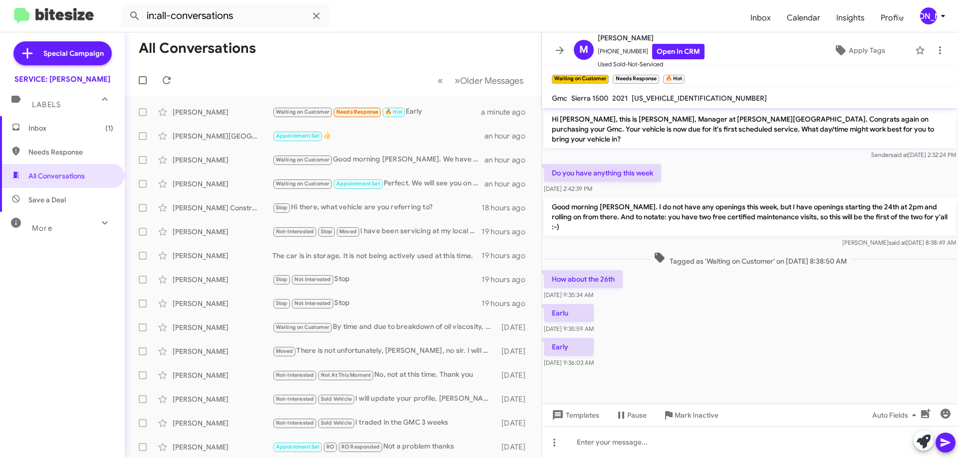
click at [676, 105] on mat-toolbar "Gmc Sierra 1500 2021 3GTU9FEL5MG129527" at bounding box center [750, 98] width 416 height 20
click at [675, 105] on mat-toolbar "Gmc Sierra 1500 2021 3GTU9FEL5MG129527" at bounding box center [750, 98] width 416 height 20
drag, startPoint x: 679, startPoint y: 103, endPoint x: 696, endPoint y: 107, distance: 17.5
click at [696, 107] on mat-toolbar "Gmc Sierra 1500 2021 3GTU9FEL5MG129527" at bounding box center [750, 98] width 416 height 20
click at [676, 99] on span "3GTU9FEL5MG129527" at bounding box center [698, 98] width 135 height 9
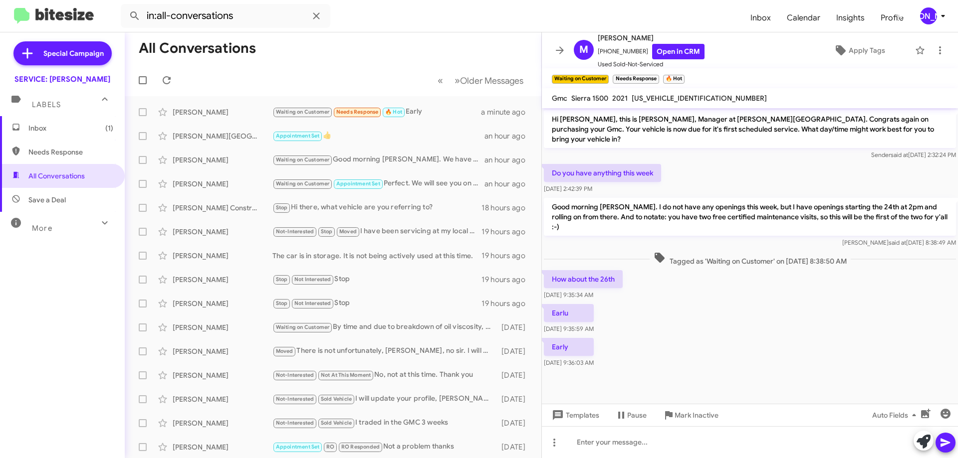
click at [676, 99] on span "3GTU9FEL5MG129527" at bounding box center [698, 98] width 135 height 9
copy span "3GTU9FEL5MG129527"
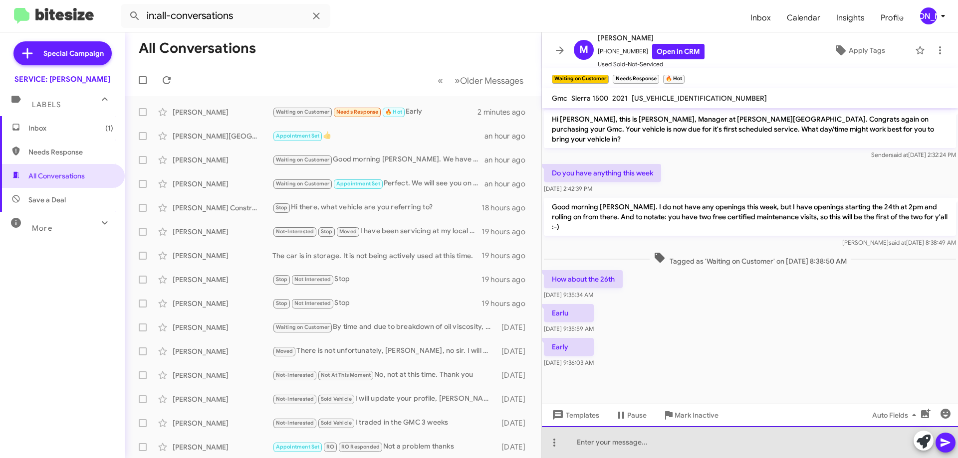
click at [629, 448] on div at bounding box center [750, 442] width 416 height 32
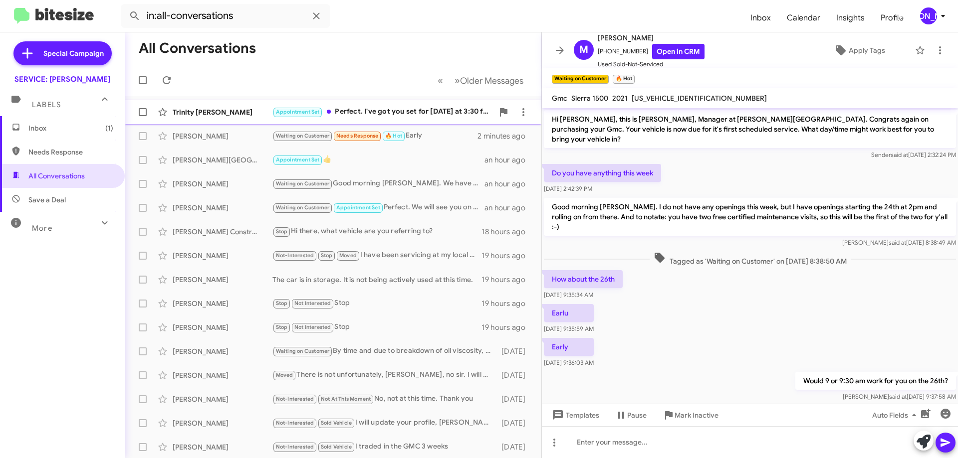
click at [417, 108] on div "Appointment Set Perfect. I've got you set for this Friday at 3:30 for the first…" at bounding box center [382, 111] width 221 height 11
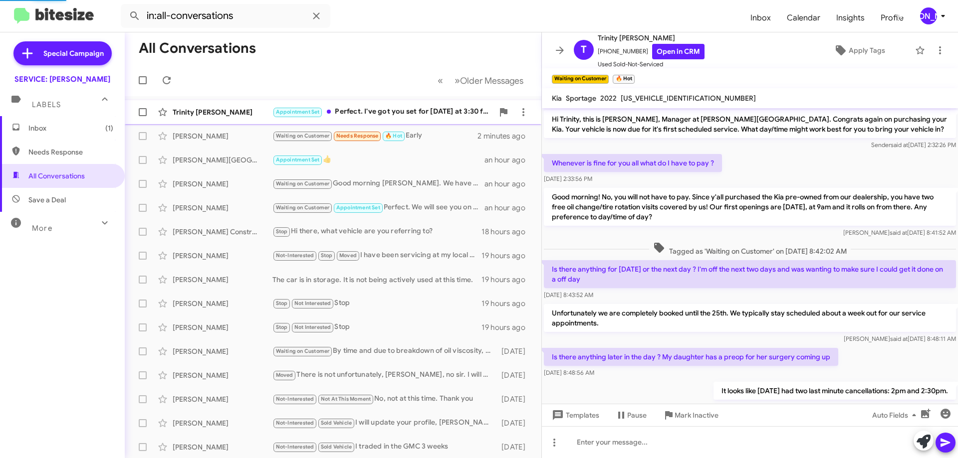
scroll to position [268, 0]
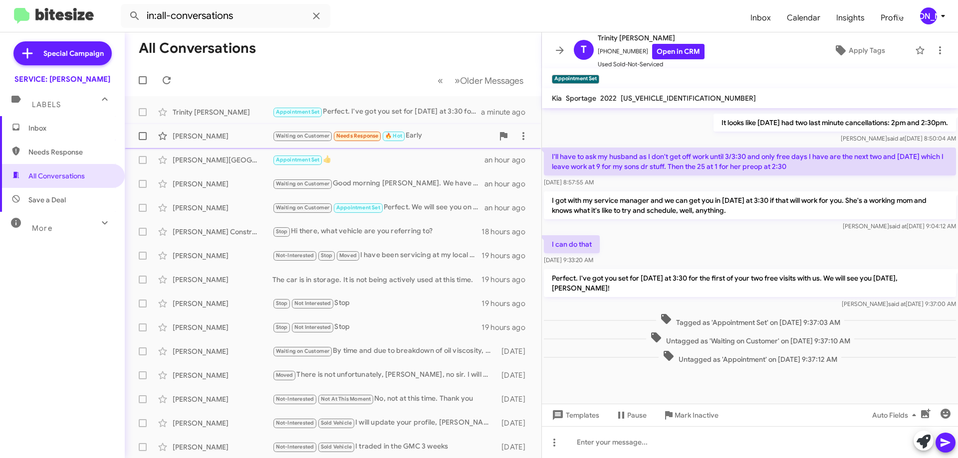
click at [442, 138] on div "Waiting on Customer Needs Response 🔥 Hot Early" at bounding box center [382, 135] width 221 height 11
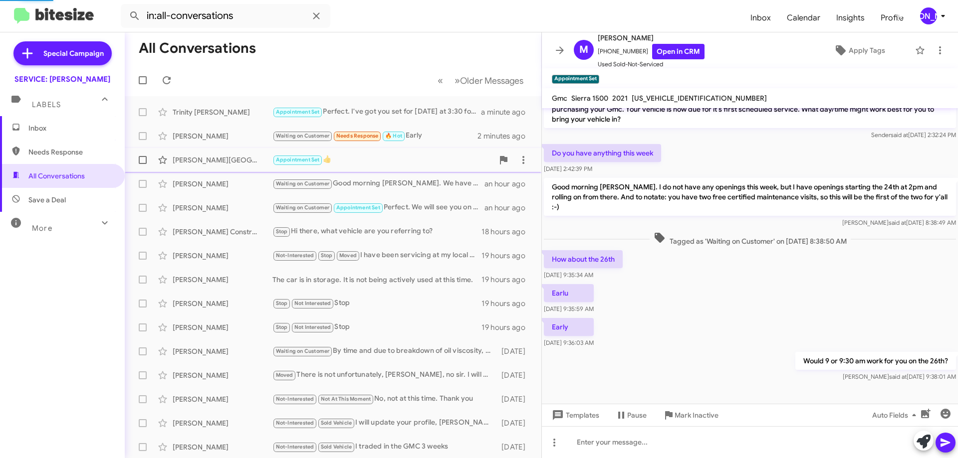
scroll to position [10, 0]
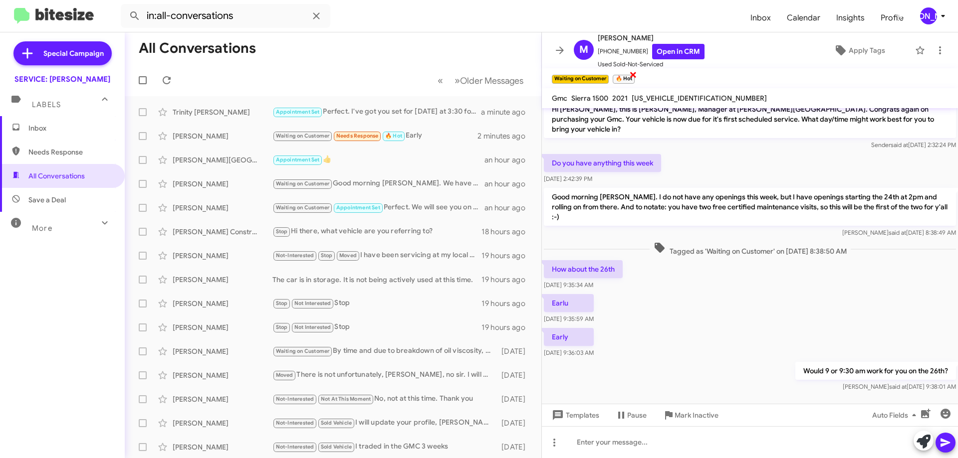
click at [632, 77] on span "×" at bounding box center [633, 74] width 8 height 12
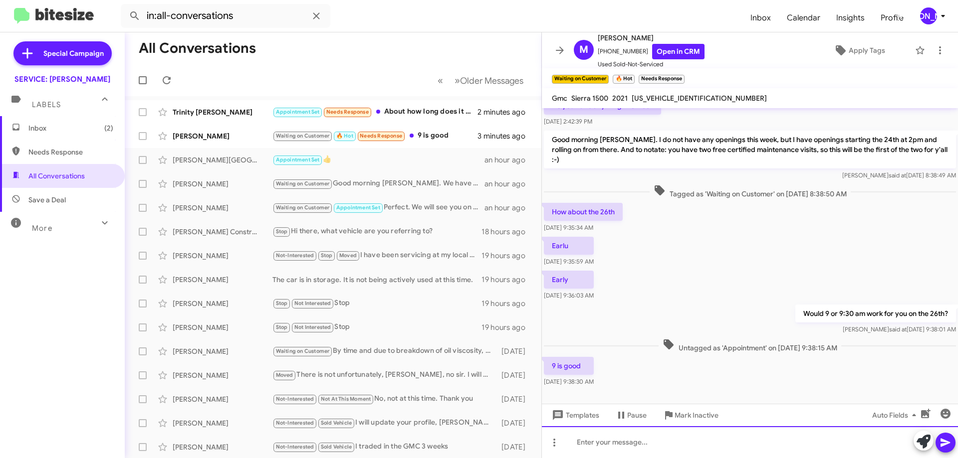
click at [607, 443] on div at bounding box center [750, 442] width 416 height 32
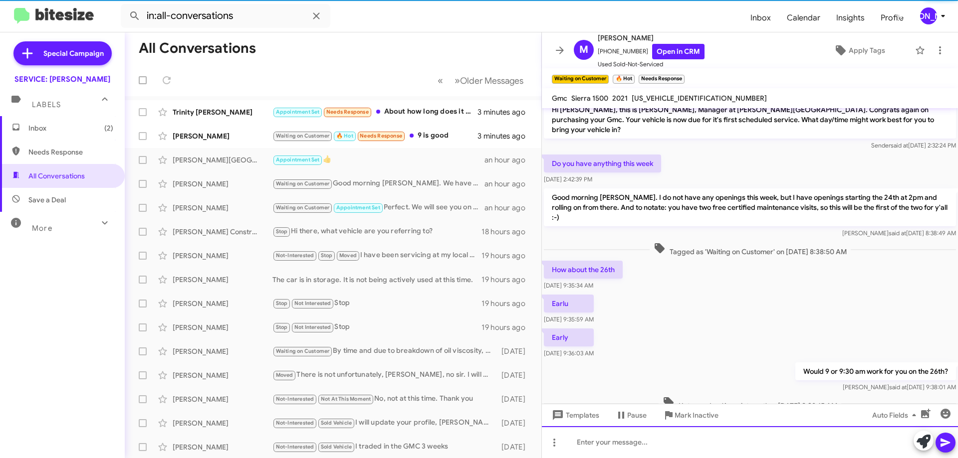
scroll to position [114, 0]
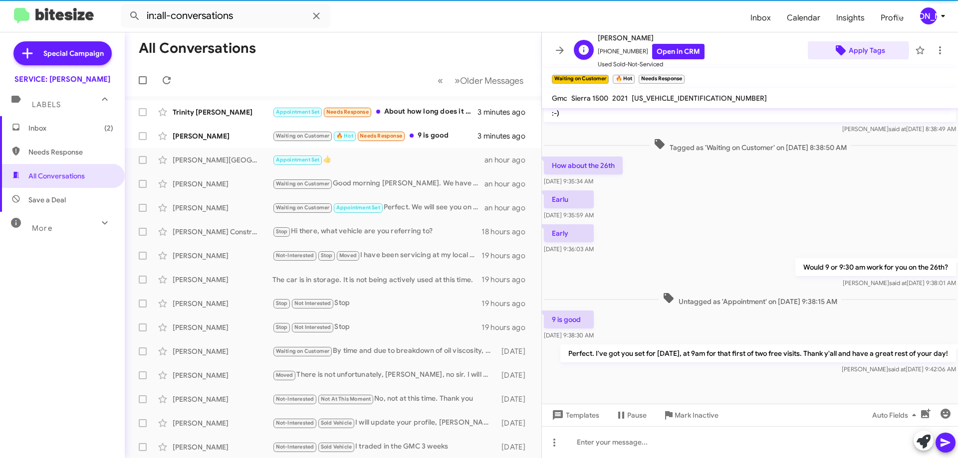
click at [852, 50] on span "Apply Tags" at bounding box center [866, 50] width 36 height 18
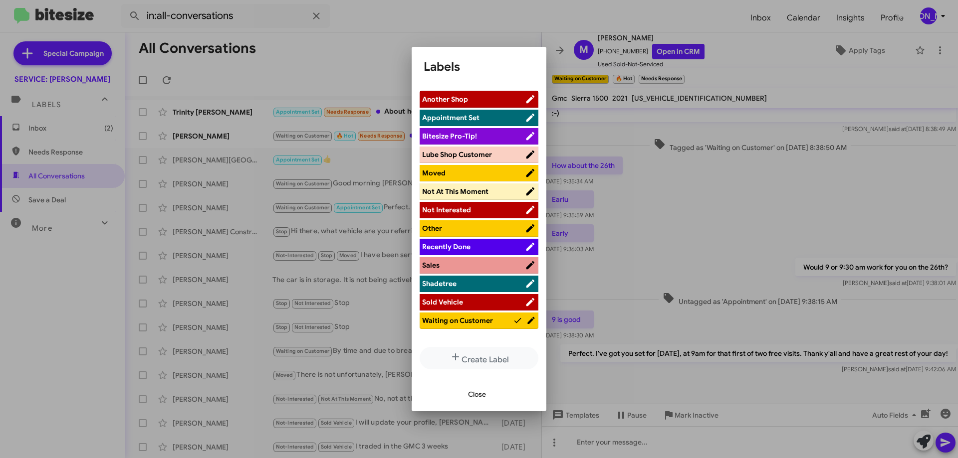
click at [442, 117] on span "Appointment Set" at bounding box center [450, 117] width 57 height 9
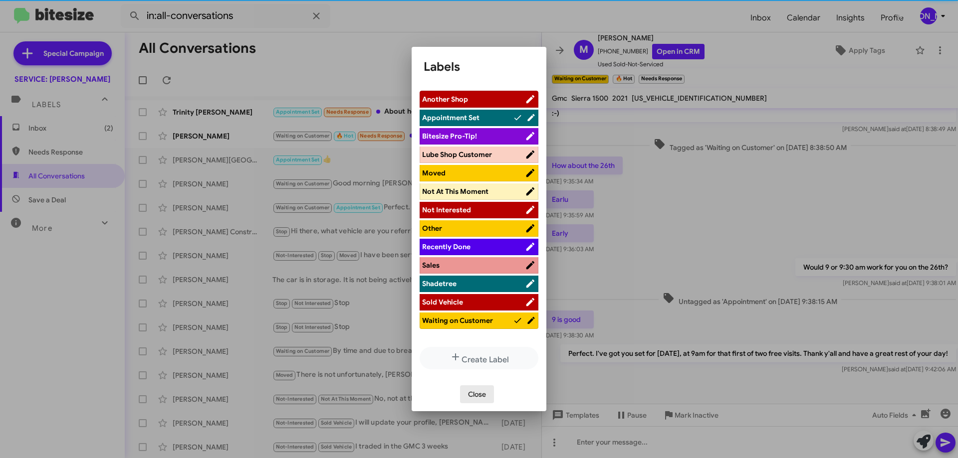
click at [478, 389] on span "Close" at bounding box center [477, 395] width 18 height 18
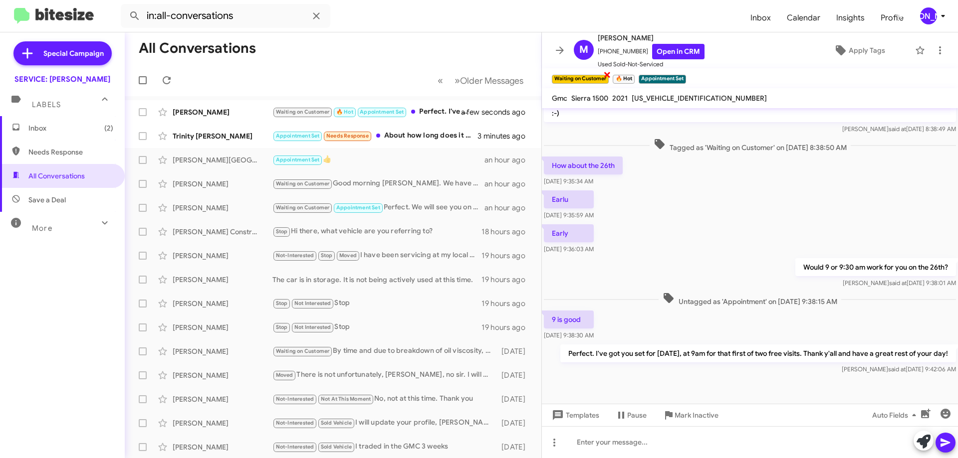
click at [606, 74] on span "×" at bounding box center [607, 74] width 8 height 12
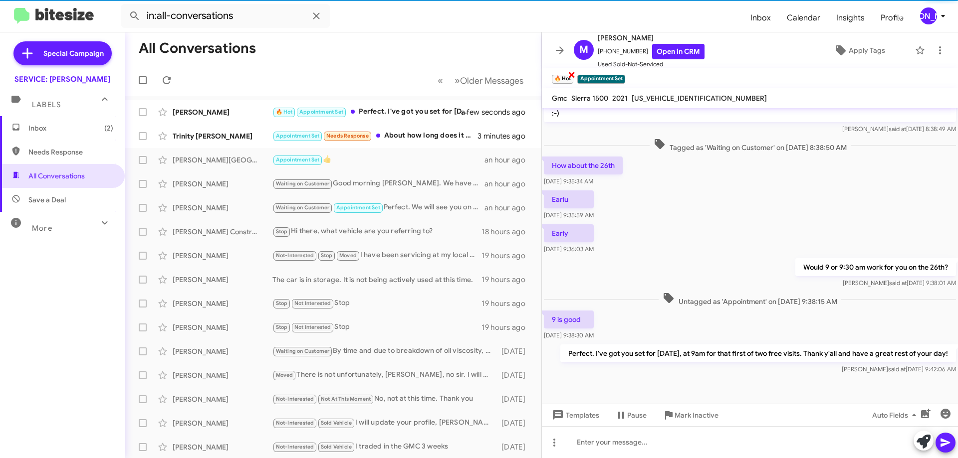
click at [569, 76] on span "×" at bounding box center [572, 74] width 8 height 12
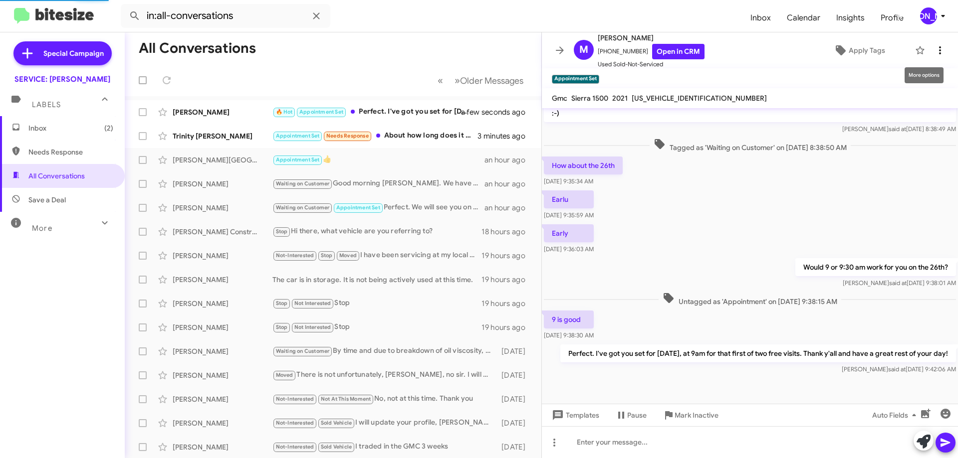
click at [939, 46] on icon at bounding box center [940, 50] width 2 height 8
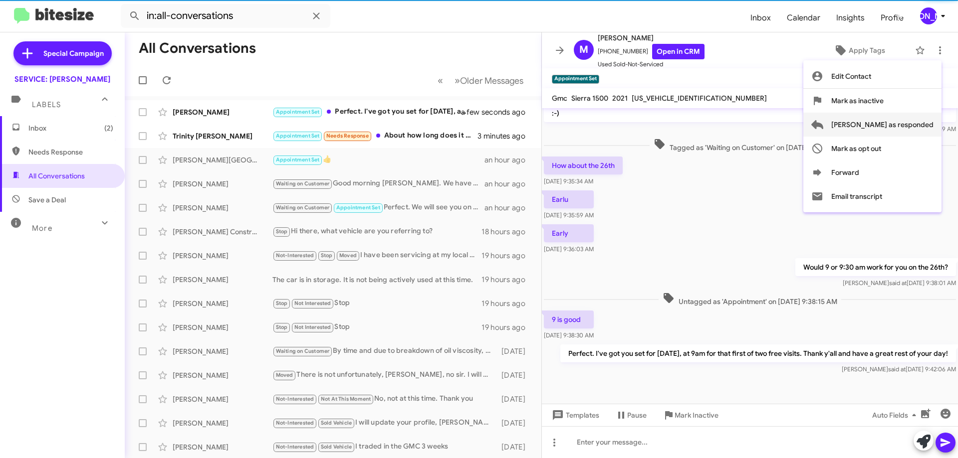
click at [896, 128] on span "[PERSON_NAME] as responded" at bounding box center [882, 125] width 102 height 24
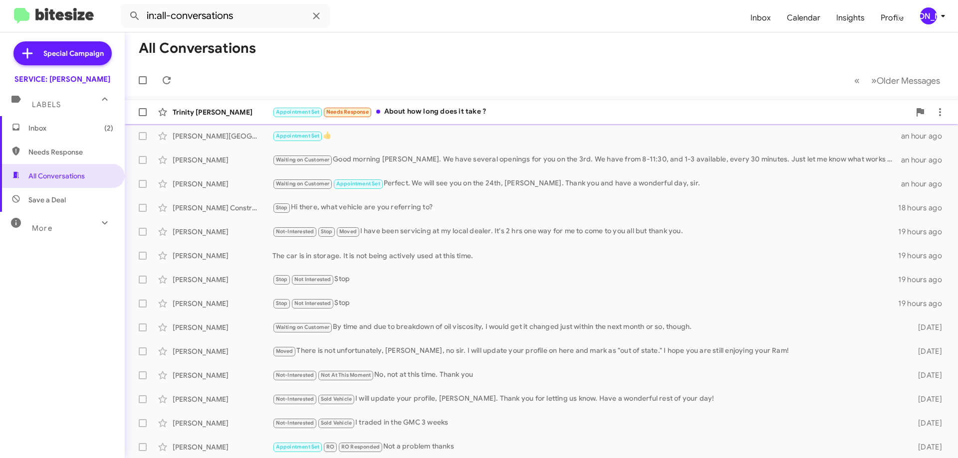
click at [489, 110] on div "Appointment Set Needs Response About how long does it take ?" at bounding box center [590, 111] width 637 height 11
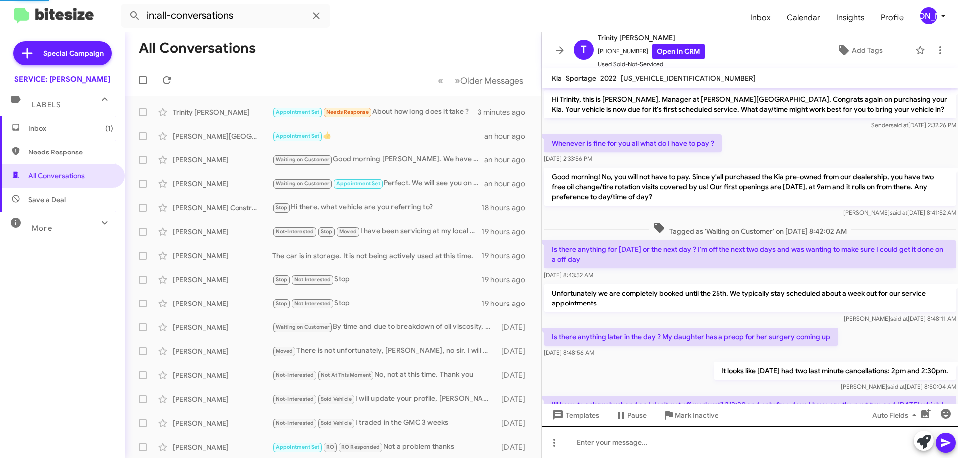
scroll to position [285, 0]
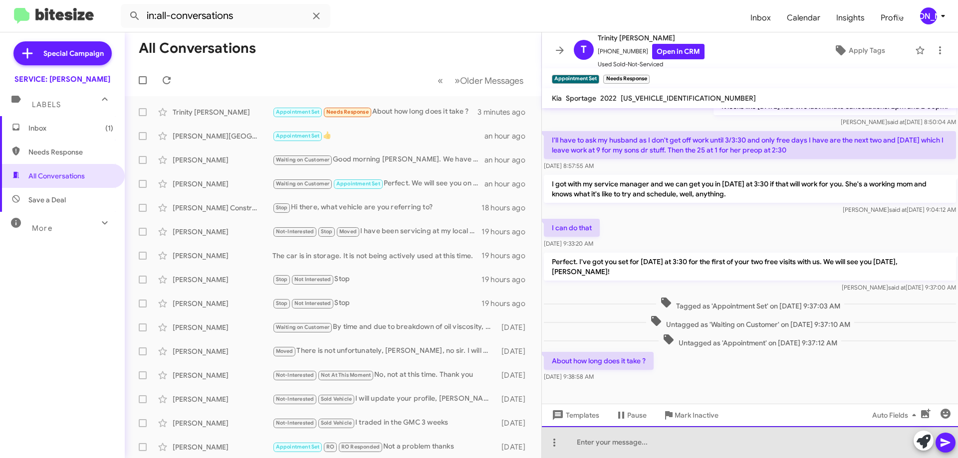
click at [785, 437] on div at bounding box center [750, 442] width 416 height 32
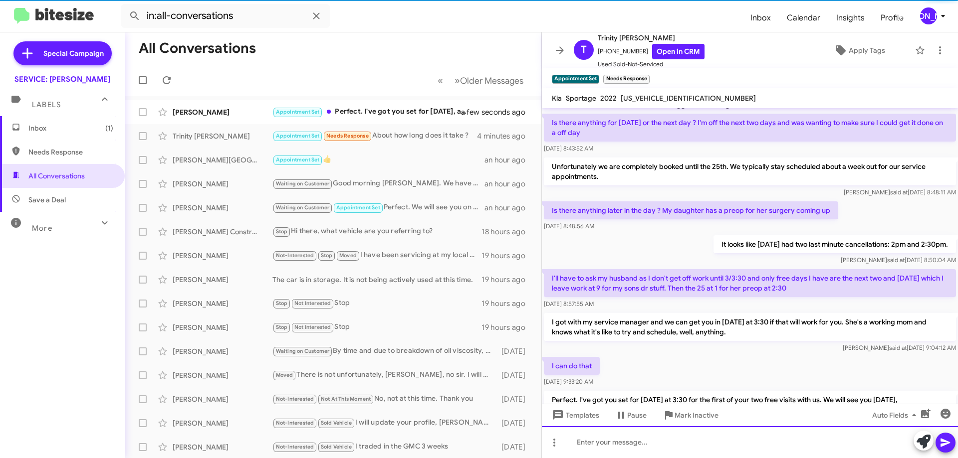
scroll to position [341, 0]
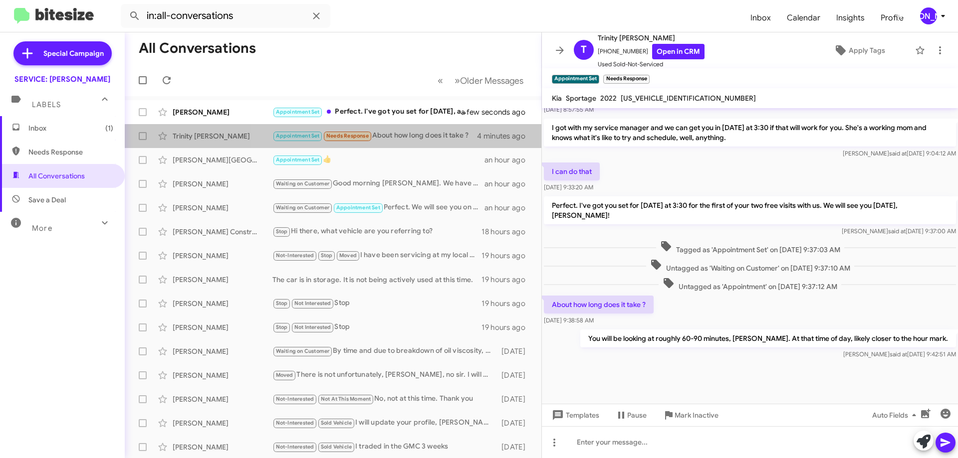
drag, startPoint x: 402, startPoint y: 141, endPoint x: 534, endPoint y: 128, distance: 131.9
click at [402, 141] on div "Appointment Set Needs Response About how long does it take ?" at bounding box center [374, 135] width 204 height 11
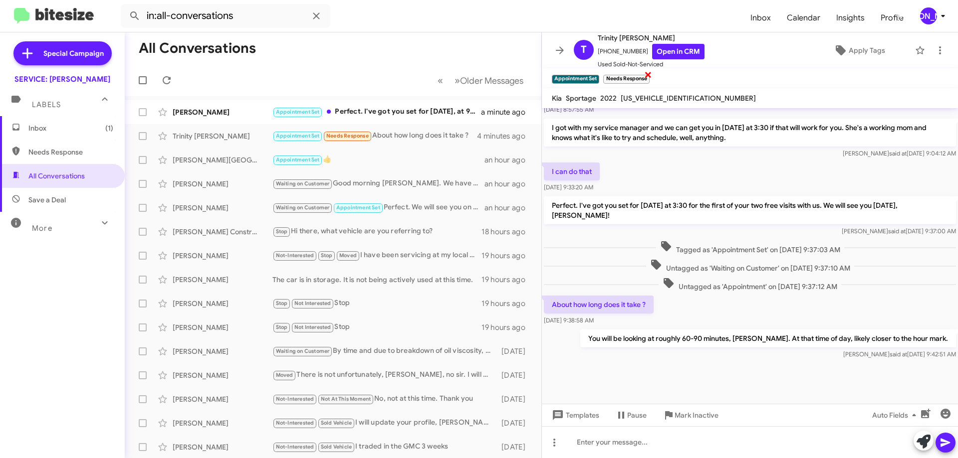
click at [644, 73] on div "Needs Response ×" at bounding box center [626, 78] width 50 height 12
click at [936, 53] on icon at bounding box center [940, 50] width 12 height 12
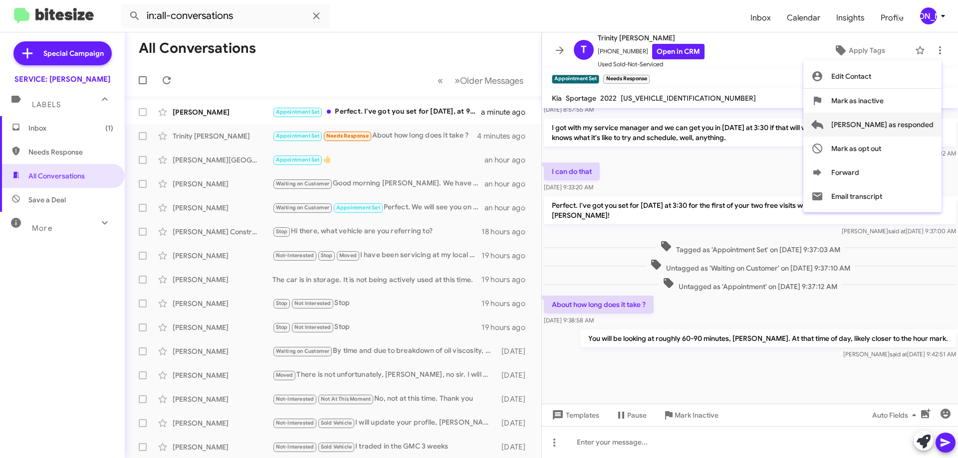
click at [905, 119] on span "[PERSON_NAME] as responded" at bounding box center [882, 125] width 102 height 24
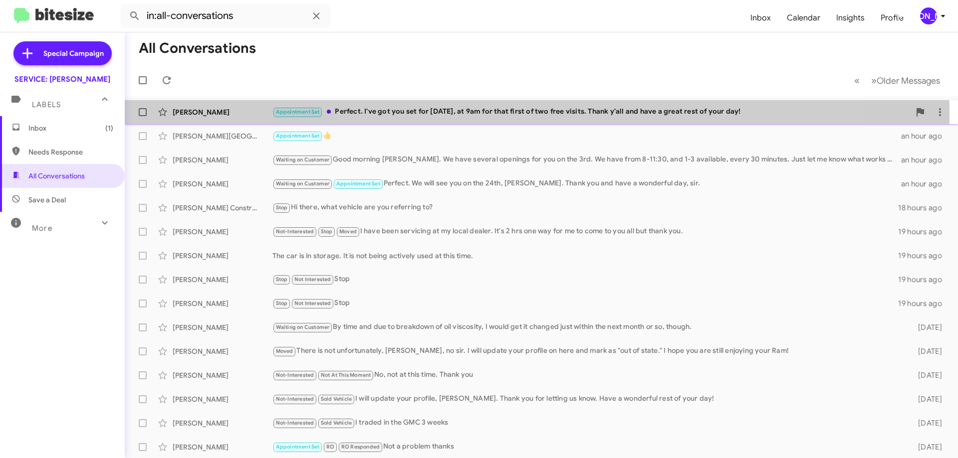
click at [462, 114] on div "Appointment Set Perfect. I've got you set for Friday, the 26th, at 9am for that…" at bounding box center [590, 111] width 637 height 11
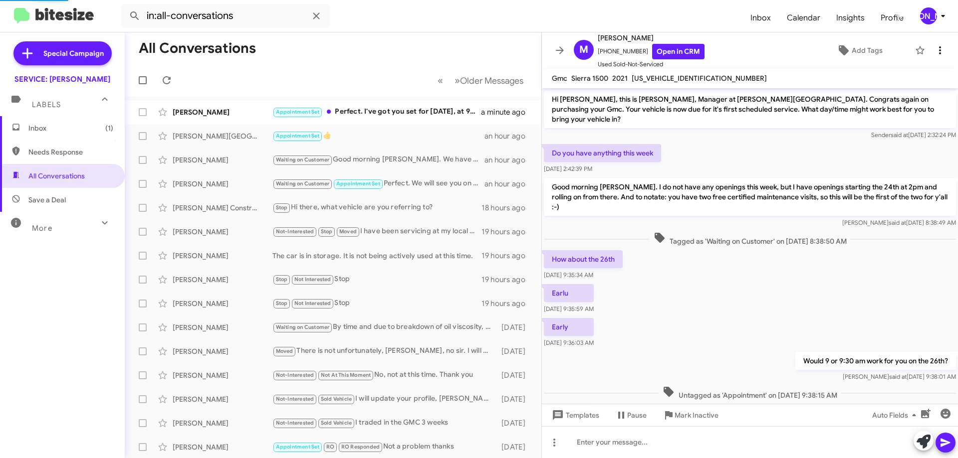
scroll to position [157, 0]
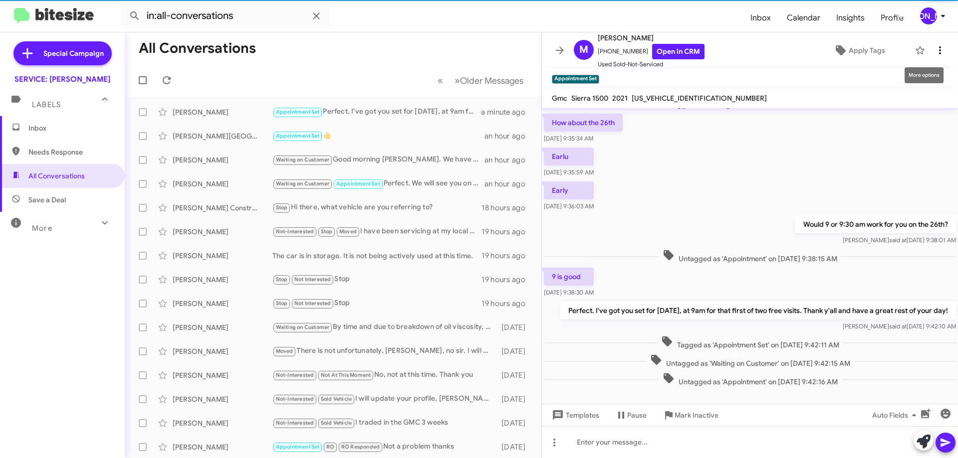
click at [939, 50] on span at bounding box center [940, 50] width 20 height 12
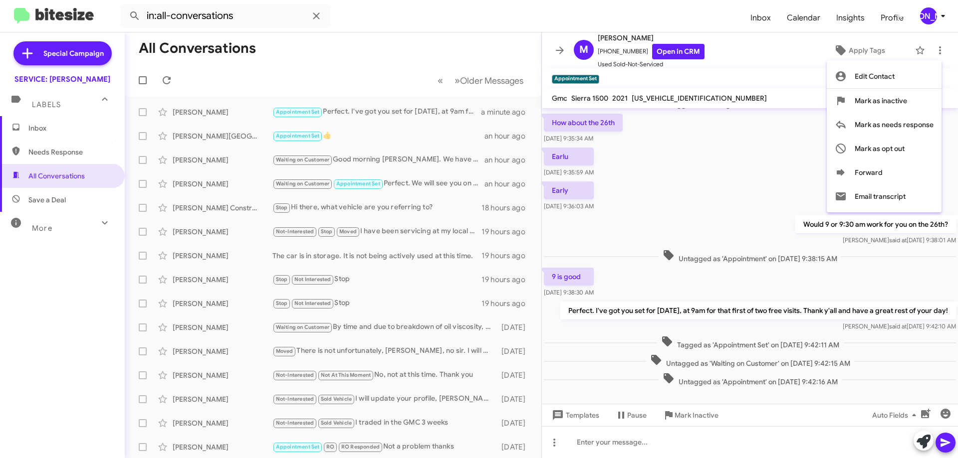
click at [370, 52] on div at bounding box center [479, 229] width 958 height 458
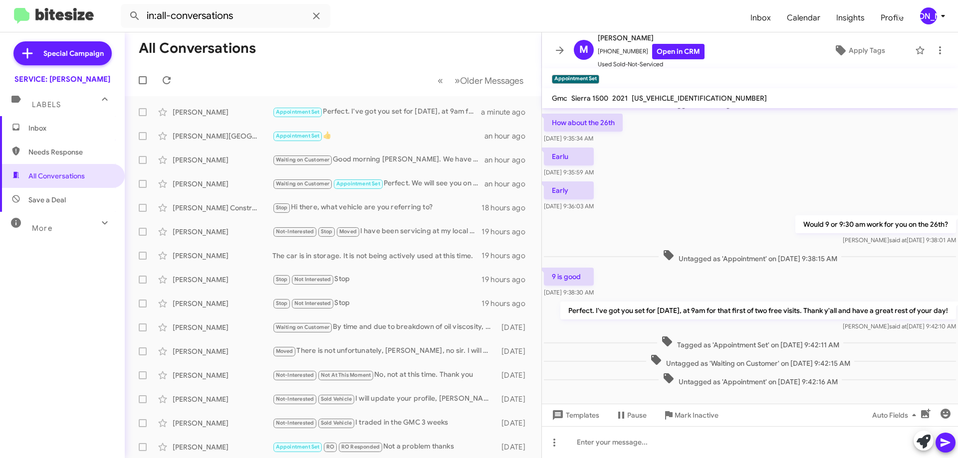
click at [55, 217] on div "More" at bounding box center [52, 224] width 89 height 18
click at [61, 313] on span "Appointment Set" at bounding box center [62, 304] width 125 height 24
type input "in:appointment-set"
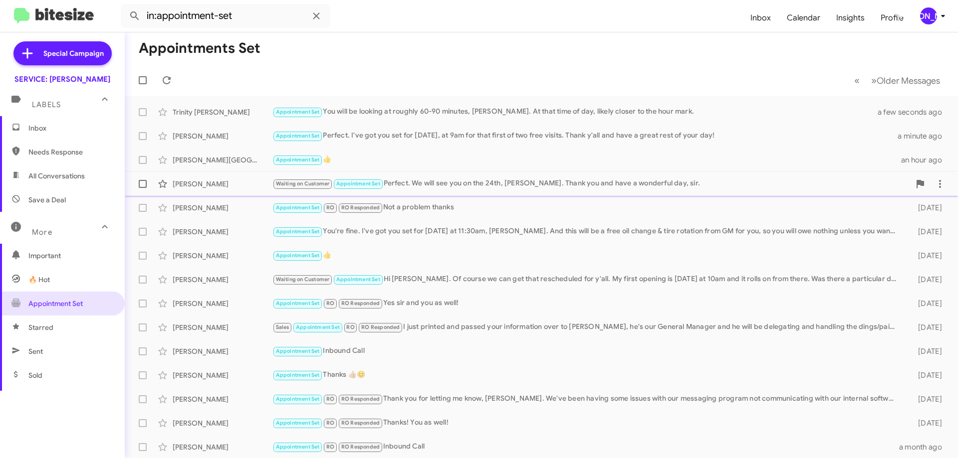
click at [539, 186] on div "Waiting on Customer Appointment Set Perfect. We will see you on the 24th, Mr. S…" at bounding box center [590, 183] width 637 height 11
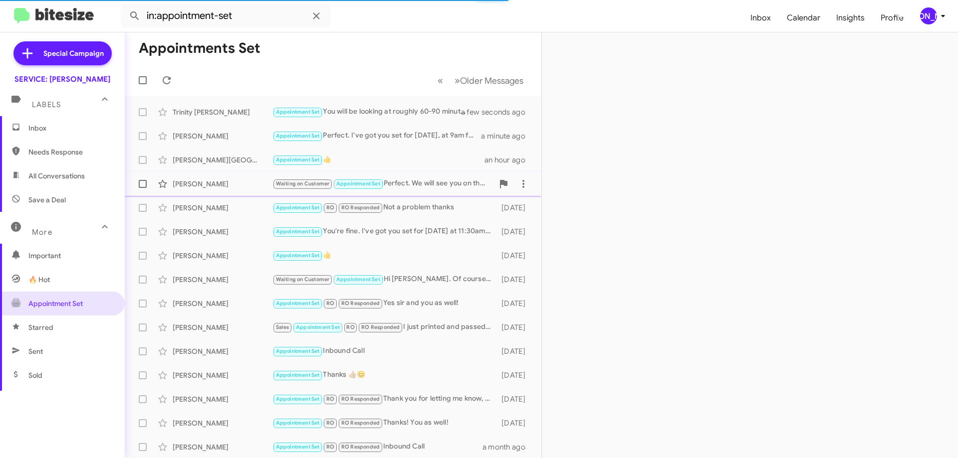
click at [407, 181] on div "Waiting on Customer Appointment Set Perfect. We will see you on the 24th, Mr. S…" at bounding box center [382, 183] width 221 height 11
click at [249, 183] on div "[PERSON_NAME]" at bounding box center [223, 184] width 100 height 10
click at [40, 121] on span "Inbox" at bounding box center [62, 128] width 125 height 24
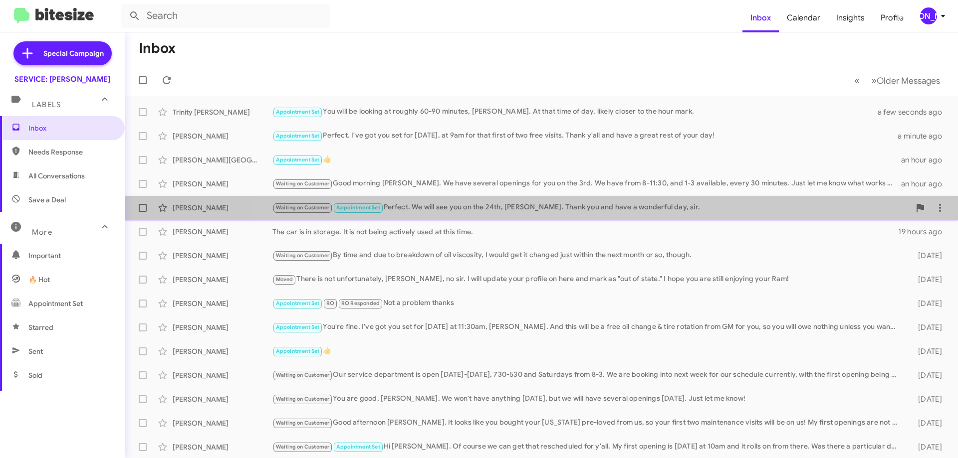
click at [625, 208] on div "Waiting on Customer Appointment Set Perfect. We will see you on the 24th, Mr. S…" at bounding box center [590, 207] width 637 height 11
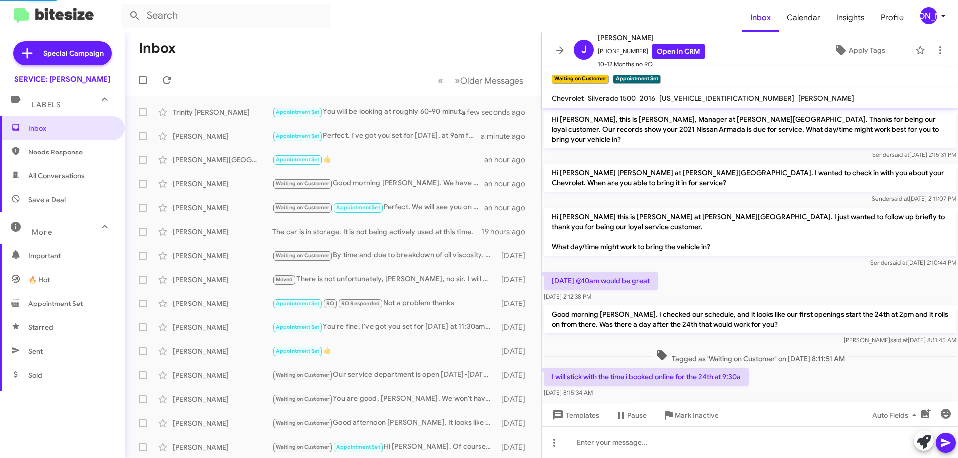
scroll to position [72, 0]
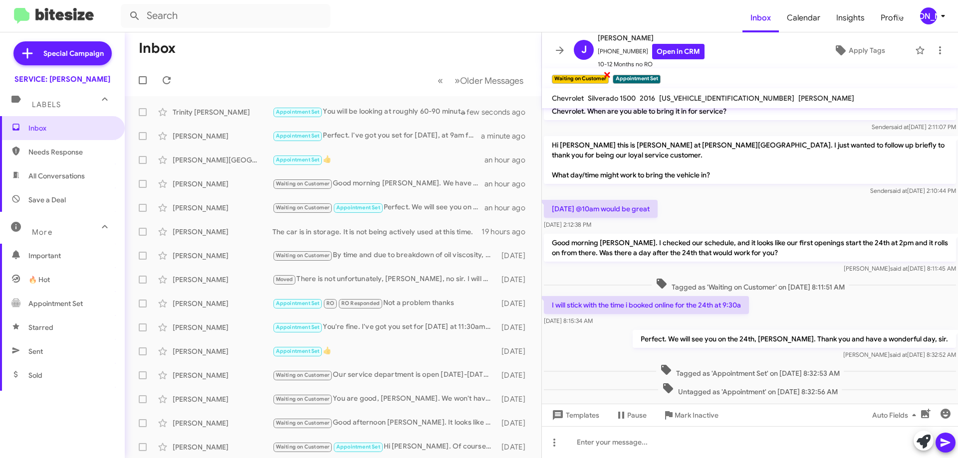
click at [602, 78] on small "Waiting on Customer" at bounding box center [580, 79] width 57 height 9
click at [607, 74] on span "×" at bounding box center [607, 74] width 8 height 12
click at [561, 49] on icon at bounding box center [560, 50] width 12 height 12
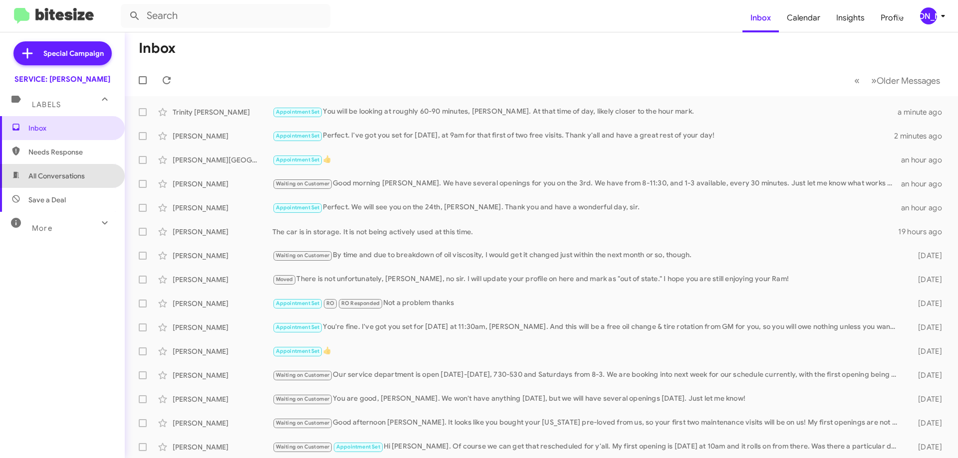
click at [79, 171] on span "All Conversations" at bounding box center [56, 176] width 56 height 10
type input "in:all-conversations"
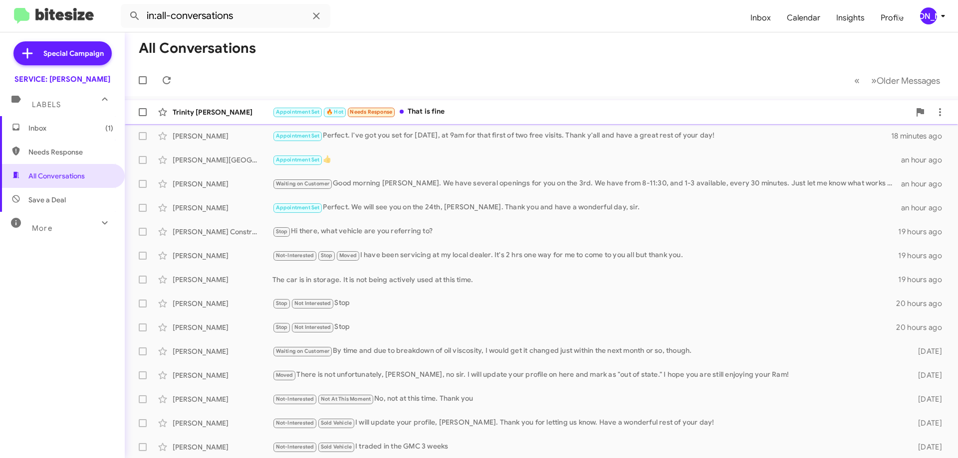
click at [474, 112] on div "Appointment Set 🔥 Hot Needs Response That is fine" at bounding box center [590, 111] width 637 height 11
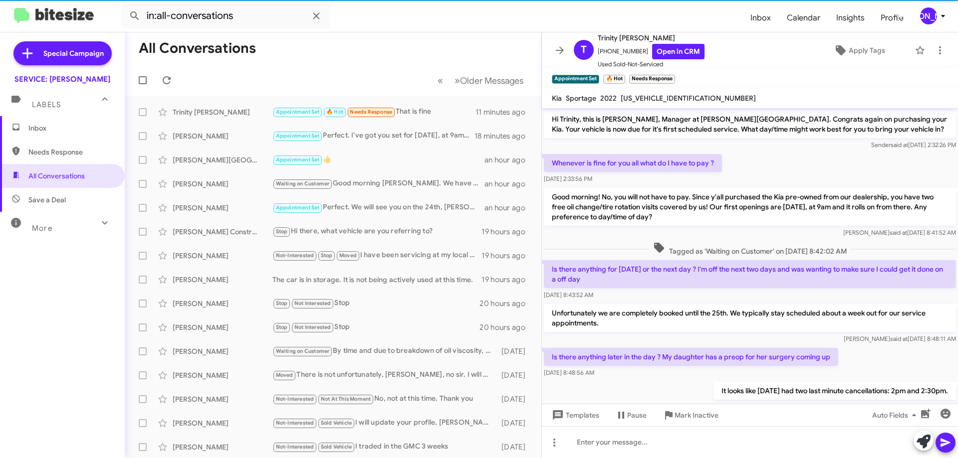
scroll to position [378, 0]
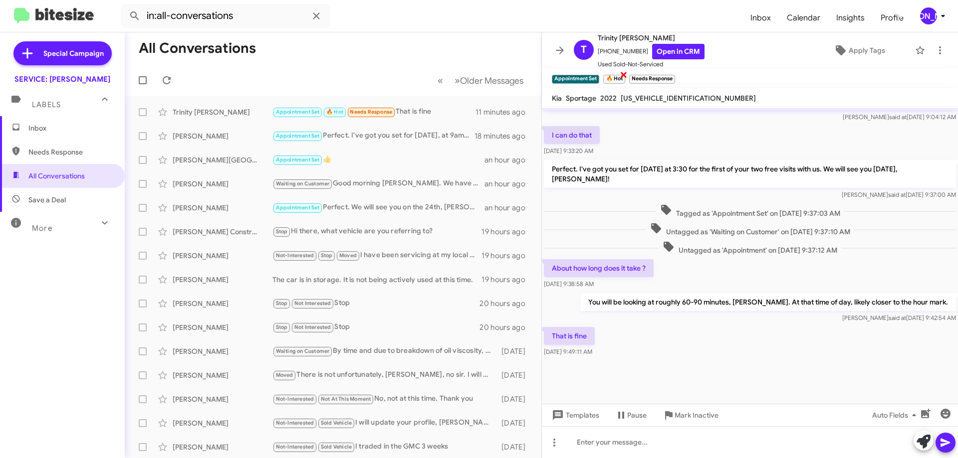
click at [624, 72] on span "×" at bounding box center [623, 74] width 8 height 12
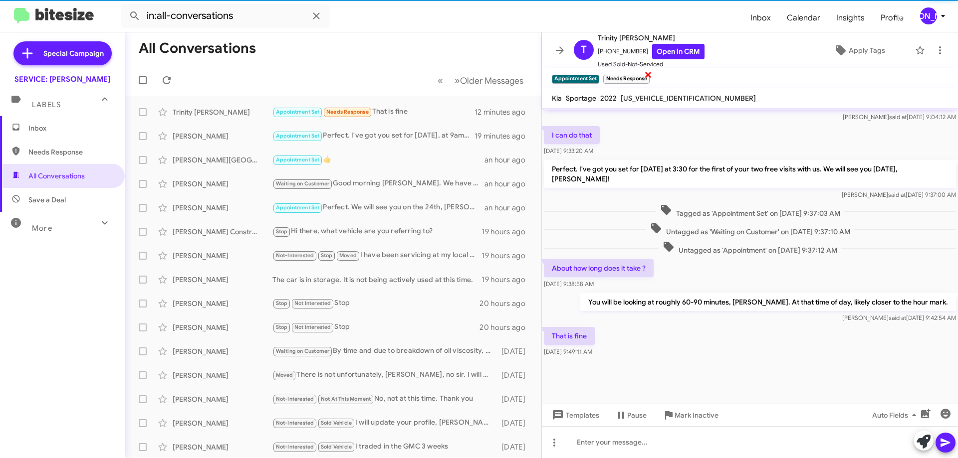
click at [650, 76] on span "×" at bounding box center [648, 74] width 8 height 12
click at [934, 47] on icon at bounding box center [940, 50] width 12 height 12
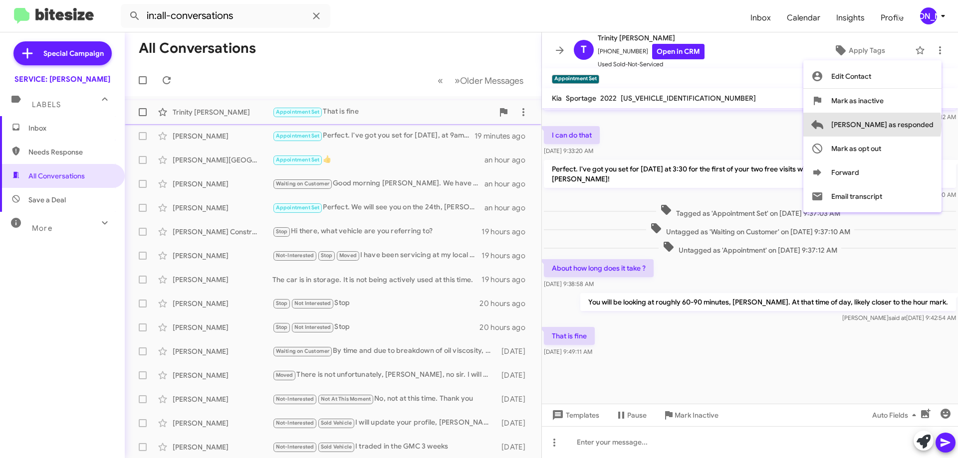
click at [913, 125] on span "[PERSON_NAME] as responded" at bounding box center [882, 125] width 102 height 24
